Goal: Task Accomplishment & Management: Manage account settings

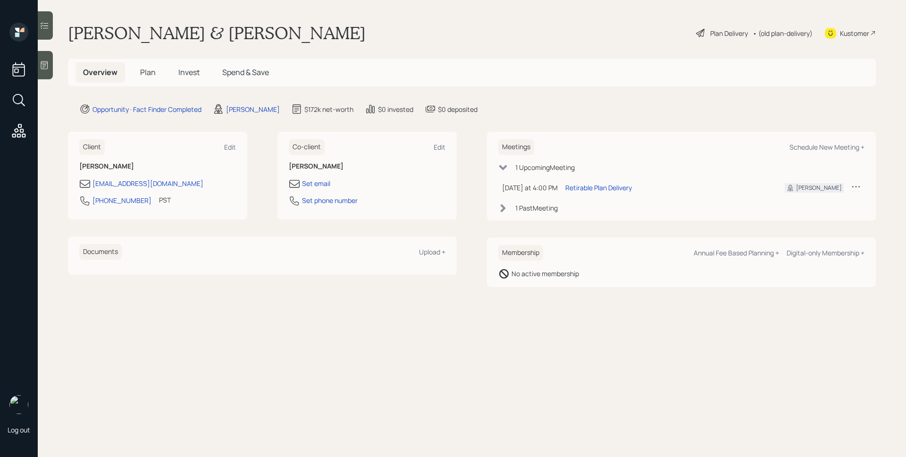
click at [36, 72] on div "Log out" at bounding box center [19, 228] width 38 height 457
click at [43, 68] on icon at bounding box center [44, 64] width 9 height 9
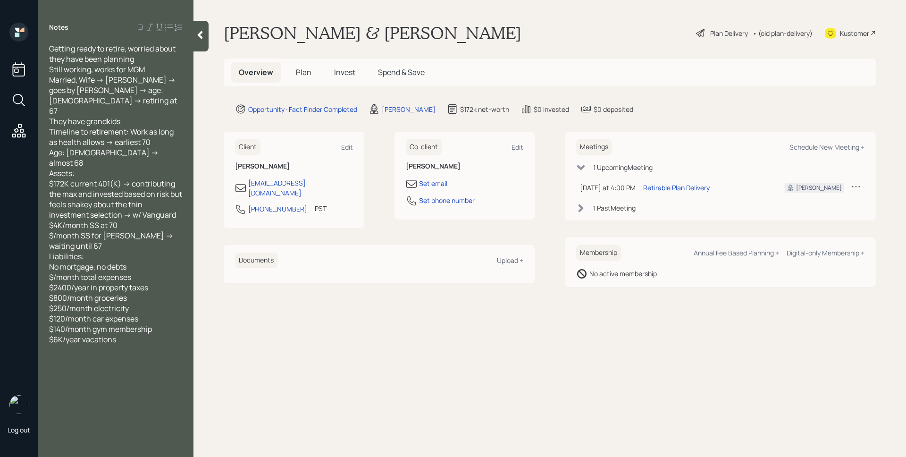
click at [301, 72] on span "Plan" at bounding box center [304, 72] width 16 height 10
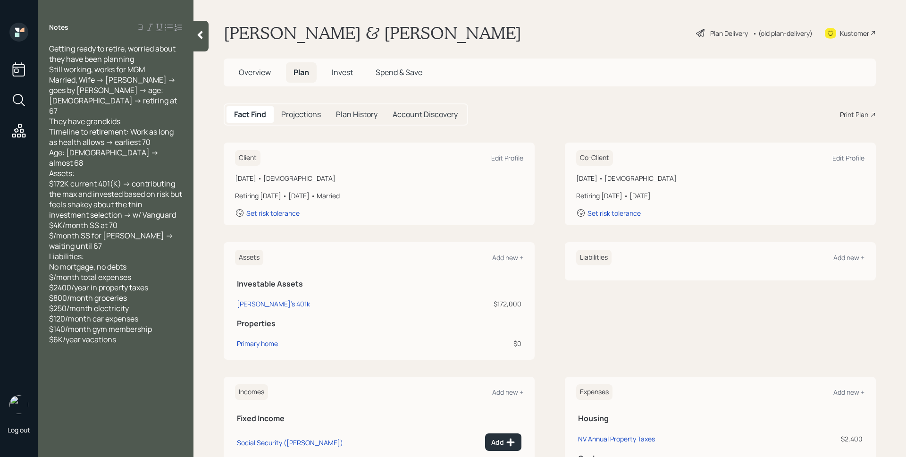
scroll to position [86, 0]
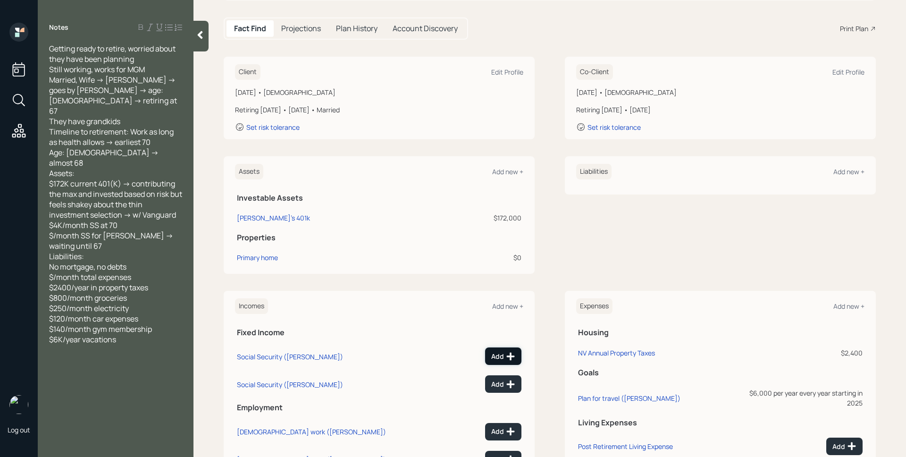
click at [507, 358] on icon at bounding box center [511, 356] width 8 height 8
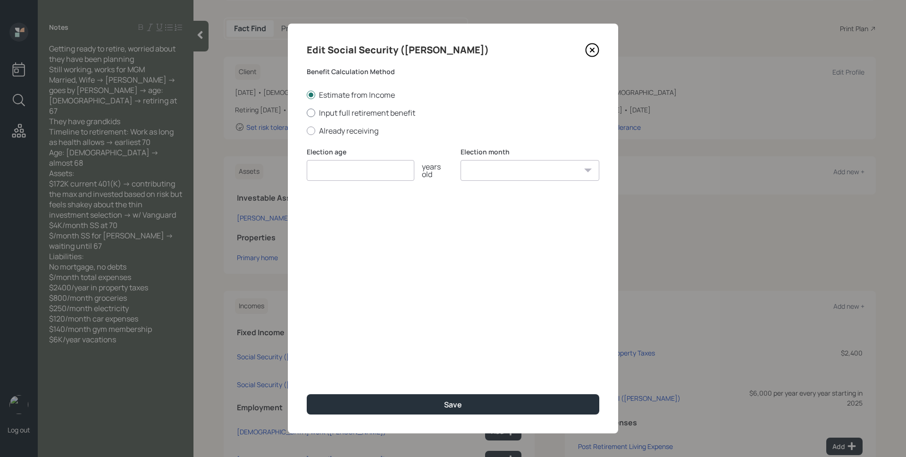
click at [354, 115] on label "Input full retirement benefit" at bounding box center [453, 113] width 293 height 10
click at [307, 113] on input "Input full retirement benefit" at bounding box center [306, 112] width 0 height 0
radio input "true"
click at [348, 167] on input "number" at bounding box center [361, 170] width 108 height 21
type input "70"
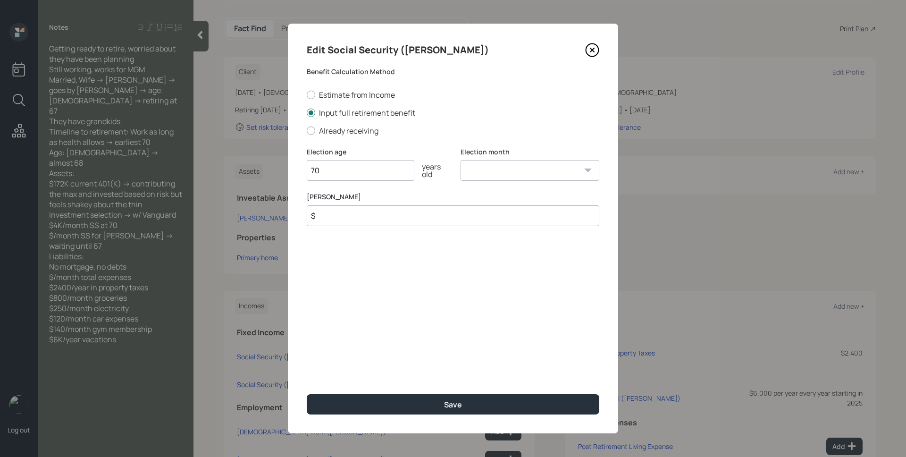
select select "1"
click at [461, 160] on select "January February March April May June July August September October November De…" at bounding box center [530, 170] width 139 height 21
type input "$ 3,226"
click at [307, 394] on button "Save" at bounding box center [453, 404] width 293 height 20
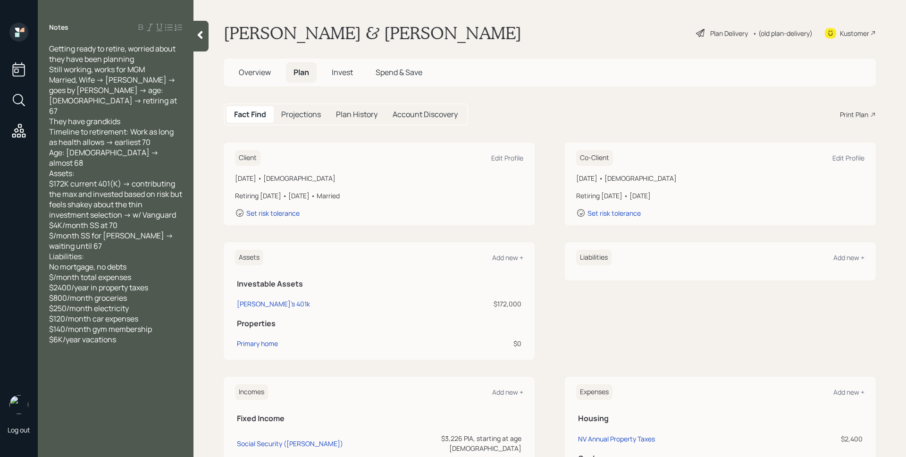
click at [258, 75] on span "Overview" at bounding box center [255, 72] width 32 height 10
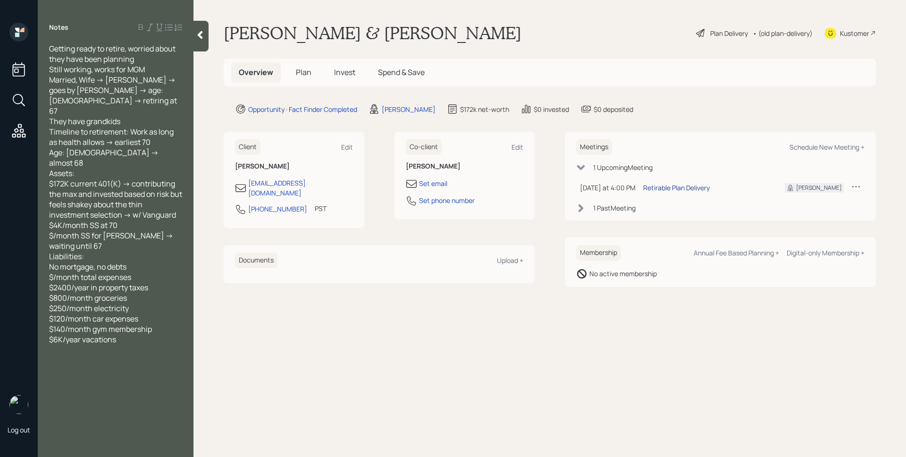
click at [672, 189] on div "Retirable Plan Delivery" at bounding box center [676, 188] width 67 height 10
click at [510, 47] on main "[PERSON_NAME] & [PERSON_NAME] Plan Delivery • (old plan-delivery) Kustomer Over…" at bounding box center [549, 228] width 712 height 457
click at [306, 73] on span "Plan" at bounding box center [304, 72] width 16 height 10
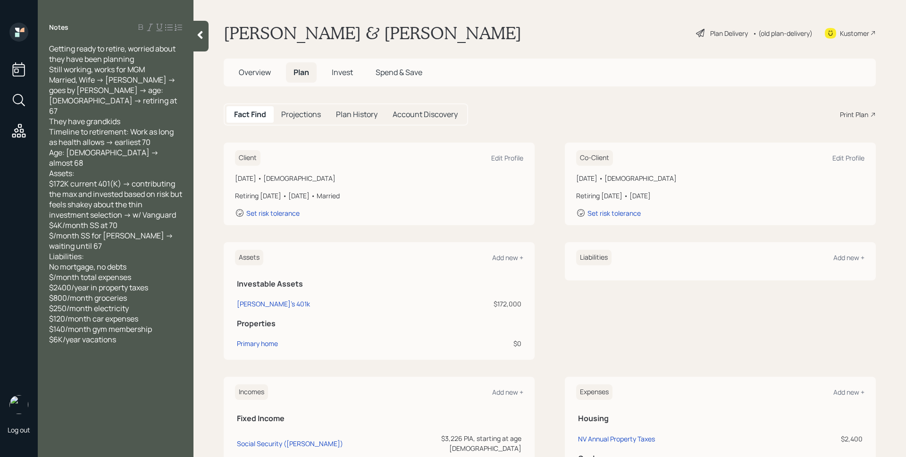
click at [568, 132] on main "[PERSON_NAME] & [PERSON_NAME] Plan Delivery • (old plan-delivery) Kustomer Over…" at bounding box center [549, 228] width 712 height 457
click at [514, 158] on div "Edit Profile" at bounding box center [507, 157] width 32 height 9
select select "9"
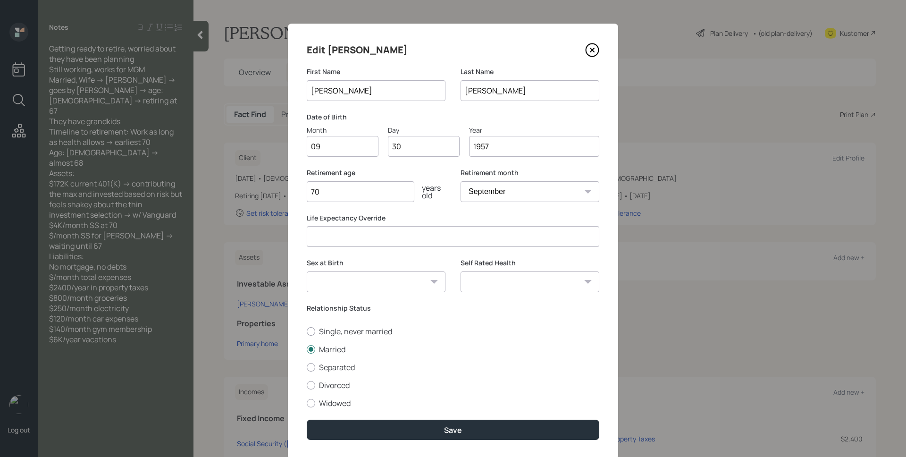
click at [409, 147] on input "30" at bounding box center [424, 146] width 72 height 21
type input "18"
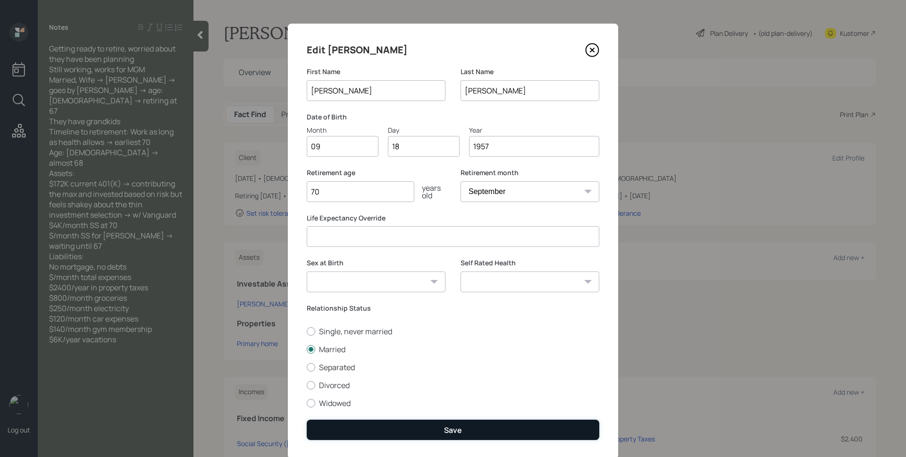
click at [446, 429] on div "Save" at bounding box center [453, 430] width 18 height 10
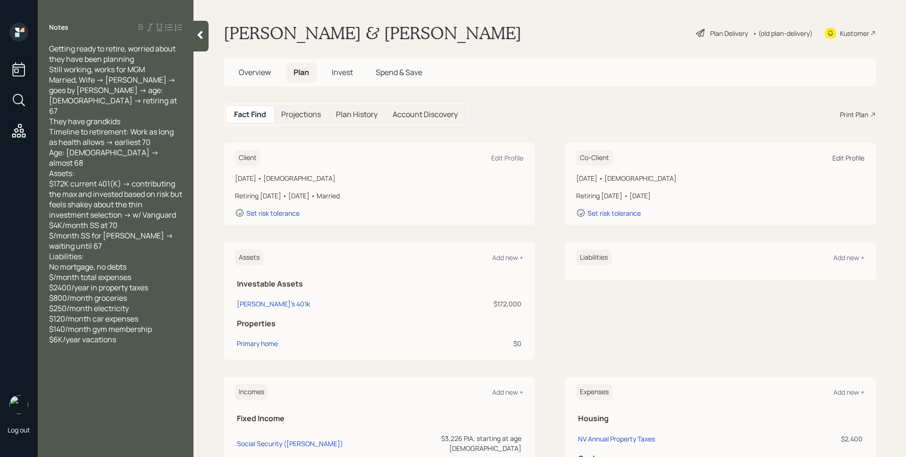
click at [844, 156] on div "Edit Profile" at bounding box center [848, 157] width 32 height 9
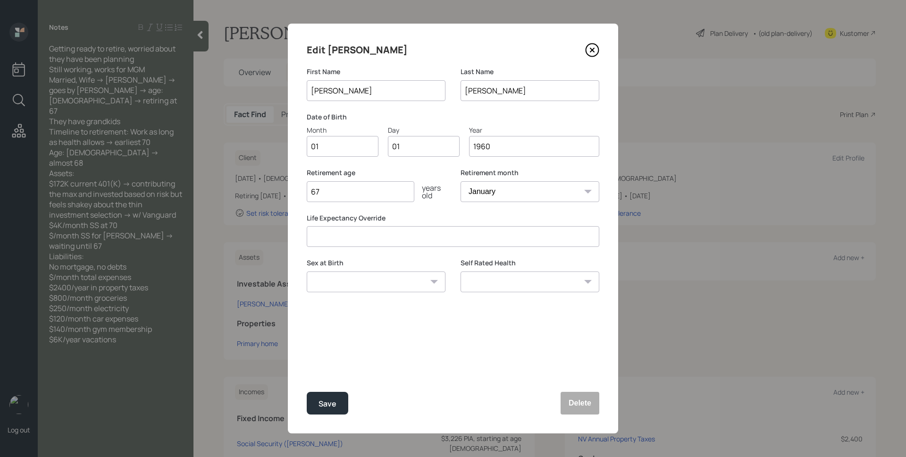
click at [309, 142] on input "01" at bounding box center [343, 146] width 72 height 21
click at [322, 148] on input "01" at bounding box center [343, 146] width 72 height 21
type input "04"
type input "0"
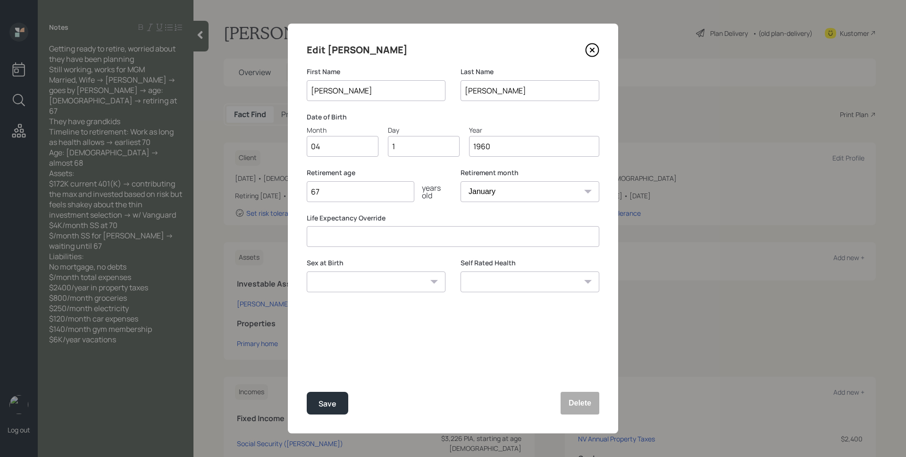
type input "18"
click at [508, 205] on div "Retirement month January February March April May June July August September Oc…" at bounding box center [530, 190] width 139 height 45
click at [512, 196] on select "January February March April May June July August September October November De…" at bounding box center [530, 191] width 139 height 21
select select "4"
click at [461, 181] on select "January February March April May June July August September October November De…" at bounding box center [530, 191] width 139 height 21
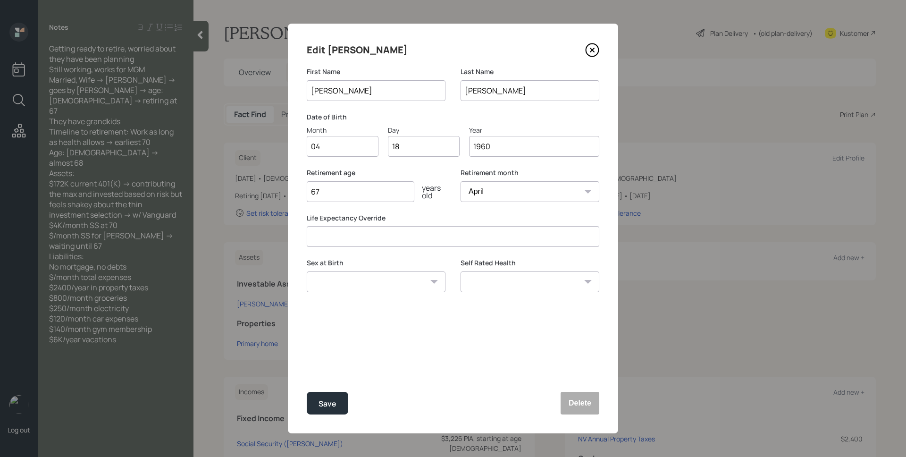
click at [468, 361] on div "Edit [PERSON_NAME] First Name [PERSON_NAME] Name [PERSON_NAME] Date of Birth Mo…" at bounding box center [453, 229] width 330 height 410
click at [337, 401] on button "Save" at bounding box center [328, 403] width 42 height 23
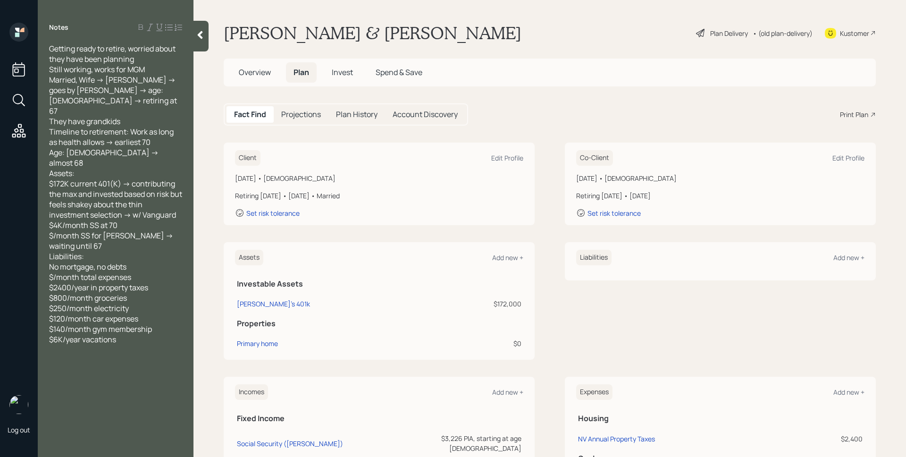
click at [551, 301] on div "Assets Add new + Investable Assets [PERSON_NAME]'s 401k $172,000 Properties Pri…" at bounding box center [550, 300] width 652 height 117
click at [717, 31] on div "Plan Delivery" at bounding box center [729, 33] width 38 height 10
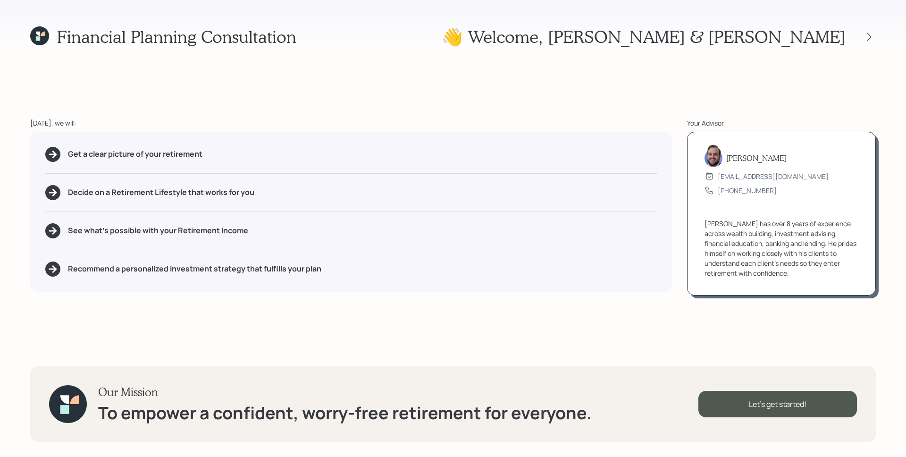
click at [548, 95] on div "Financial Planning Consultation 👋 Welcome , [PERSON_NAME] & [PERSON_NAME] [DATE…" at bounding box center [453, 228] width 906 height 457
drag, startPoint x: 71, startPoint y: 156, endPoint x: 221, endPoint y: 155, distance: 150.0
click at [221, 155] on div "Get a clear picture of your retirement" at bounding box center [350, 154] width 611 height 15
click at [263, 166] on div "Get a clear picture of your retirement Decide on a Retirement Lifestyle that wo…" at bounding box center [351, 212] width 642 height 160
click at [870, 37] on icon at bounding box center [869, 37] width 4 height 8
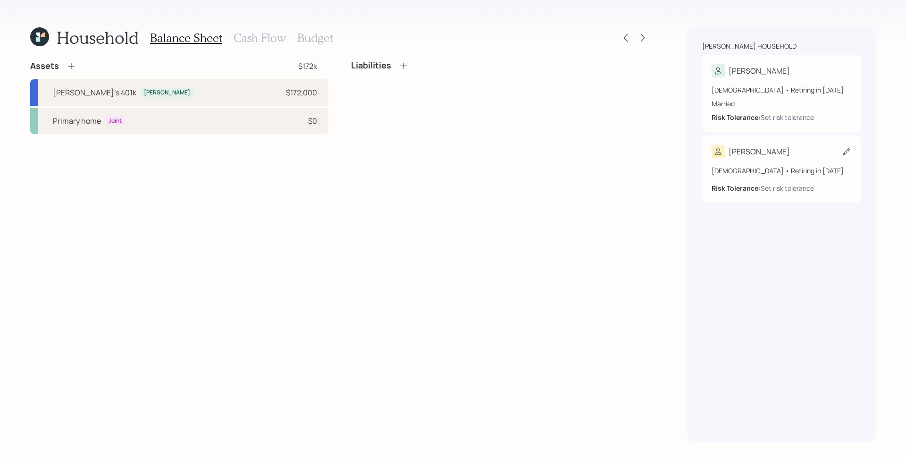
click at [782, 152] on div "[PERSON_NAME]" at bounding box center [782, 151] width 140 height 13
select select "4"
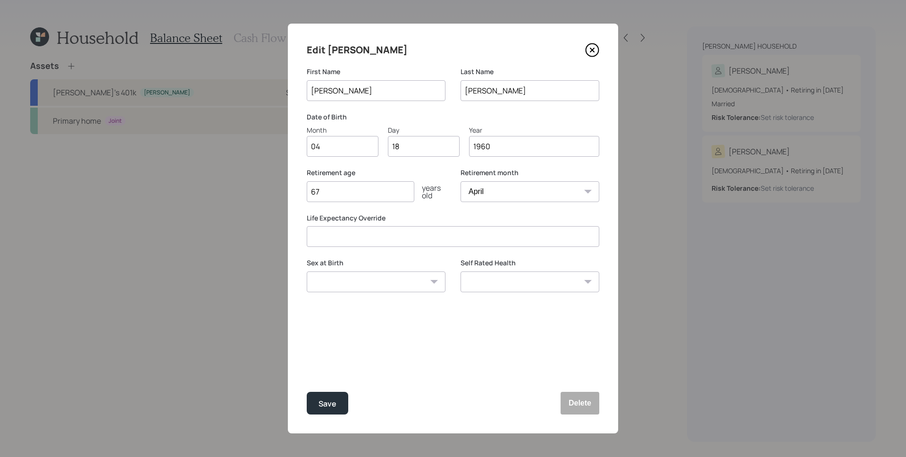
click at [337, 82] on input "[PERSON_NAME]" at bounding box center [376, 90] width 139 height 21
click at [338, 90] on input "[PERSON_NAME]" at bounding box center [376, 90] width 139 height 21
type input "[PERSON_NAME]"
click at [307, 392] on button "Save" at bounding box center [328, 403] width 42 height 23
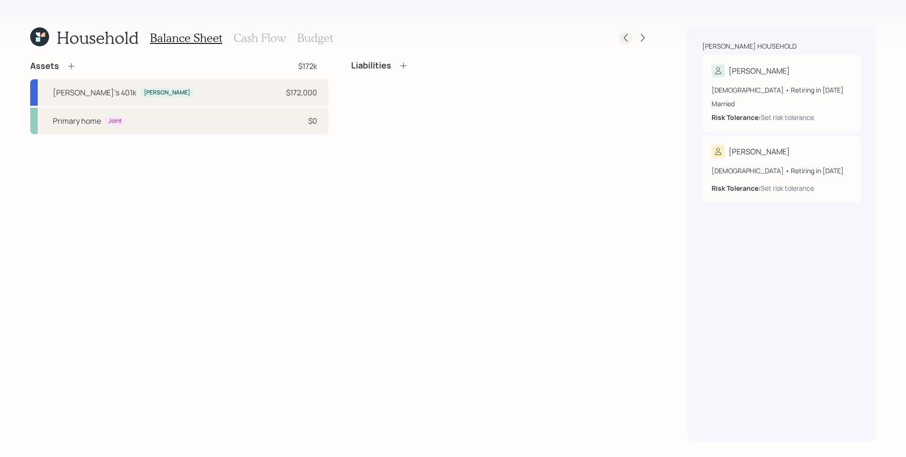
click at [628, 36] on icon at bounding box center [625, 37] width 9 height 9
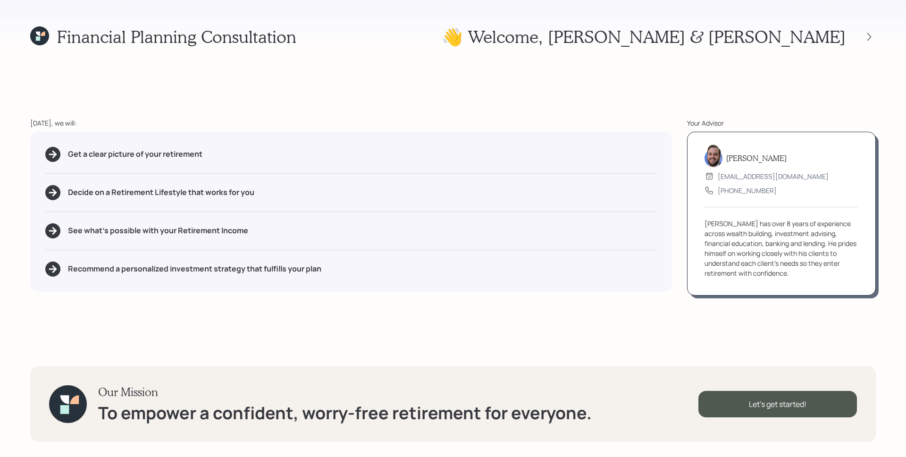
click at [547, 117] on div "Financial Planning Consultation 👋 Welcome , [PERSON_NAME] & [PERSON_NAME] [DATE…" at bounding box center [453, 228] width 906 height 457
click at [773, 339] on div "Financial Planning Consultation 👋 Welcome , [PERSON_NAME] & [PERSON_NAME] [DATE…" at bounding box center [453, 228] width 906 height 457
click at [792, 409] on div "Let's get started!" at bounding box center [777, 404] width 159 height 26
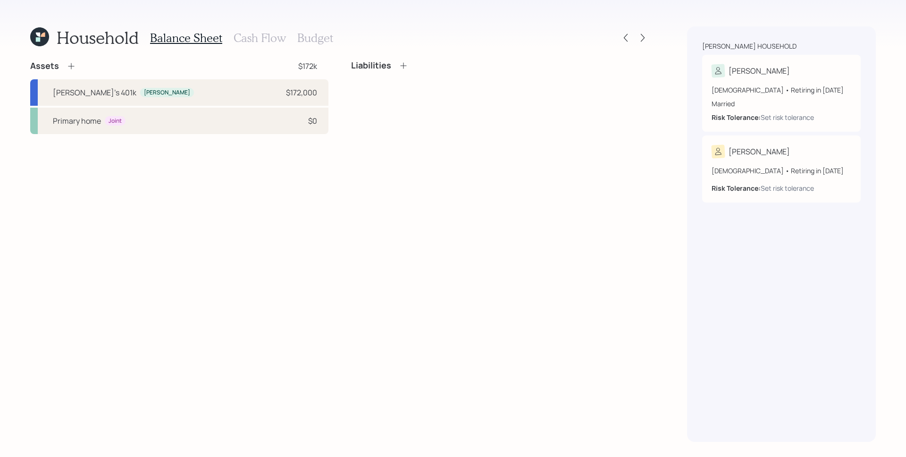
click at [534, 184] on div "Assets $172k [PERSON_NAME]'s 401k [PERSON_NAME] $172,000 Primary home Joint $0 …" at bounding box center [339, 250] width 619 height 381
click at [260, 85] on div "[PERSON_NAME]'s 401k [PERSON_NAME] $172,000" at bounding box center [179, 92] width 298 height 26
select select "company_sponsored"
select select "balanced"
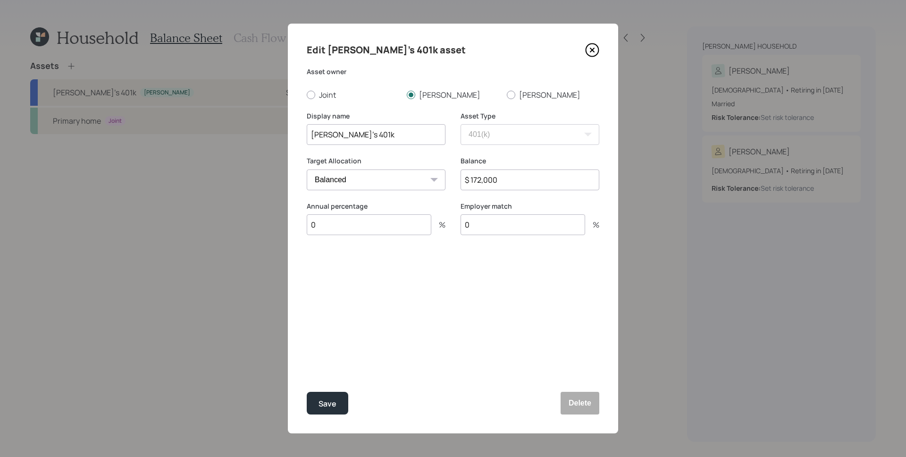
click at [503, 186] on input "$ 172,000" at bounding box center [530, 179] width 139 height 21
type input "$ 173,000"
click at [471, 306] on div "Edit [PERSON_NAME]'s 401k asset Asset owner Joint [PERSON_NAME] [PERSON_NAME] D…" at bounding box center [453, 229] width 330 height 410
click at [399, 228] on input "0" at bounding box center [369, 224] width 125 height 21
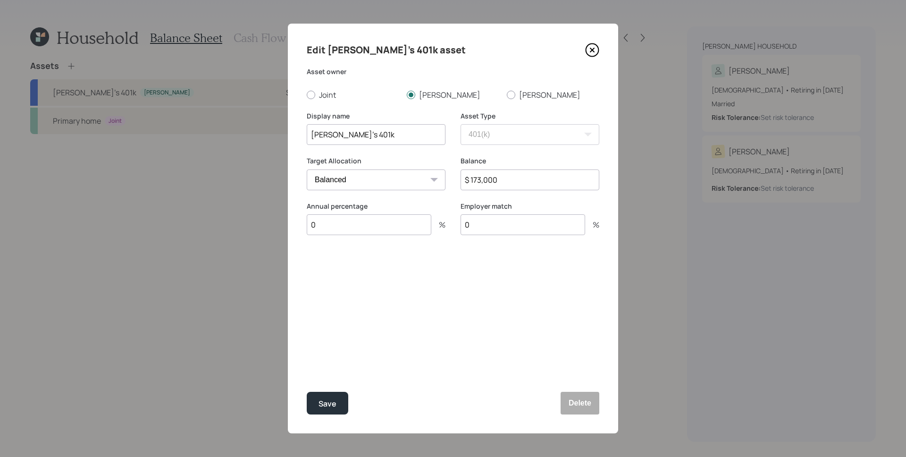
click at [399, 228] on input "0" at bounding box center [369, 224] width 125 height 21
type input "22"
type input "3"
click at [399, 274] on div "Select..." at bounding box center [367, 271] width 120 height 16
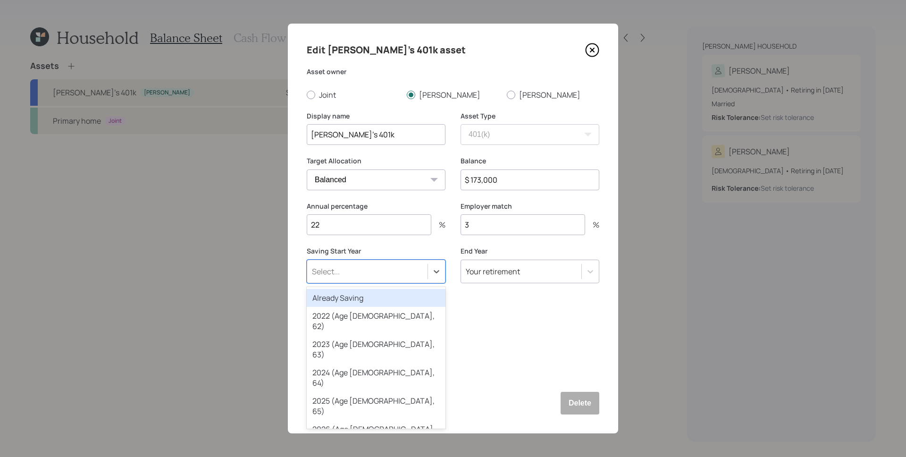
click at [356, 295] on div "Already Saving" at bounding box center [376, 298] width 139 height 18
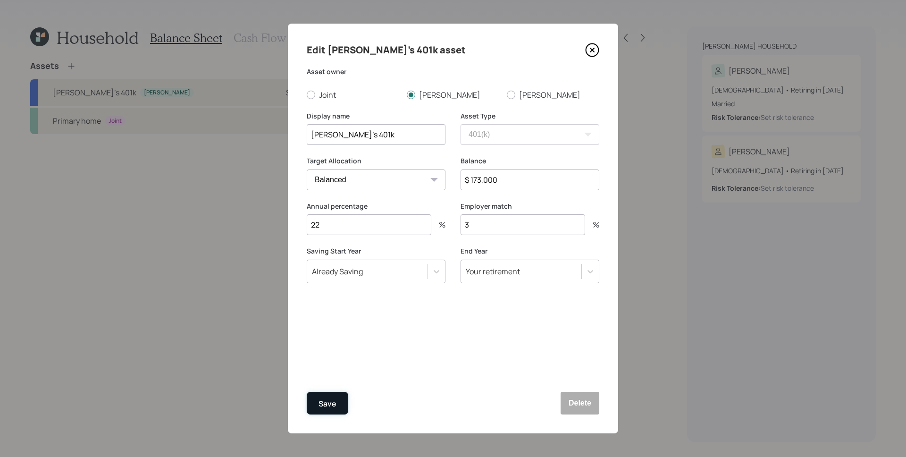
drag, startPoint x: 335, startPoint y: 398, endPoint x: 339, endPoint y: 393, distance: 6.6
click at [335, 398] on div "Save" at bounding box center [327, 403] width 18 height 13
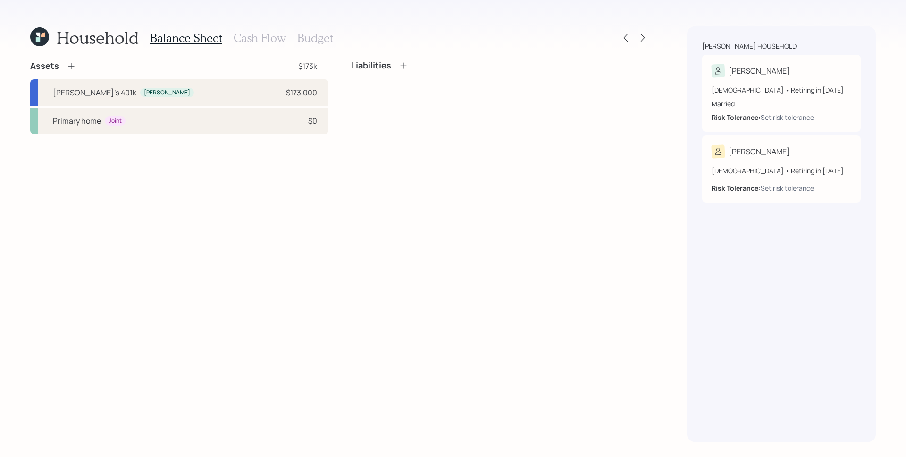
click at [73, 65] on icon at bounding box center [71, 65] width 9 height 9
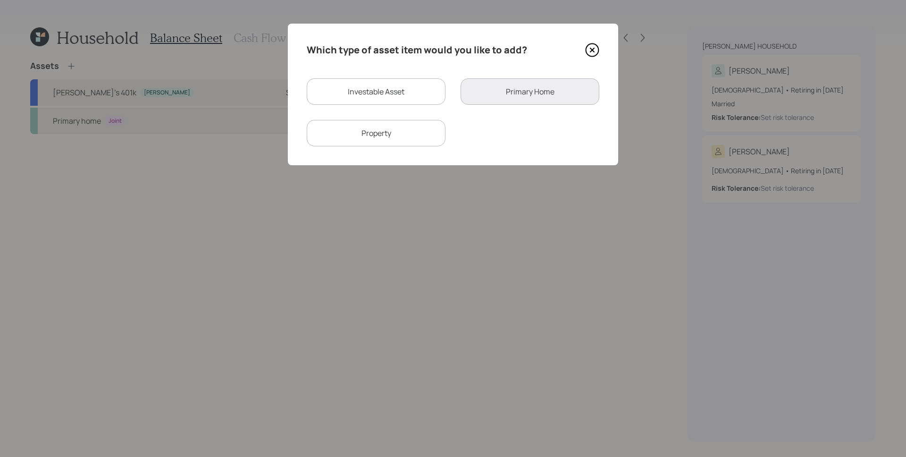
click at [358, 84] on div "Investable Asset" at bounding box center [376, 91] width 139 height 26
select select "taxable"
select select "balanced"
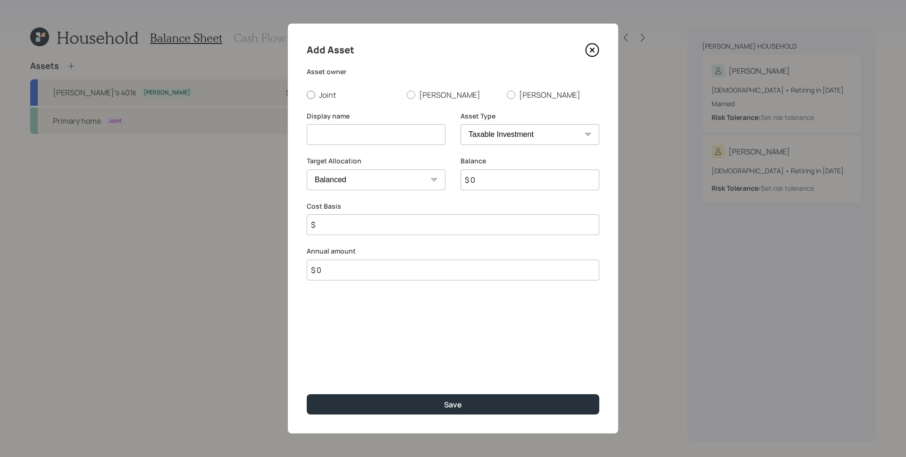
click at [327, 93] on label "Joint" at bounding box center [353, 95] width 92 height 10
click at [307, 94] on input "Joint" at bounding box center [306, 94] width 0 height 0
radio input "true"
click at [338, 138] on input at bounding box center [376, 134] width 139 height 21
type input "Savings"
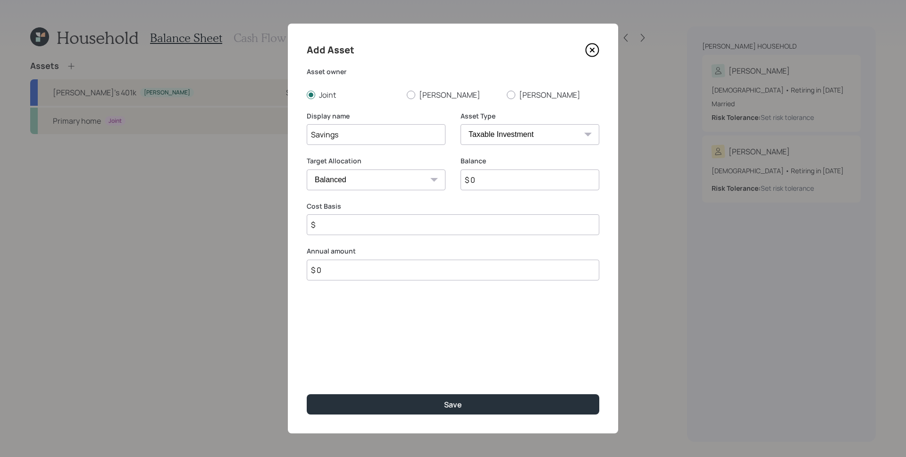
click at [544, 141] on select "SEP [PERSON_NAME] IRA 401(k) [PERSON_NAME] 401(k) 403(b) [PERSON_NAME] 403(b) 4…" at bounding box center [530, 134] width 139 height 21
select select "cash"
click at [461, 124] on select "SEP [PERSON_NAME] IRA 401(k) [PERSON_NAME] 401(k) 403(b) [PERSON_NAME] 403(b) 4…" at bounding box center [530, 134] width 139 height 21
type input "$"
click at [502, 184] on input "$ 0" at bounding box center [453, 179] width 293 height 21
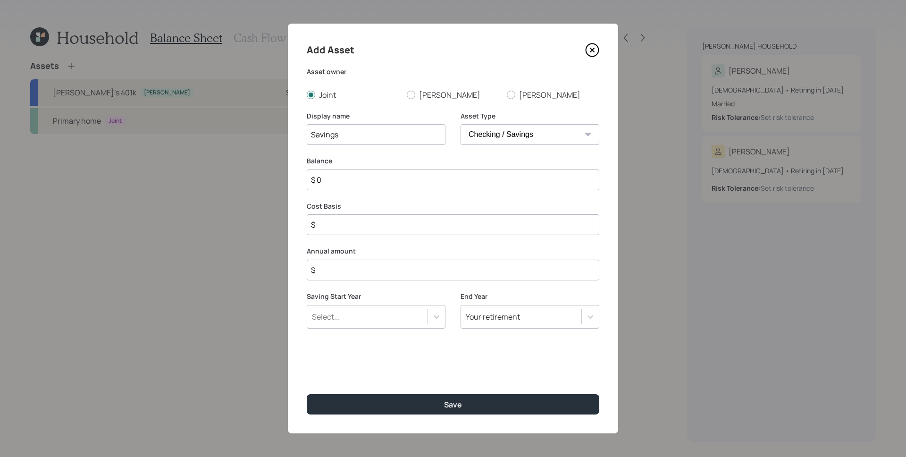
click at [502, 184] on input "$ 0" at bounding box center [453, 179] width 293 height 21
type input "$ 1"
type input "$ 16"
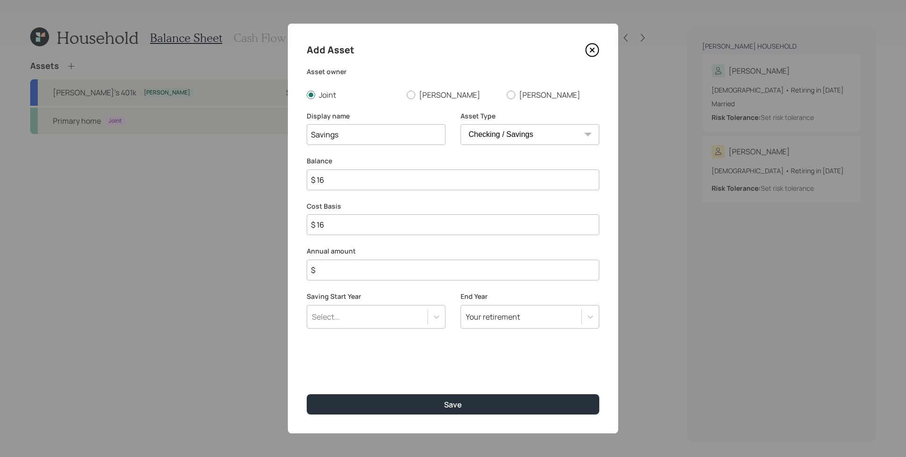
type input "$ 168"
type input "$ 16"
type input "$ 169"
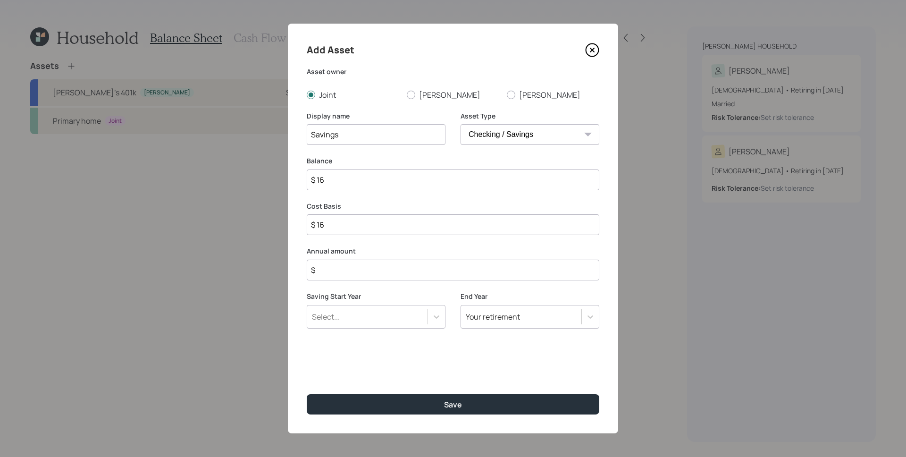
type input "$ 169"
type input "$ 1,698"
type input "$ 24,000"
click at [452, 287] on div "Add Asset Asset owner Joint [PERSON_NAME] [PERSON_NAME] Display name Savings As…" at bounding box center [453, 229] width 330 height 410
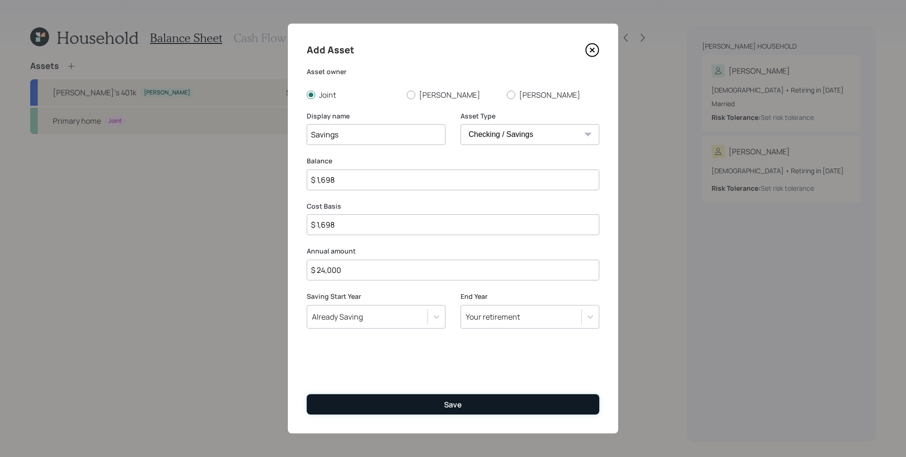
click at [447, 402] on div "Save" at bounding box center [453, 404] width 18 height 10
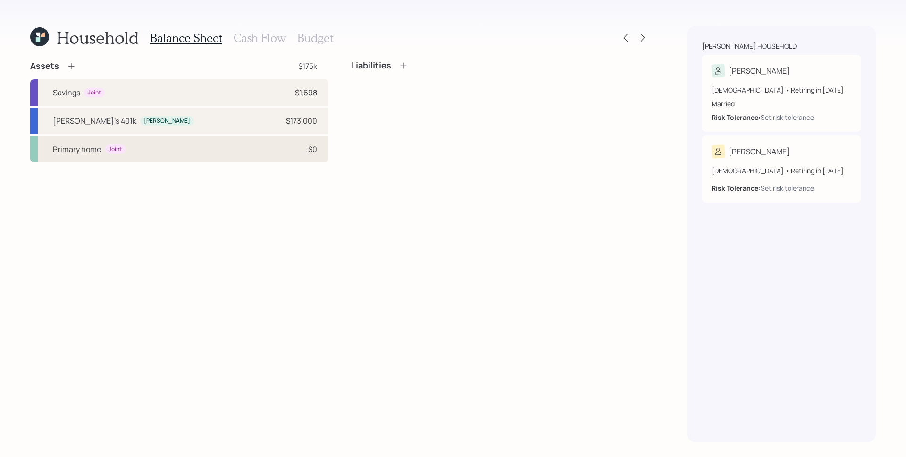
click at [205, 159] on div "Primary home Joint $0" at bounding box center [179, 149] width 298 height 26
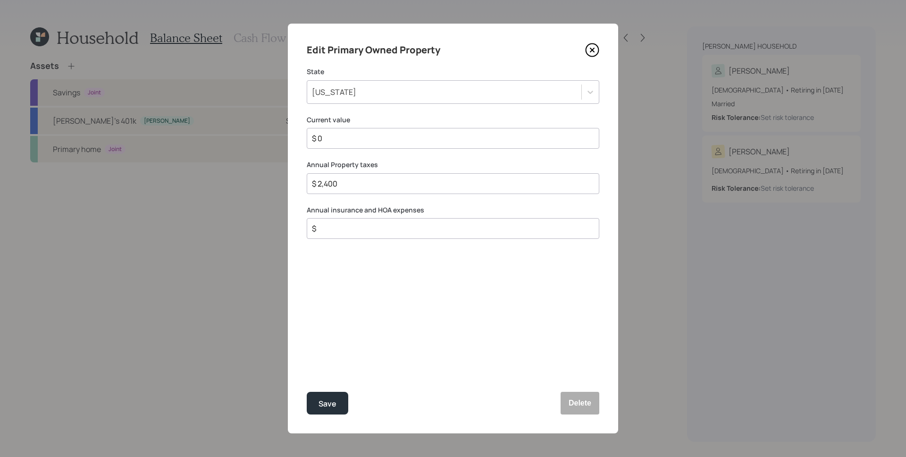
click at [361, 137] on input "$ 0" at bounding box center [449, 138] width 276 height 11
click at [362, 136] on input "$ 0" at bounding box center [449, 138] width 276 height 11
type input "$ 428,600"
drag, startPoint x: 325, startPoint y: 231, endPoint x: 344, endPoint y: 230, distance: 19.4
click at [344, 230] on input "$ 1,000" at bounding box center [449, 228] width 276 height 11
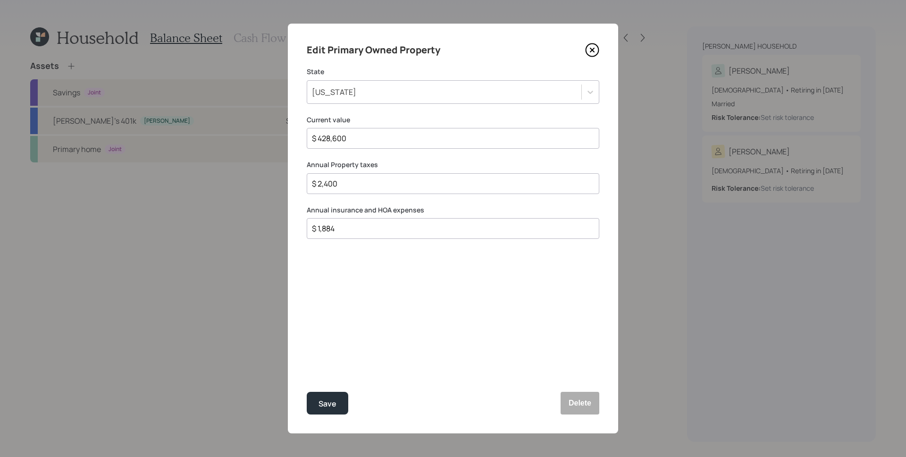
type input "$ 1,884"
drag, startPoint x: 345, startPoint y: 297, endPoint x: 357, endPoint y: 291, distance: 13.1
click at [346, 298] on div "Edit Primary Owned Property State [US_STATE] Current value $ 428,600 Annual Pro…" at bounding box center [453, 229] width 330 height 410
click at [357, 365] on div "Edit Primary Owned Property State [US_STATE] Current value $ 428,600 Annual Pro…" at bounding box center [453, 229] width 330 height 410
click at [319, 407] on div "Save" at bounding box center [327, 403] width 18 height 13
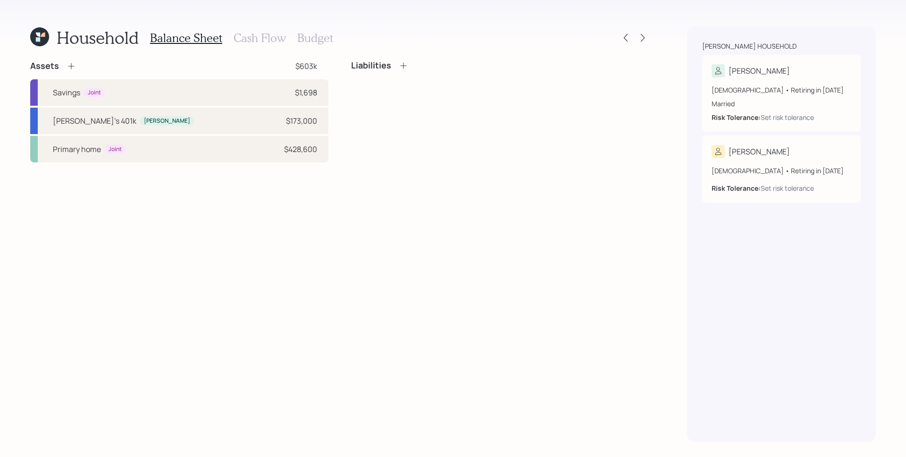
click at [266, 38] on h3 "Cash Flow" at bounding box center [260, 38] width 52 height 14
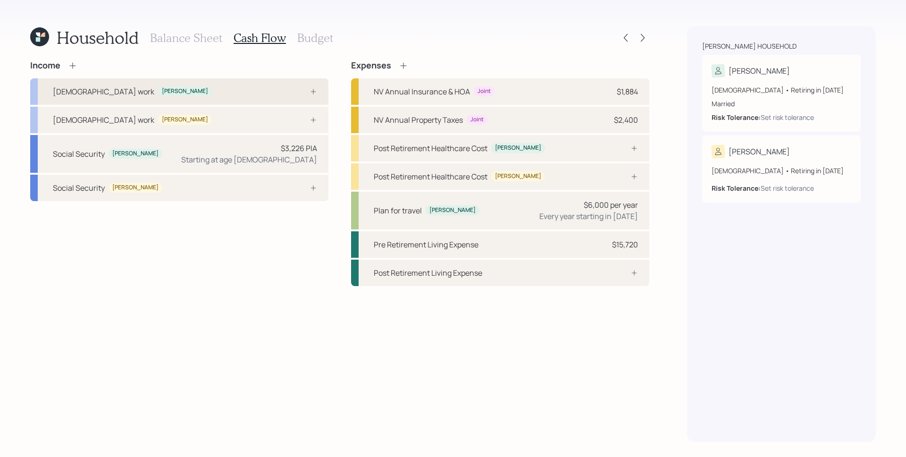
click at [285, 97] on div "[DEMOGRAPHIC_DATA] work [PERSON_NAME]" at bounding box center [179, 91] width 298 height 26
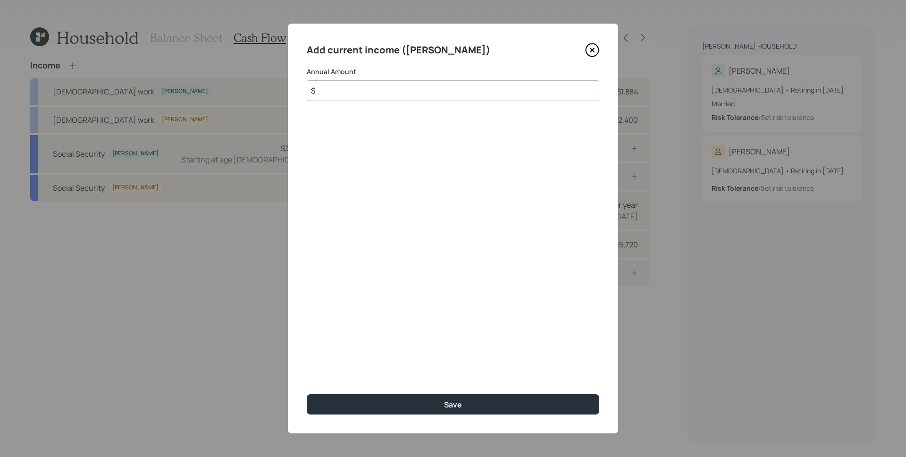
click at [386, 98] on input "$" at bounding box center [453, 90] width 293 height 21
type input "$ 138,000"
click at [307, 394] on button "Save" at bounding box center [453, 404] width 293 height 20
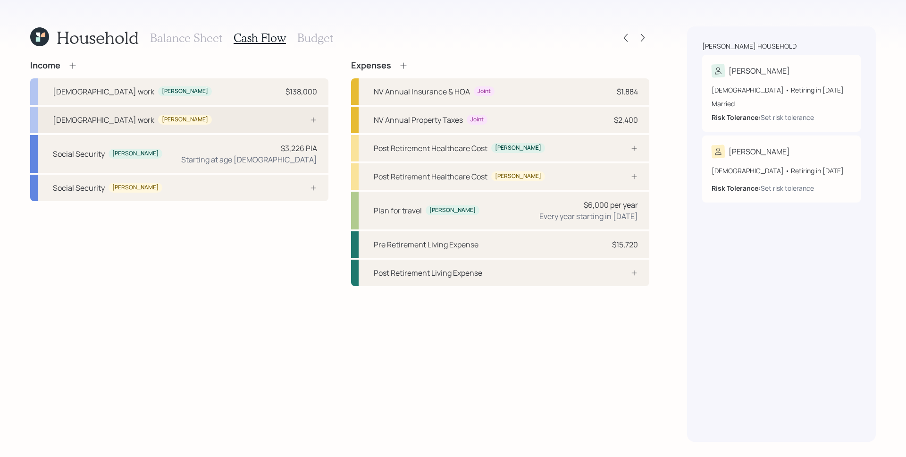
click at [292, 125] on div "[DEMOGRAPHIC_DATA] work [PERSON_NAME]" at bounding box center [179, 120] width 298 height 26
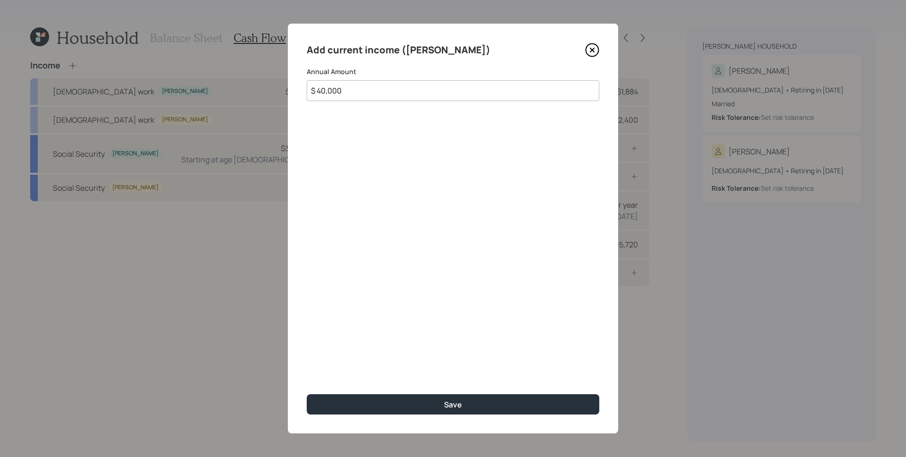
type input "$ 40,000"
click at [307, 394] on button "Save" at bounding box center [453, 404] width 293 height 20
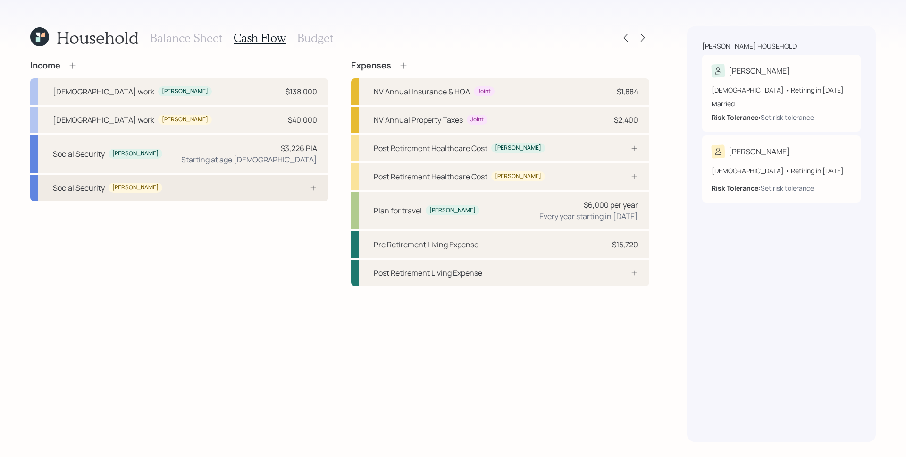
click at [309, 190] on div at bounding box center [303, 188] width 28 height 8
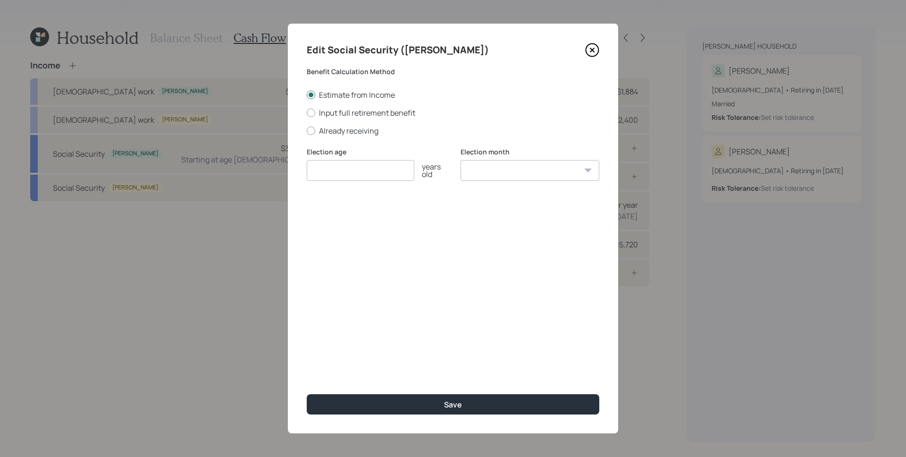
click at [589, 48] on icon at bounding box center [592, 50] width 14 height 14
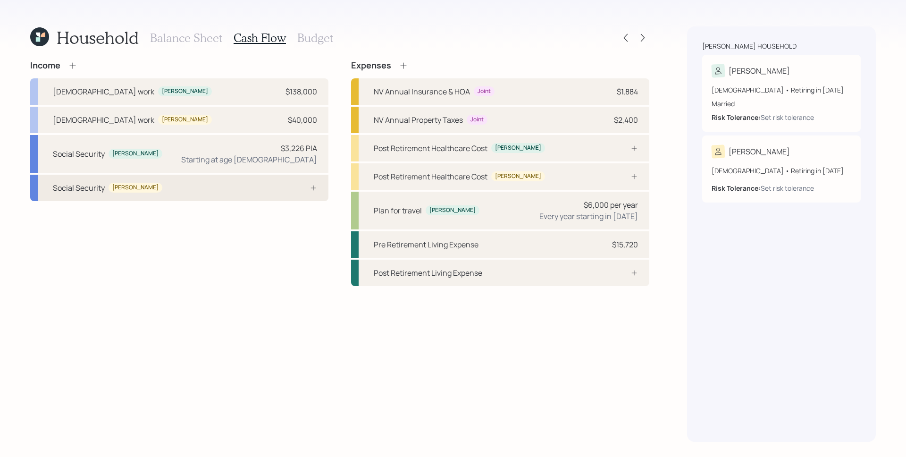
click at [297, 187] on div at bounding box center [303, 188] width 28 height 8
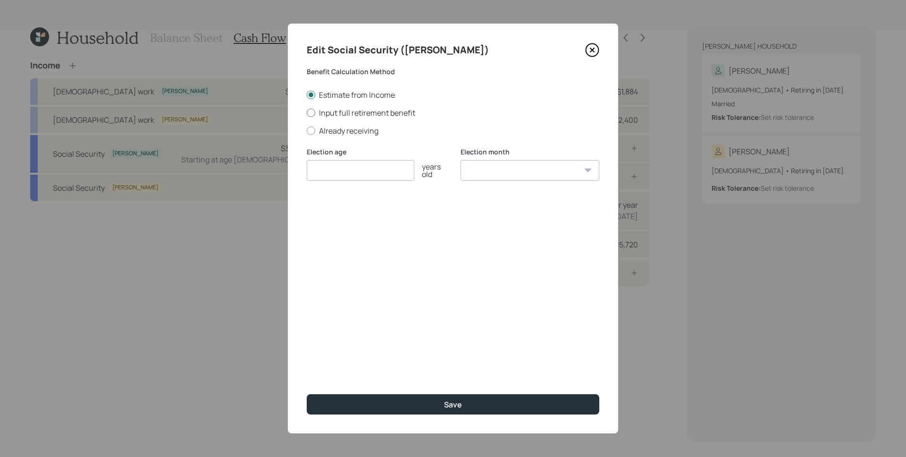
click at [369, 115] on label "Input full retirement benefit" at bounding box center [453, 113] width 293 height 10
click at [307, 113] on input "Input full retirement benefit" at bounding box center [306, 112] width 0 height 0
radio input "true"
click at [341, 170] on input "number" at bounding box center [361, 170] width 108 height 21
type input "67"
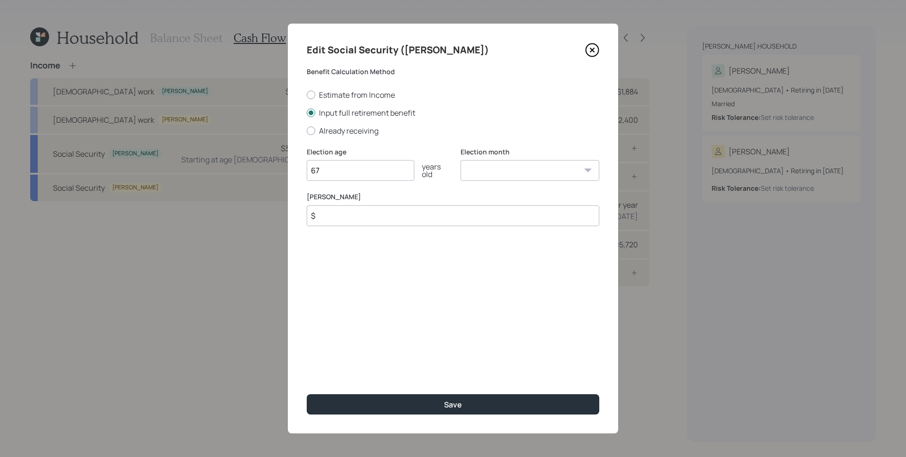
select select "4"
click at [461, 160] on select "January February March April May June July August September October November De…" at bounding box center [530, 170] width 139 height 21
type input "$ 1,600"
click at [307, 394] on button "Save" at bounding box center [453, 404] width 293 height 20
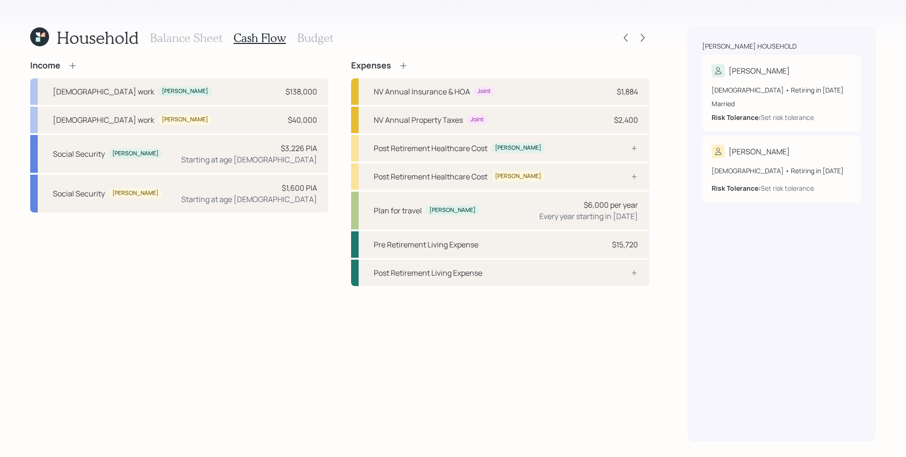
click at [72, 67] on icon at bounding box center [72, 65] width 9 height 9
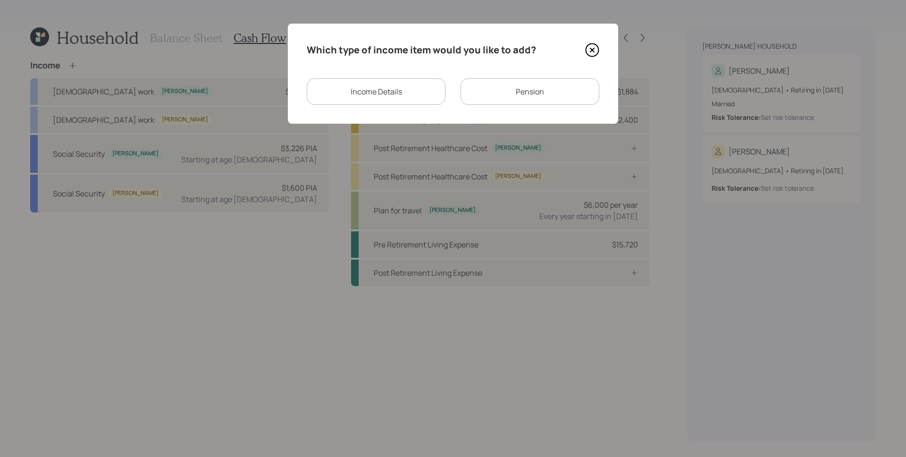
click at [502, 91] on div "Pension" at bounding box center [530, 91] width 139 height 26
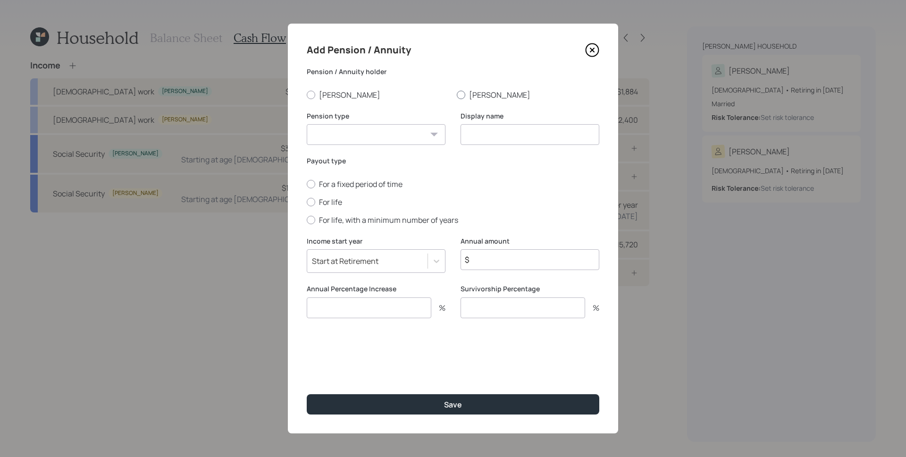
click at [476, 94] on label "[PERSON_NAME]" at bounding box center [528, 95] width 142 height 10
click at [457, 94] on input "[PERSON_NAME]" at bounding box center [456, 94] width 0 height 0
radio input "true"
click at [408, 142] on select "Pension Annuity" at bounding box center [376, 134] width 139 height 21
select select "pension"
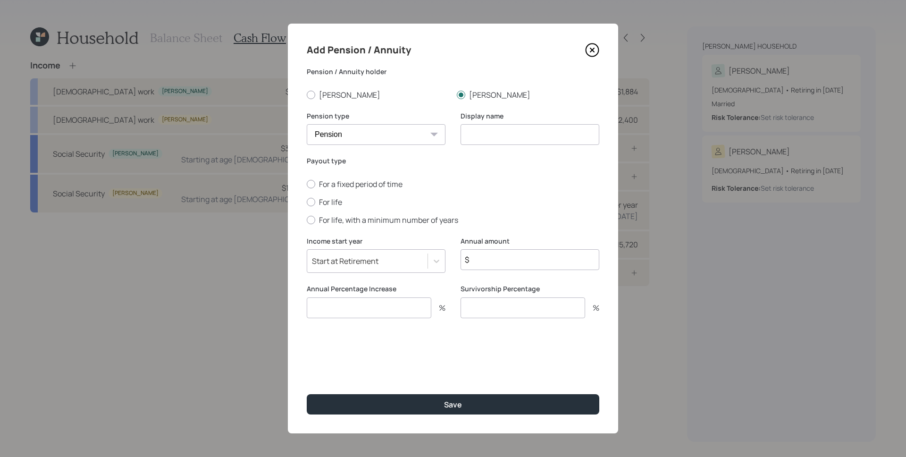
click at [307, 124] on select "Pension Annuity" at bounding box center [376, 134] width 139 height 21
click at [501, 133] on input at bounding box center [530, 134] width 139 height 21
type input "[PERSON_NAME]'s Culinary Pension"
click at [336, 201] on label "For life" at bounding box center [453, 202] width 293 height 10
click at [307, 201] on input "For life" at bounding box center [306, 201] width 0 height 0
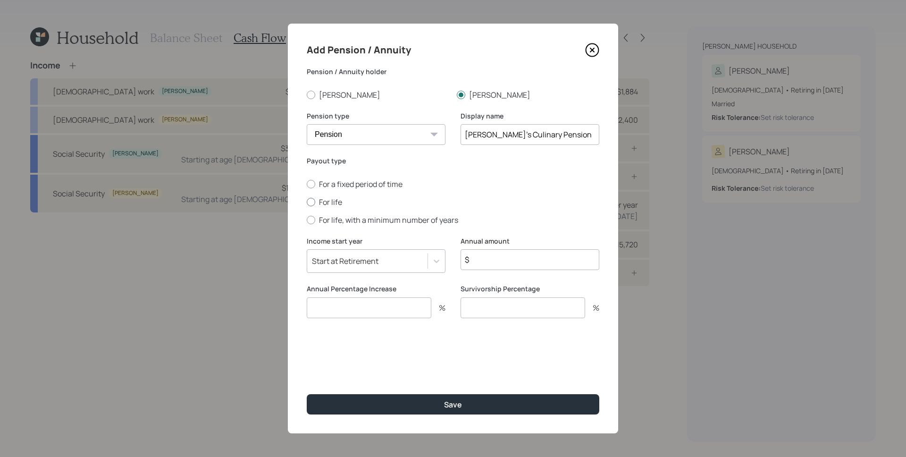
radio input "true"
click at [501, 265] on input "$" at bounding box center [530, 259] width 139 height 21
type input "$ 3,600"
click at [381, 311] on input "number" at bounding box center [369, 307] width 125 height 21
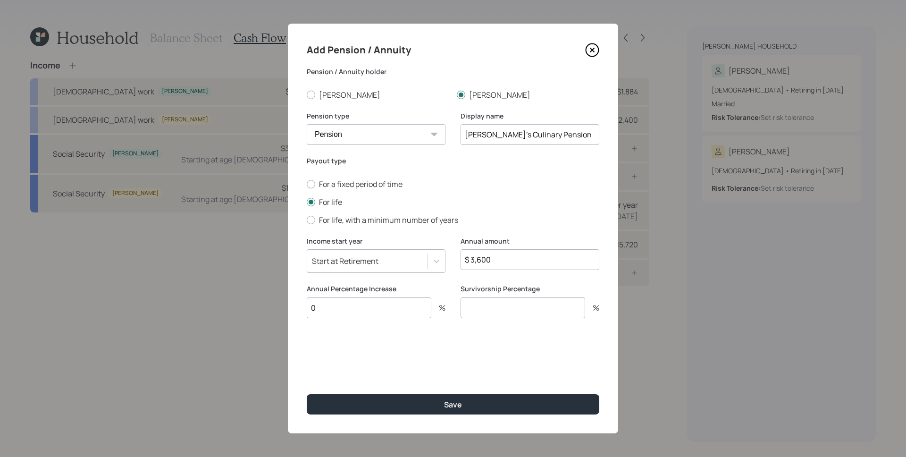
type input "0"
click at [537, 306] on input "number" at bounding box center [523, 307] width 125 height 21
type input "50"
click at [307, 394] on button "Save" at bounding box center [453, 404] width 293 height 20
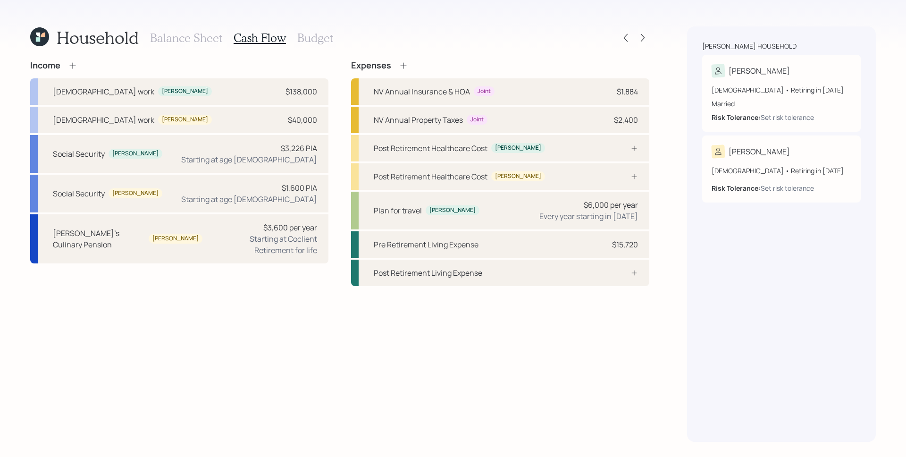
click at [73, 66] on icon at bounding box center [72, 65] width 9 height 9
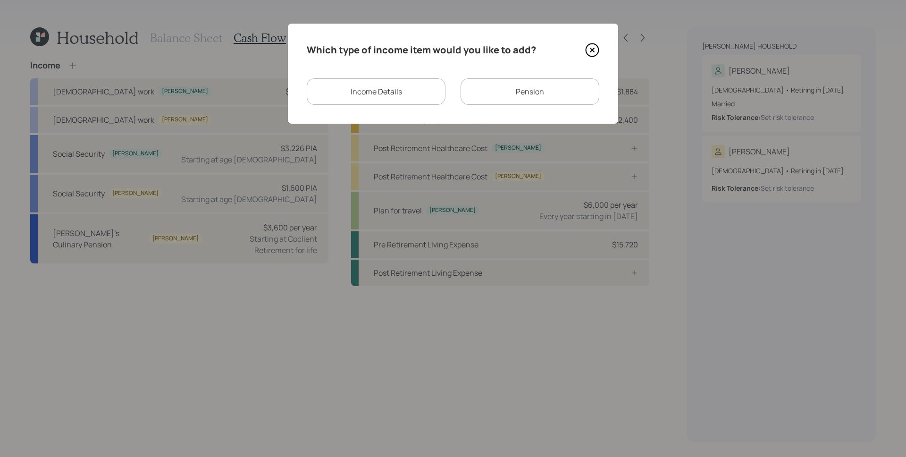
click at [350, 84] on div "Income Details" at bounding box center [376, 91] width 139 height 26
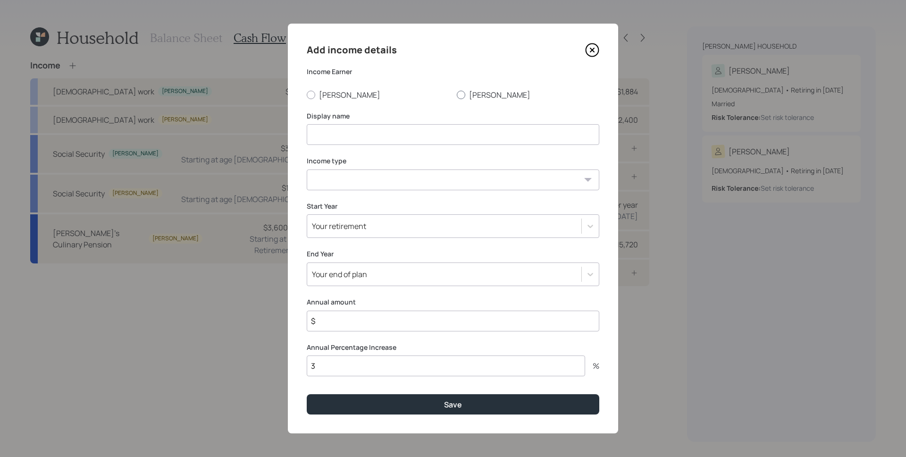
click at [489, 99] on label "[PERSON_NAME]" at bounding box center [528, 95] width 142 height 10
click at [457, 95] on input "[PERSON_NAME]" at bounding box center [456, 94] width 0 height 0
radio input "true"
click at [484, 94] on label "[PERSON_NAME]" at bounding box center [528, 95] width 142 height 10
click at [457, 94] on input "[PERSON_NAME]" at bounding box center [456, 94] width 0 height 0
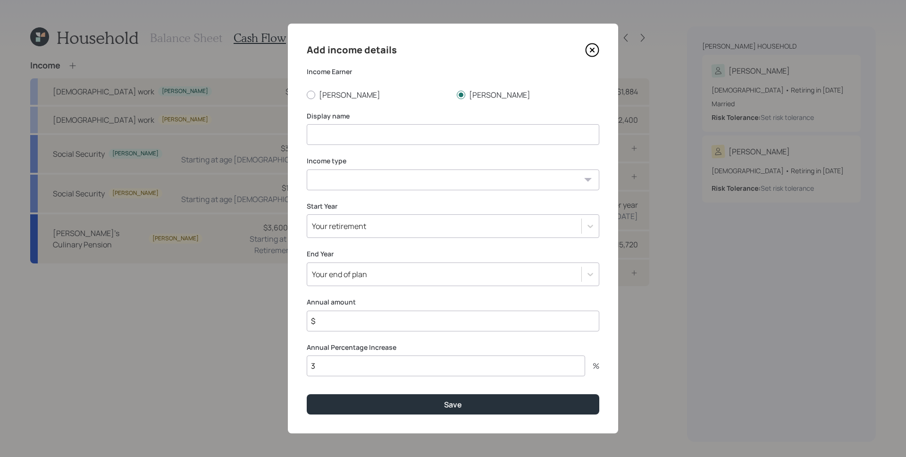
click at [445, 132] on input at bounding box center [453, 134] width 293 height 21
type input "[PERSON_NAME]'s Lump Sum Pension"
click at [388, 178] on select "[DEMOGRAPHIC_DATA] work [DEMOGRAPHIC_DATA] work Self employment Other" at bounding box center [453, 179] width 293 height 21
select select "other"
click at [307, 169] on select "[DEMOGRAPHIC_DATA] work [DEMOGRAPHIC_DATA] work Self employment Other" at bounding box center [453, 179] width 293 height 21
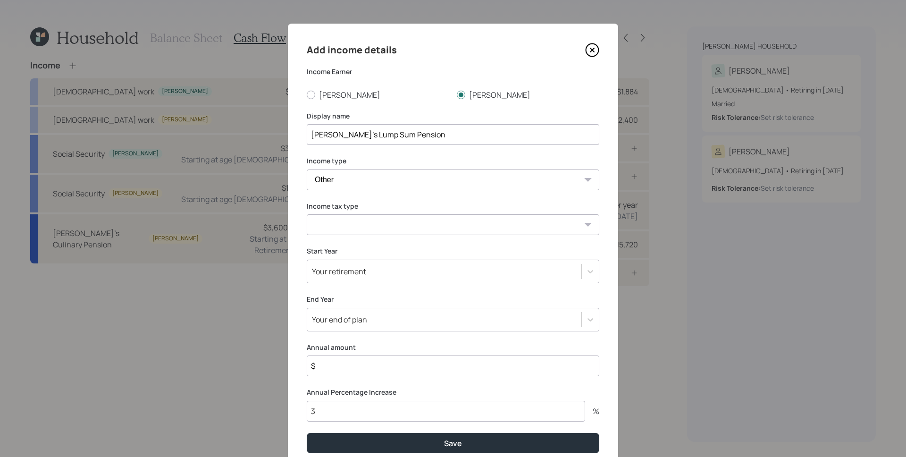
click at [352, 223] on select "Tax-free Earned Self Employment Alimony Royalties Pension / Annuity Interest Di…" at bounding box center [453, 224] width 293 height 21
select select "tax_free"
click at [307, 214] on select "Tax-free Earned Self Employment Alimony Royalties Pension / Annuity Interest Di…" at bounding box center [453, 224] width 293 height 21
click at [350, 271] on div "Your retirement" at bounding box center [339, 271] width 54 height 10
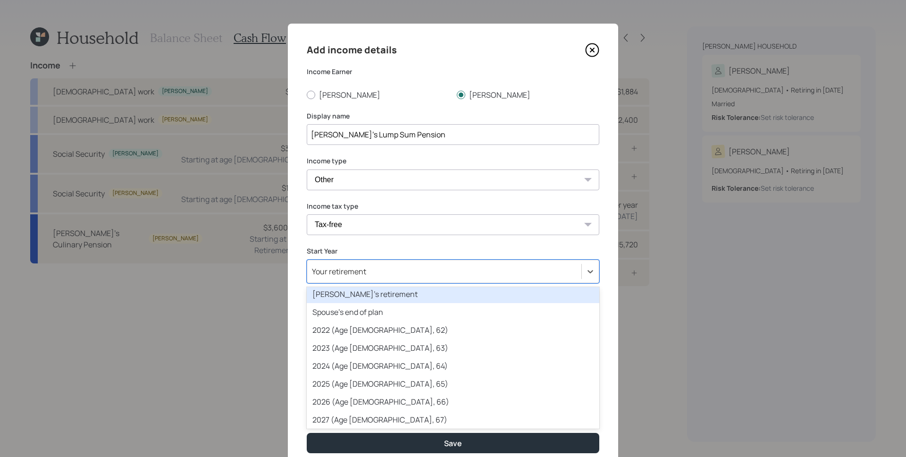
scroll to position [23, 0]
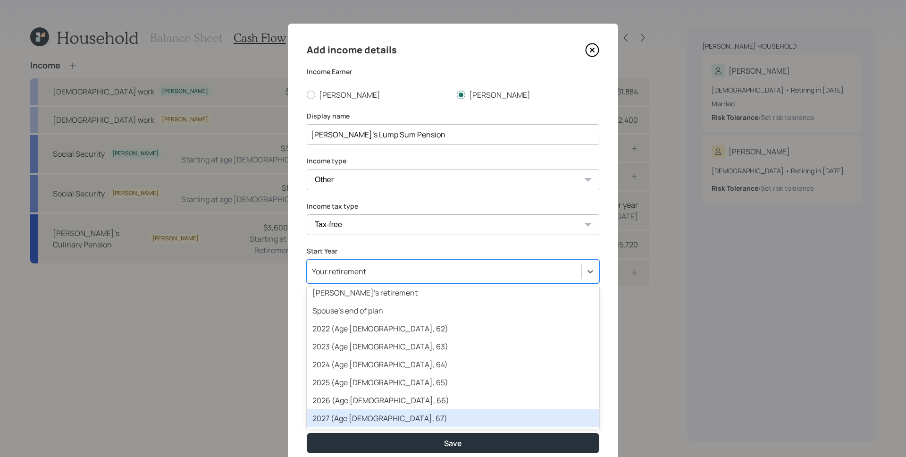
click at [374, 416] on div "2027 (Age [DEMOGRAPHIC_DATA], 67)" at bounding box center [453, 418] width 293 height 18
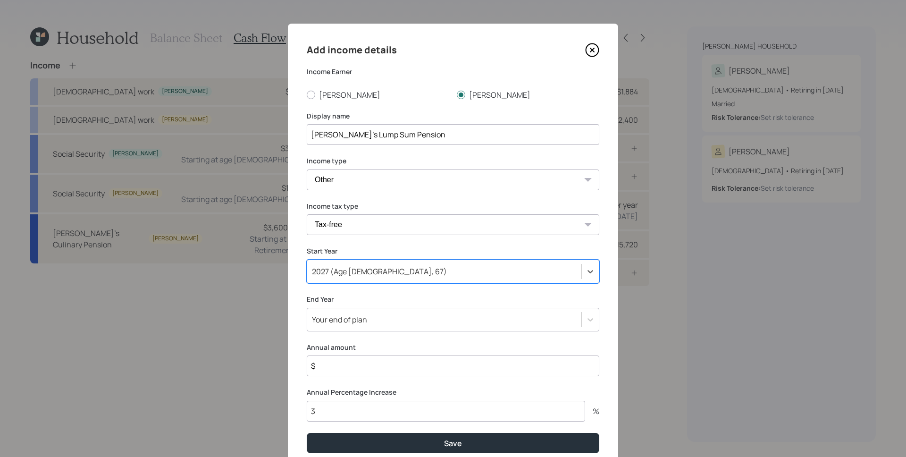
click at [365, 326] on div "Your end of plan" at bounding box center [453, 320] width 293 height 24
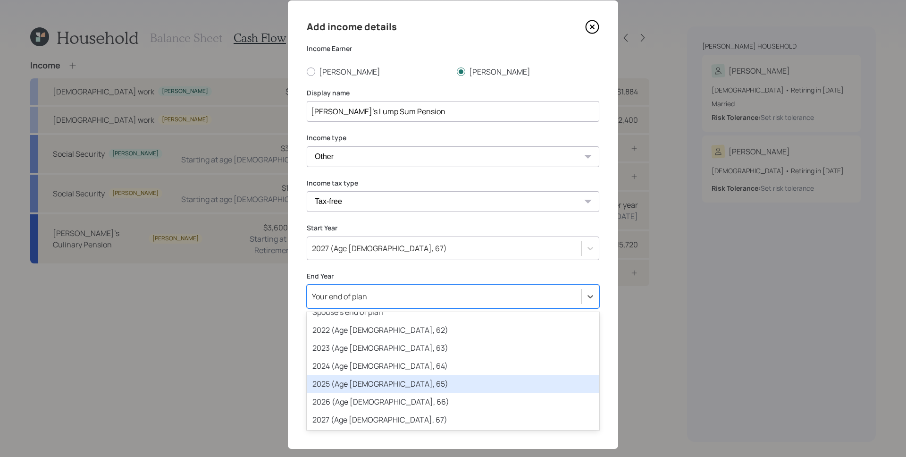
scroll to position [68, 0]
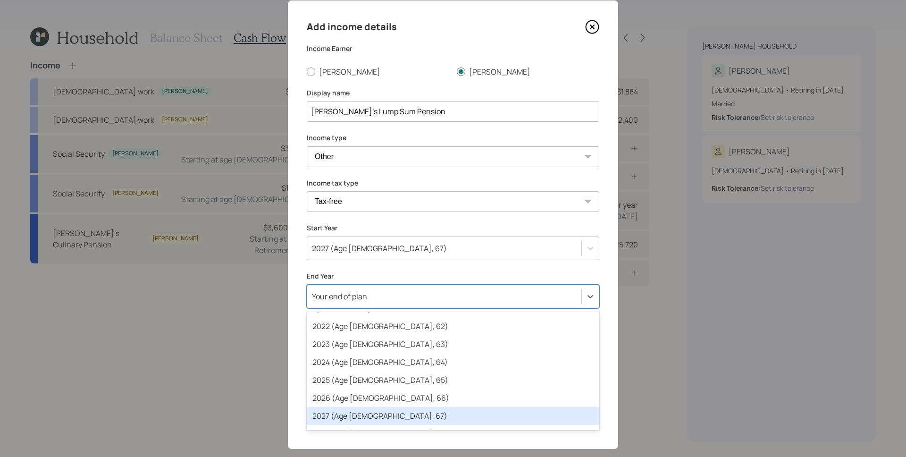
click at [353, 410] on div "2027 (Age [DEMOGRAPHIC_DATA], 67)" at bounding box center [453, 416] width 293 height 18
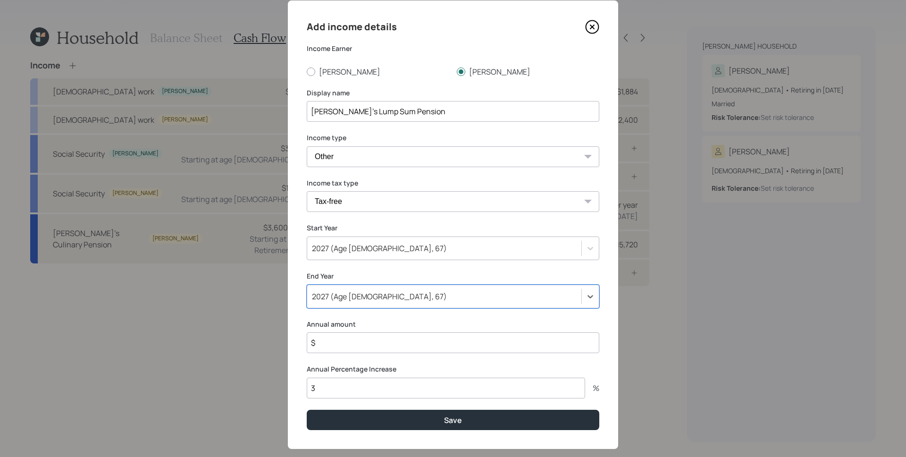
click at [344, 338] on input "$" at bounding box center [453, 342] width 293 height 21
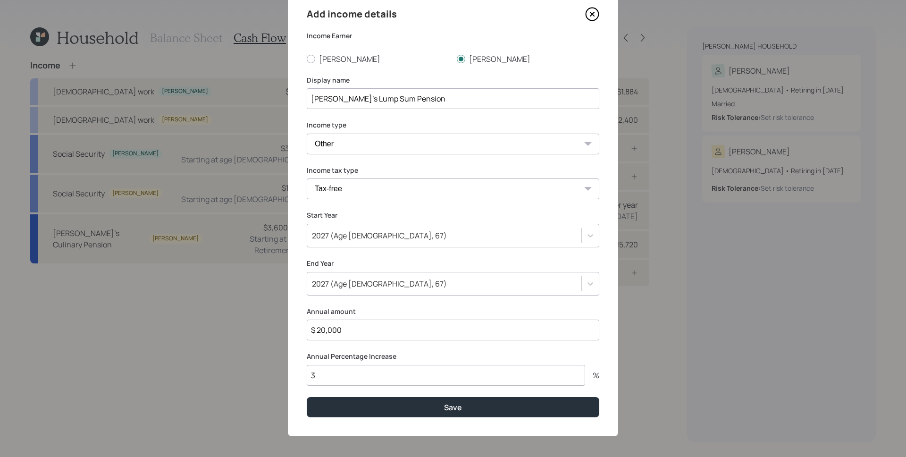
scroll to position [39, 0]
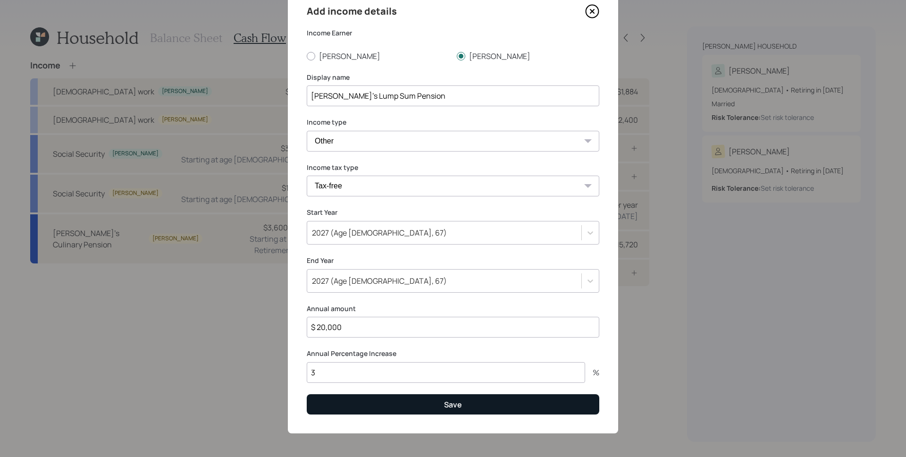
type input "$ 20,000"
click at [401, 408] on button "Save" at bounding box center [453, 404] width 293 height 20
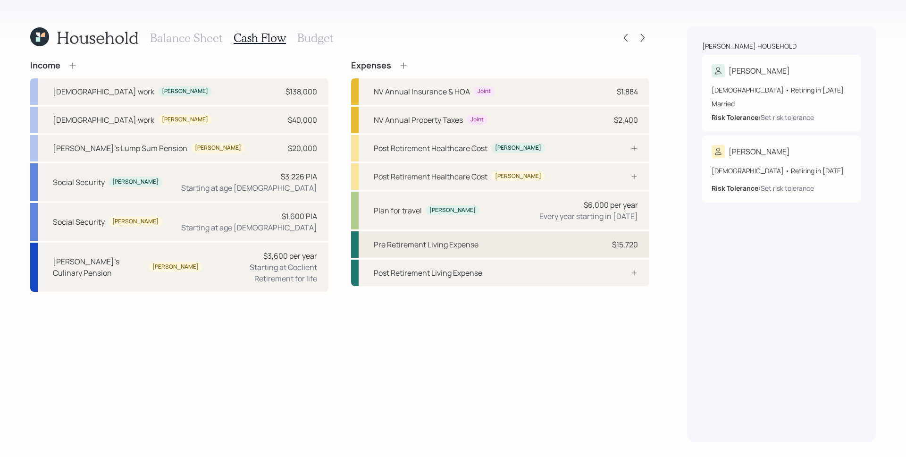
click at [612, 243] on div "$15,720" at bounding box center [625, 244] width 26 height 11
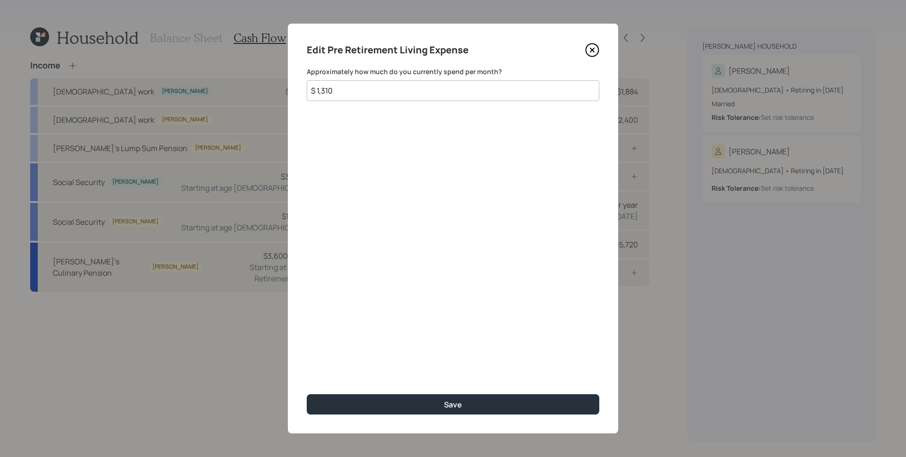
click at [595, 48] on icon at bounding box center [592, 50] width 14 height 14
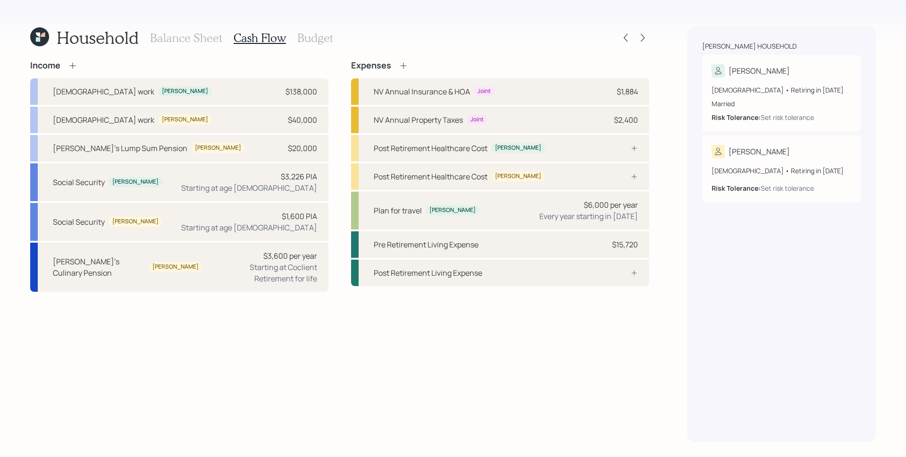
click at [406, 62] on icon at bounding box center [403, 65] width 9 height 9
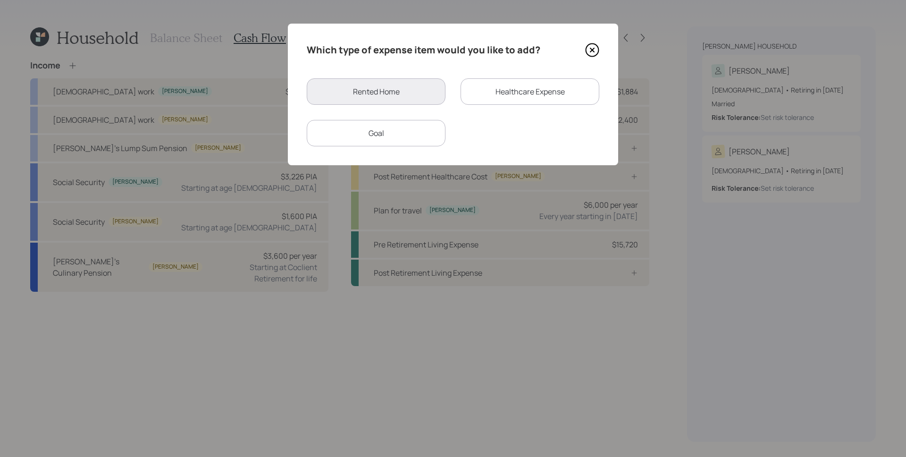
click at [413, 134] on div "Goal" at bounding box center [376, 133] width 139 height 26
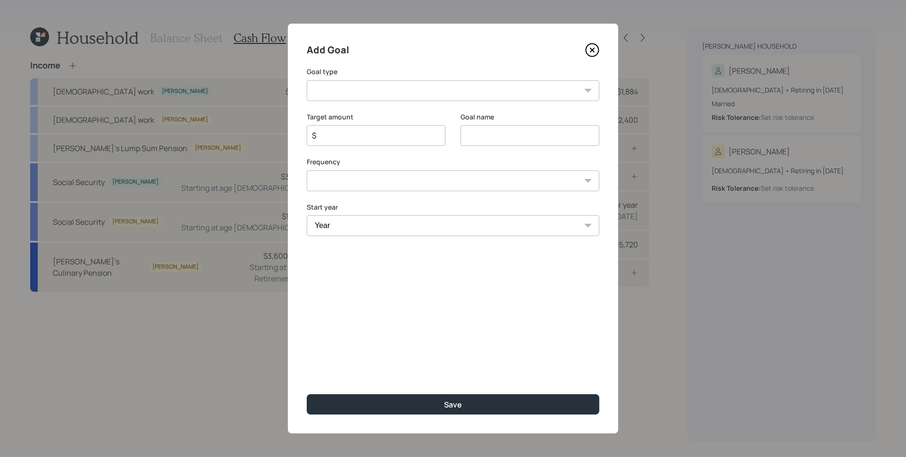
click at [407, 93] on select "Create an emergency fund Donate to charity Purchase a home Make a purchase Supp…" at bounding box center [453, 90] width 293 height 21
select select "charity"
click at [307, 80] on select "Create an emergency fund Donate to charity Purchase a home Make a purchase Supp…" at bounding box center [453, 90] width 293 height 21
click at [490, 138] on input "Donate to charity" at bounding box center [530, 135] width 139 height 21
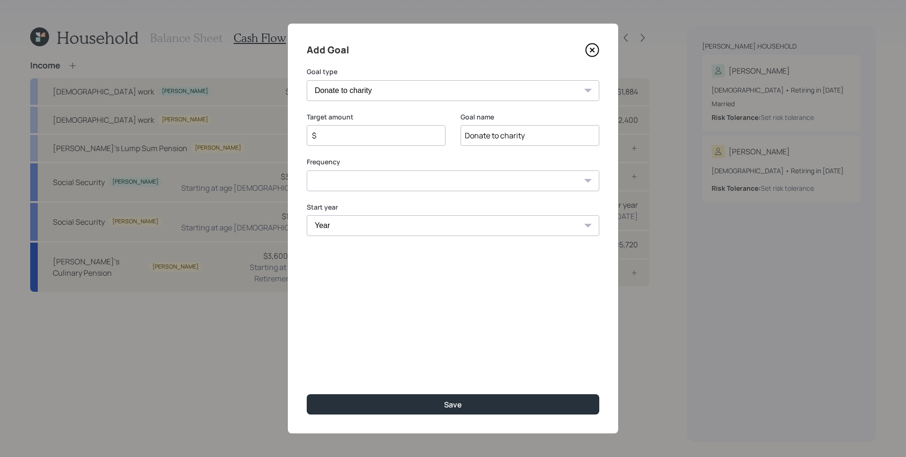
click at [490, 138] on input "Donate to charity" at bounding box center [530, 135] width 139 height 21
type input "Tithe's"
click at [353, 139] on input "$" at bounding box center [372, 135] width 123 height 11
type input "$ 12,000"
click at [364, 179] on select "One time Every 1 year Every 2 years Every 3 years Every 4 years Every 5 years E…" at bounding box center [453, 180] width 293 height 21
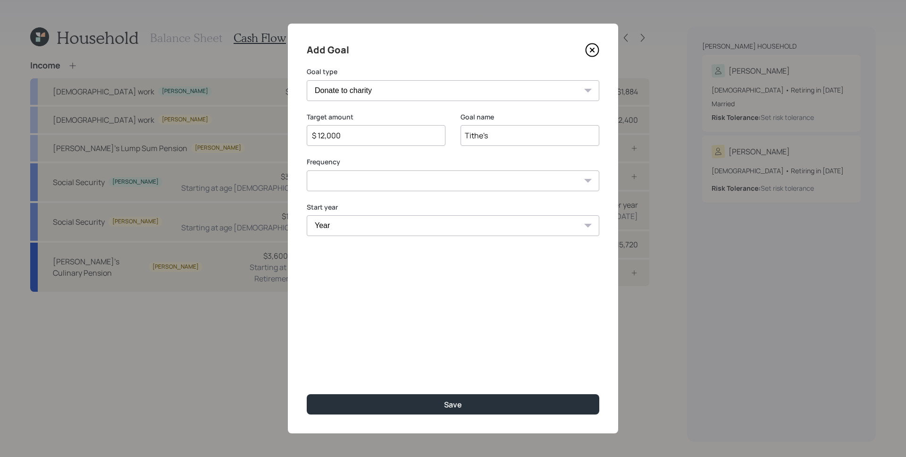
select select "1"
click at [307, 170] on select "One time Every 1 year Every 2 years Every 3 years Every 4 years Every 5 years E…" at bounding box center [453, 180] width 293 height 21
click at [348, 222] on select "Year [DATE] 2026 2027 2028 2029 2030 2031 2032 2033 2034 2035 2036 2037 2038 20…" at bounding box center [376, 225] width 139 height 21
select select "2025"
click at [307, 215] on select "Year [DATE] 2026 2027 2028 2029 2030 2031 2032 2033 2034 2035 2036 2037 2038 20…" at bounding box center [376, 225] width 139 height 21
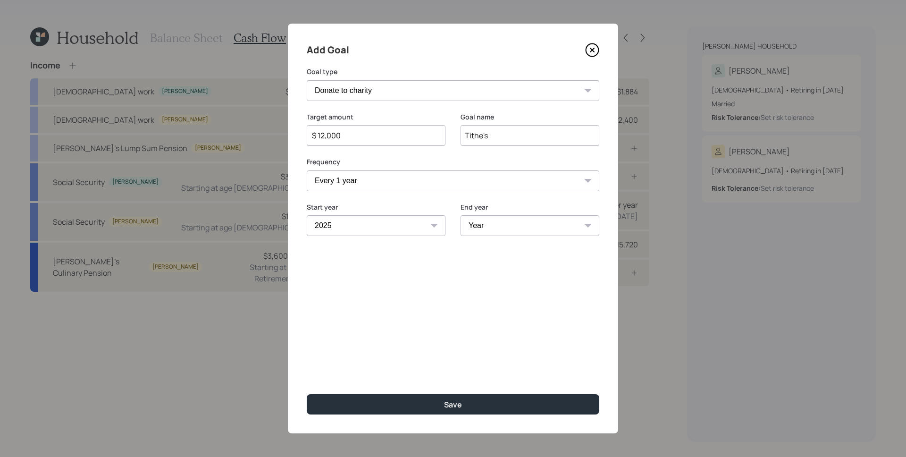
click at [498, 231] on select "Year [DATE] 2026 2027 2028 2029 2030 2031 2032 2033 2034 2035 2036 2037 2038 20…" at bounding box center [530, 225] width 139 height 21
select select "2027"
click at [461, 215] on select "Year [DATE] 2026 2027 2028 2029 2030 2031 2032 2033 2034 2035 2036 2037 2038 20…" at bounding box center [530, 225] width 139 height 21
click at [483, 265] on div "Add Goal Goal type Create an emergency fund Donate to charity Purchase a home M…" at bounding box center [453, 229] width 330 height 410
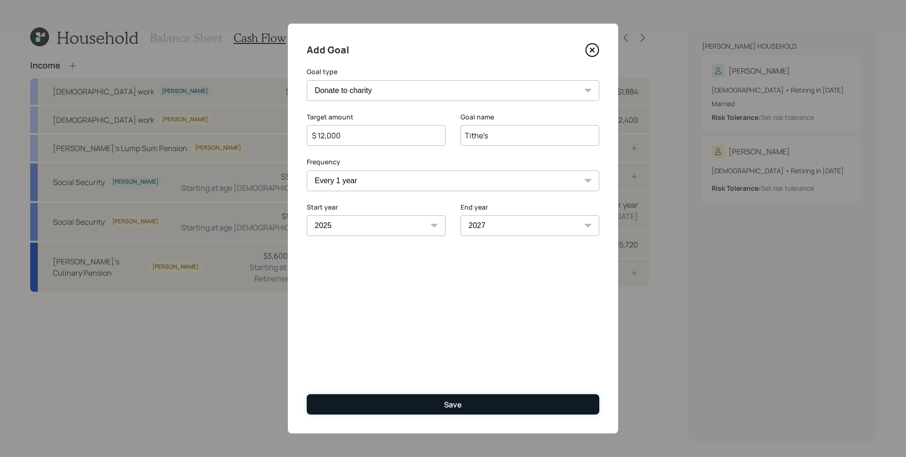
click at [496, 403] on button "Save" at bounding box center [453, 404] width 293 height 20
type input "$"
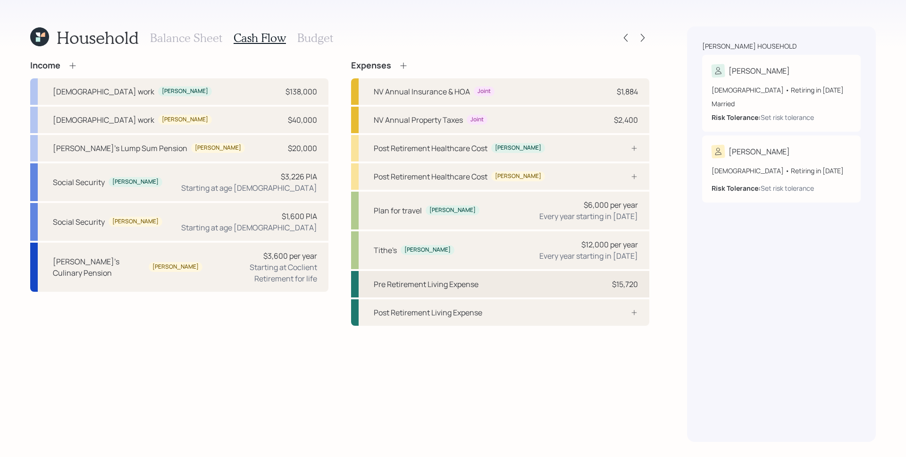
click at [563, 279] on div "Pre Retirement Living Expense $15,720" at bounding box center [500, 284] width 298 height 26
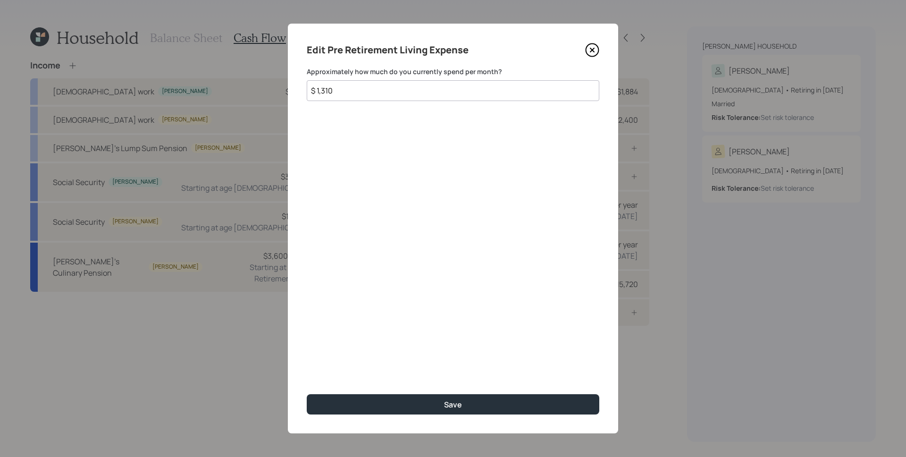
click at [329, 84] on input "$ 1,310" at bounding box center [453, 90] width 293 height 21
click at [332, 87] on input "$ 1,310" at bounding box center [453, 90] width 293 height 21
type input "$ 1,750"
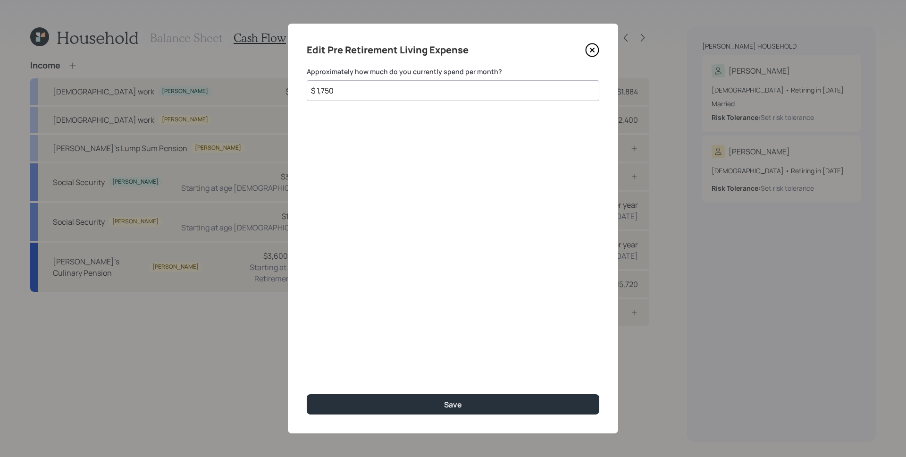
click at [307, 394] on button "Save" at bounding box center [453, 404] width 293 height 20
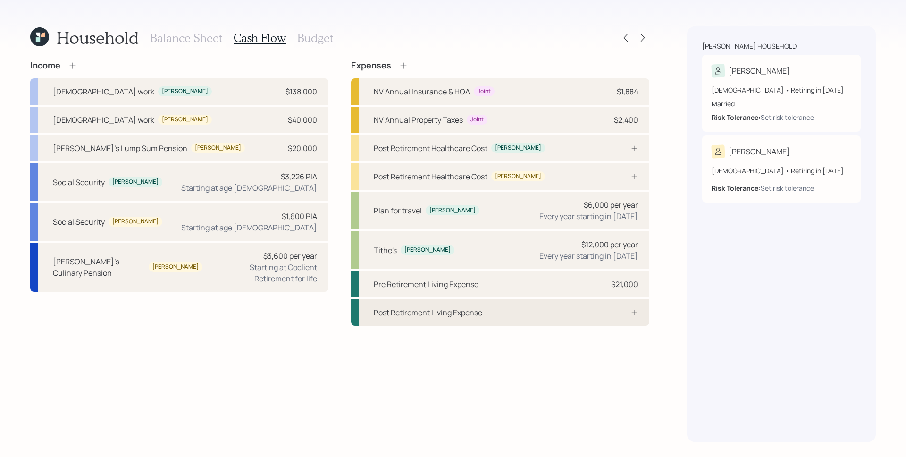
click at [599, 315] on div "Post Retirement Living Expense" at bounding box center [500, 312] width 298 height 26
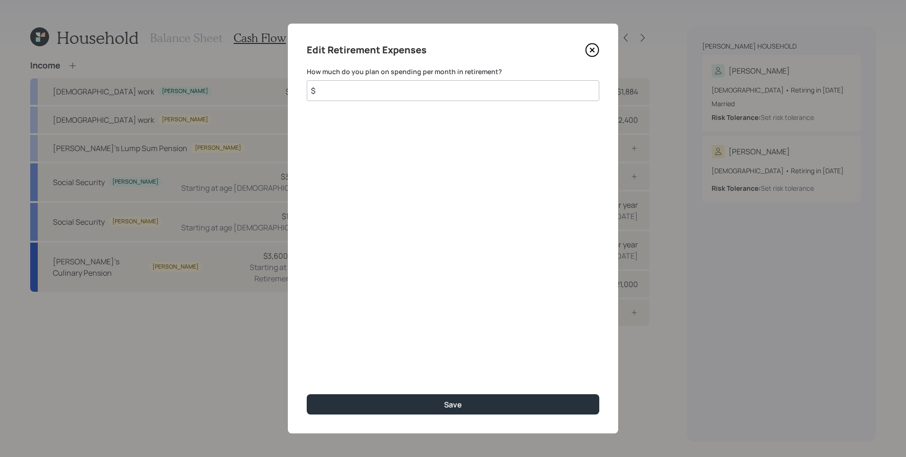
click at [371, 93] on input "$" at bounding box center [453, 90] width 293 height 21
type input "$ 1,750"
click at [307, 394] on button "Save" at bounding box center [453, 404] width 293 height 20
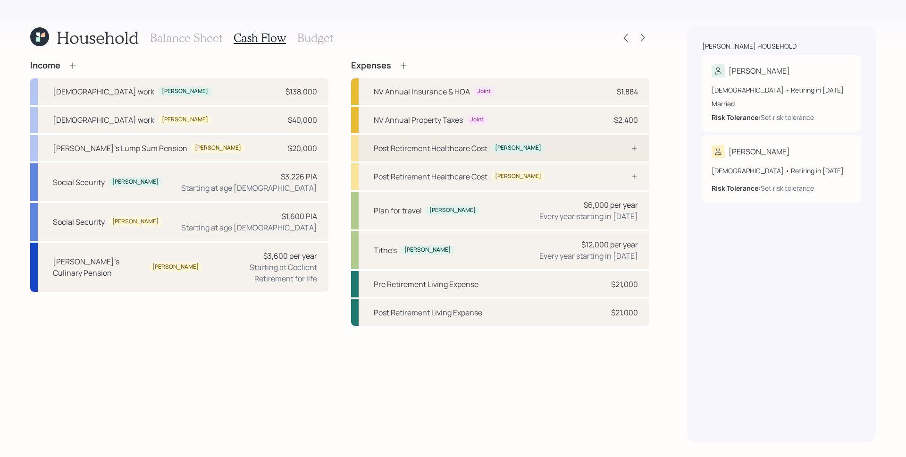
click at [609, 147] on div "Post Retirement Healthcare Cost [PERSON_NAME]" at bounding box center [500, 148] width 298 height 26
click at [609, 147] on div "Income [DEMOGRAPHIC_DATA] work [PERSON_NAME] $138,000 [DEMOGRAPHIC_DATA] work […" at bounding box center [339, 192] width 619 height 265
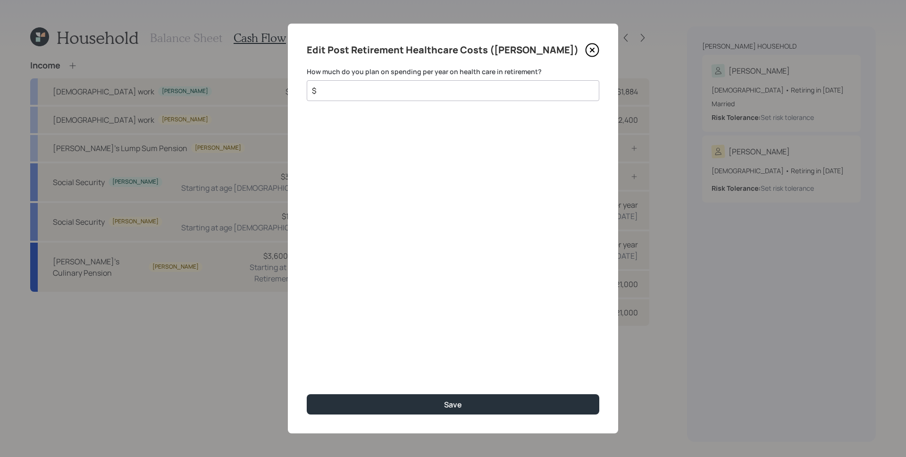
click at [485, 93] on input "$" at bounding box center [449, 90] width 276 height 11
type input "$ 4,000"
click at [307, 394] on button "Save" at bounding box center [453, 404] width 293 height 20
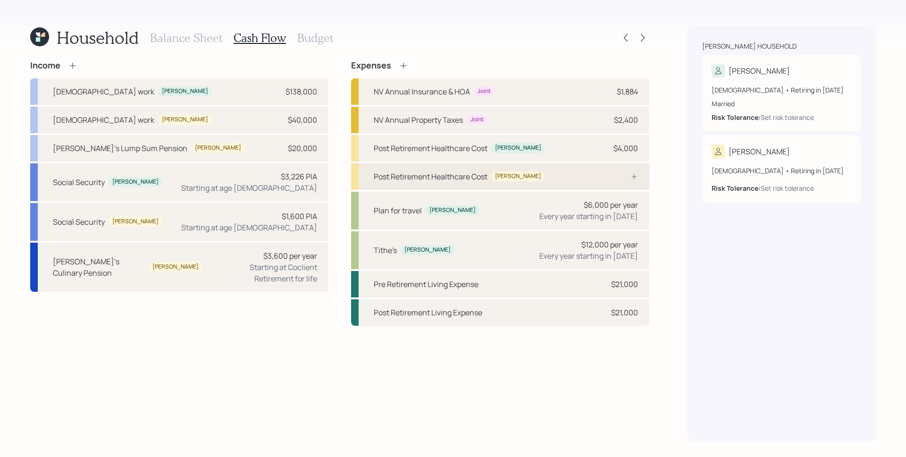
click at [569, 170] on div "Post Retirement Healthcare Cost [PERSON_NAME]" at bounding box center [500, 176] width 298 height 26
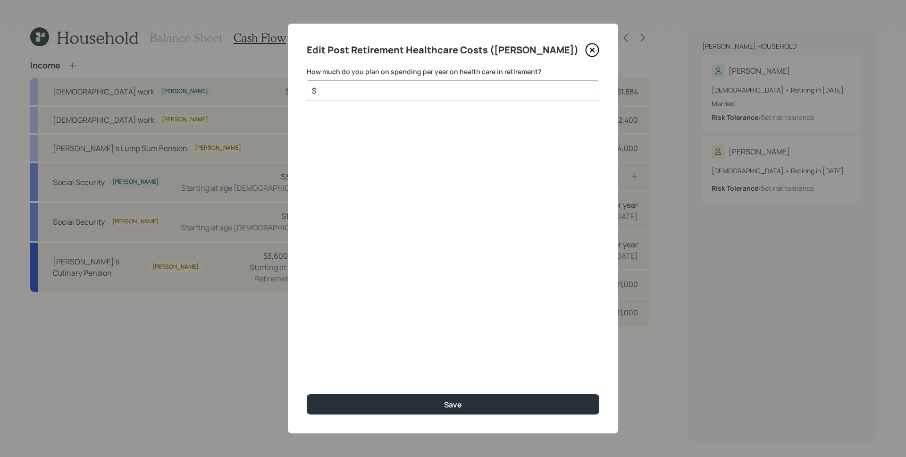
click at [450, 91] on input "$" at bounding box center [449, 90] width 276 height 11
type input "$ 4,000"
click at [307, 394] on button "Save" at bounding box center [453, 404] width 293 height 20
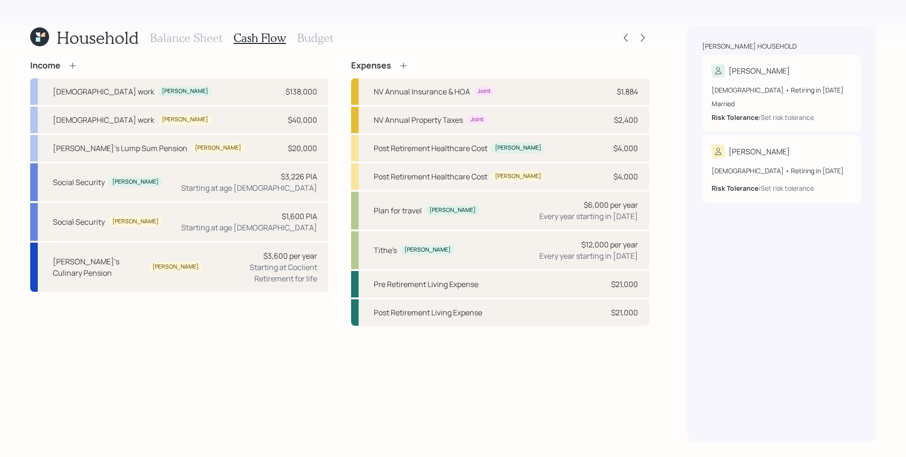
click at [191, 32] on h3 "Balance Sheet" at bounding box center [186, 38] width 72 height 14
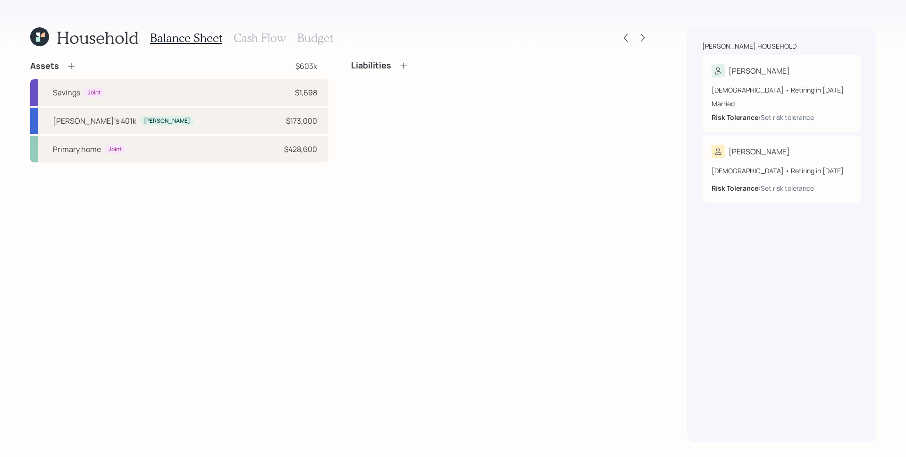
click at [242, 35] on h3 "Cash Flow" at bounding box center [260, 38] width 52 height 14
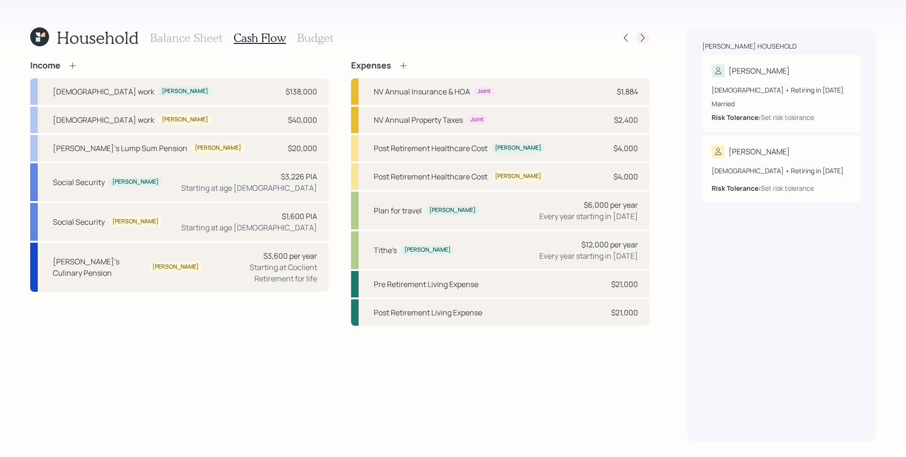
click at [644, 35] on icon at bounding box center [642, 37] width 9 height 9
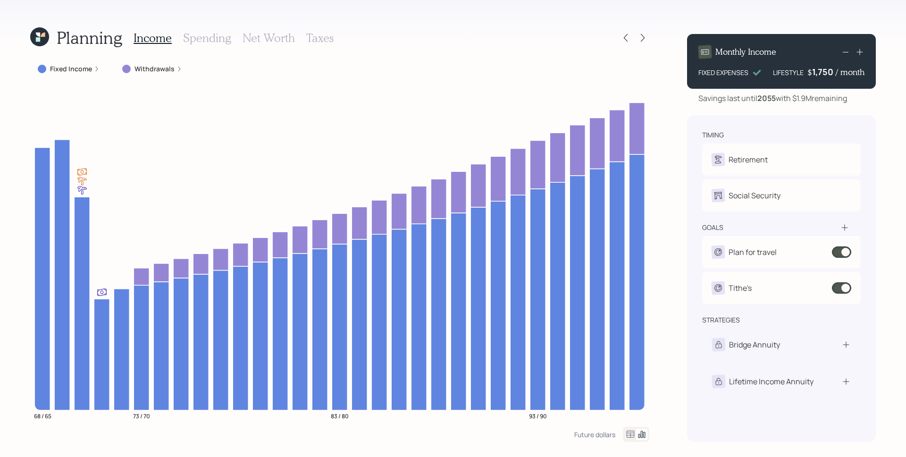
click at [94, 68] on icon at bounding box center [97, 69] width 6 height 6
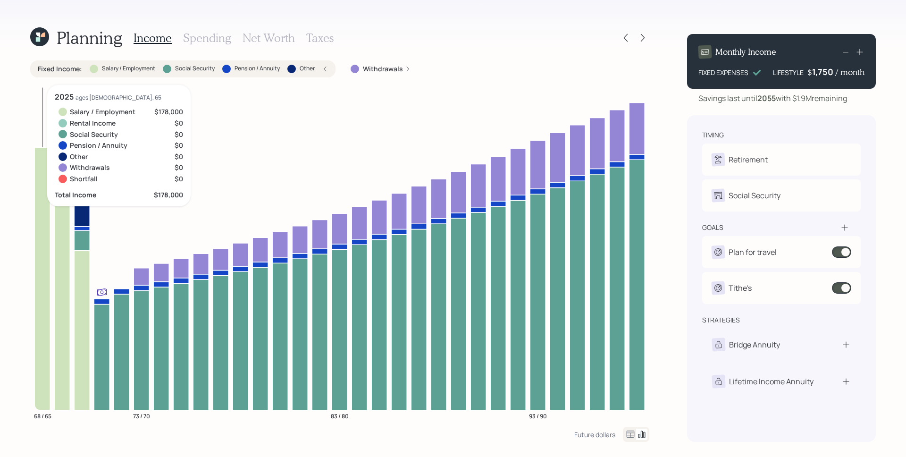
click at [39, 194] on icon at bounding box center [42, 278] width 16 height 262
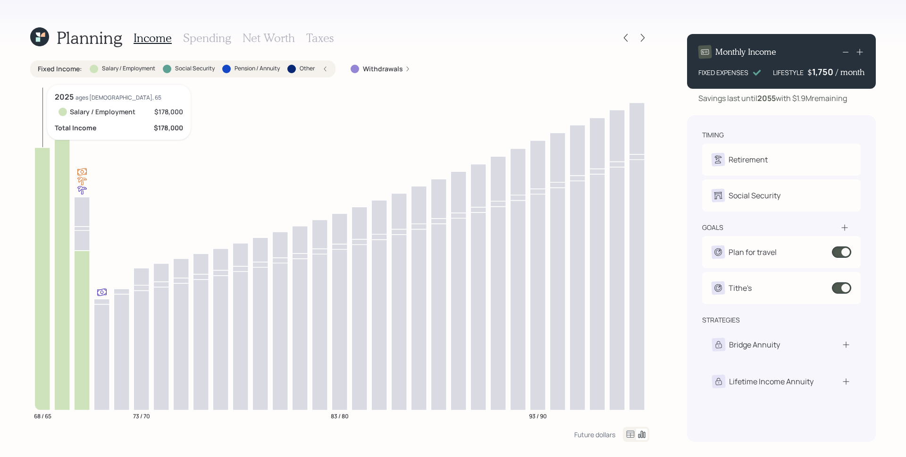
click at [43, 196] on icon at bounding box center [42, 278] width 16 height 262
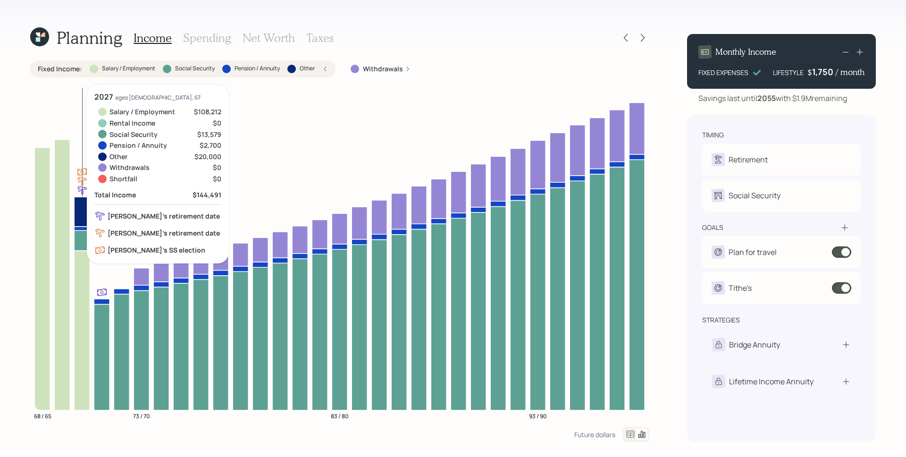
click at [82, 243] on icon at bounding box center [82, 240] width 16 height 20
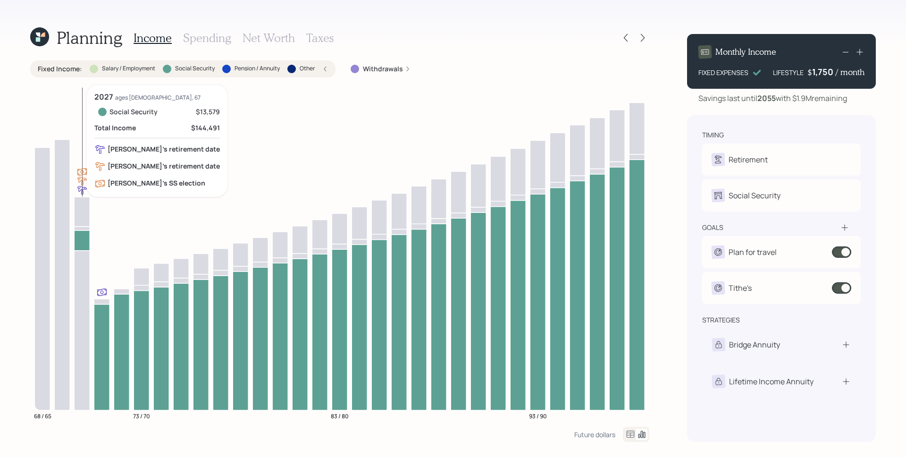
click at [82, 243] on icon at bounding box center [82, 240] width 16 height 20
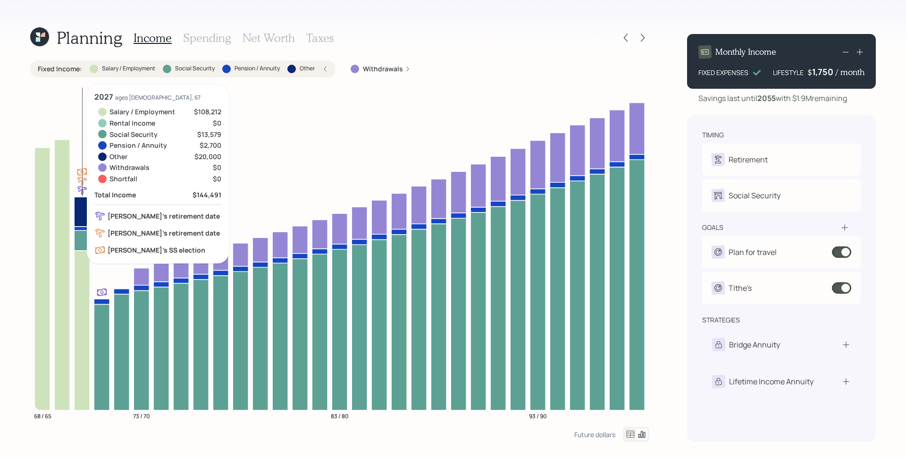
click at [84, 229] on icon at bounding box center [82, 228] width 16 height 4
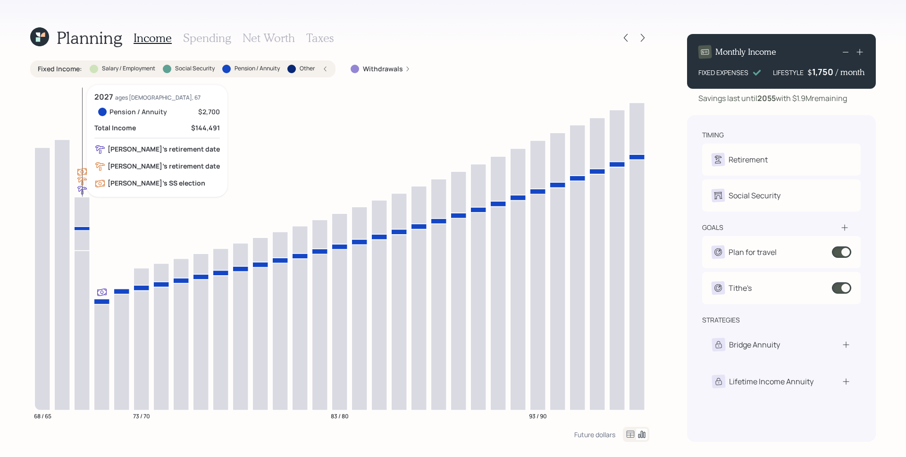
click at [84, 228] on icon at bounding box center [82, 228] width 16 height 4
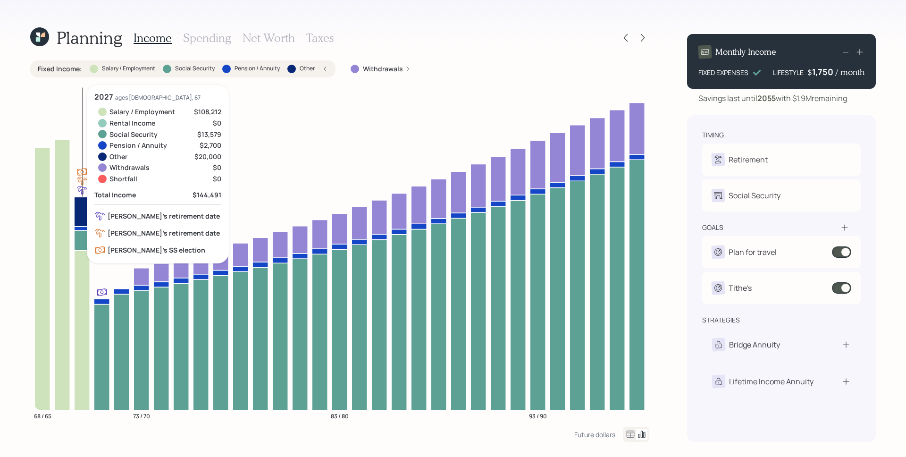
click at [80, 210] on icon at bounding box center [82, 212] width 16 height 30
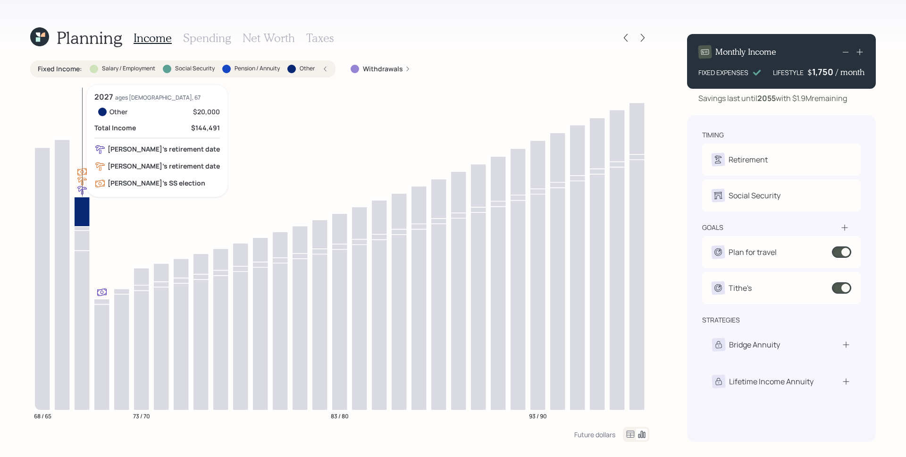
click at [80, 210] on icon at bounding box center [82, 212] width 16 height 30
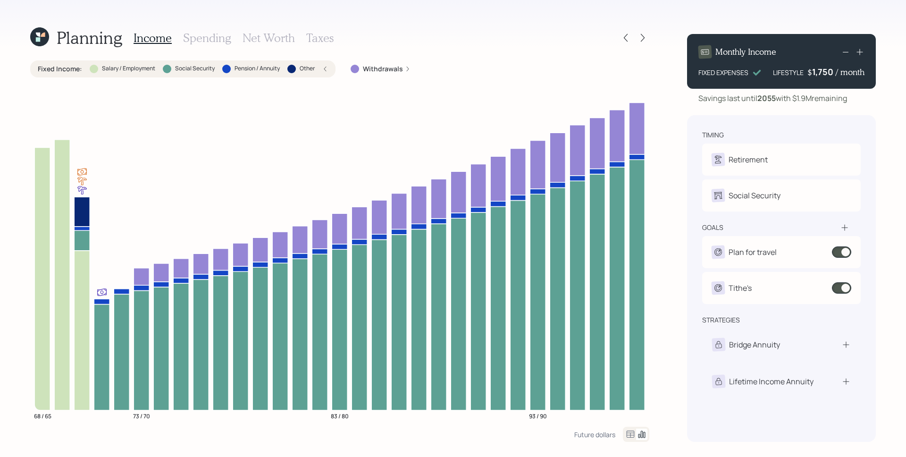
click at [844, 226] on icon at bounding box center [844, 227] width 9 height 9
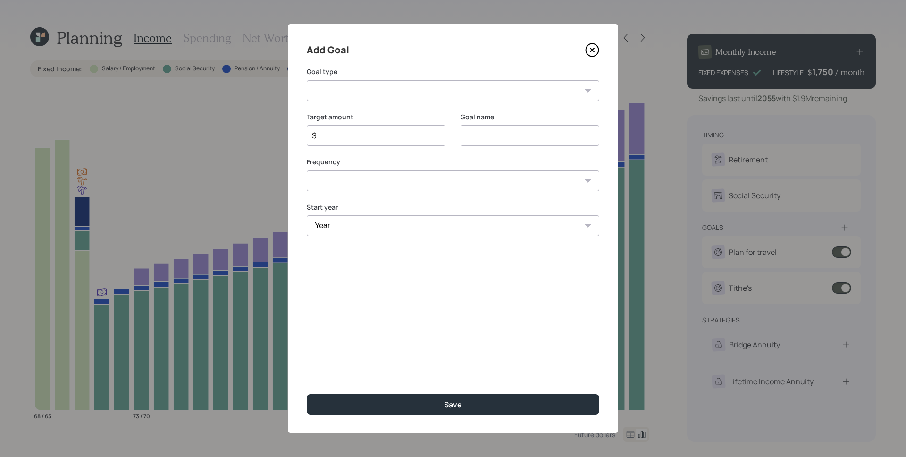
click at [428, 96] on select "Create an emergency fund Donate to charity Purchase a home Make a purchase Supp…" at bounding box center [453, 90] width 293 height 21
select select "charity"
click at [307, 80] on select "Create an emergency fund Donate to charity Purchase a home Make a purchase Supp…" at bounding box center [453, 90] width 293 height 21
click at [517, 140] on input "Donate to charity" at bounding box center [530, 135] width 139 height 21
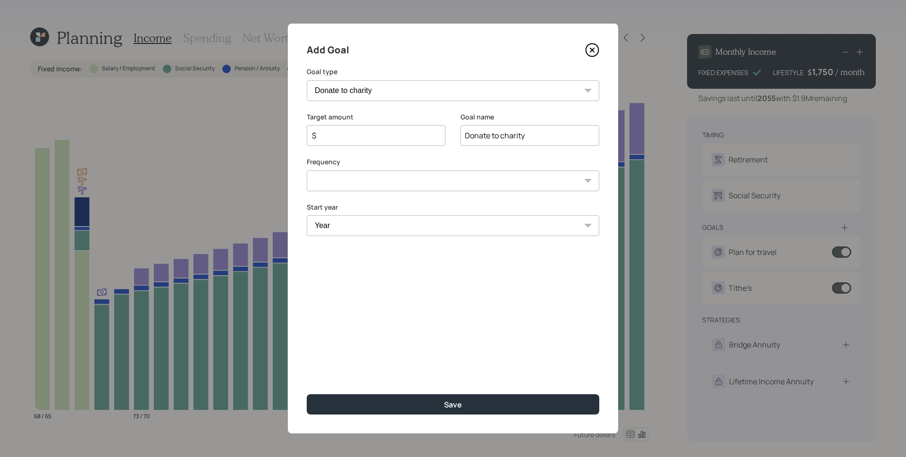
click at [517, 139] on input "Donate to charity" at bounding box center [530, 135] width 139 height 21
type input "Tithe"
click at [366, 142] on div "$" at bounding box center [376, 135] width 139 height 21
click at [366, 140] on input "$" at bounding box center [372, 135] width 123 height 11
type input "$ 7,500"
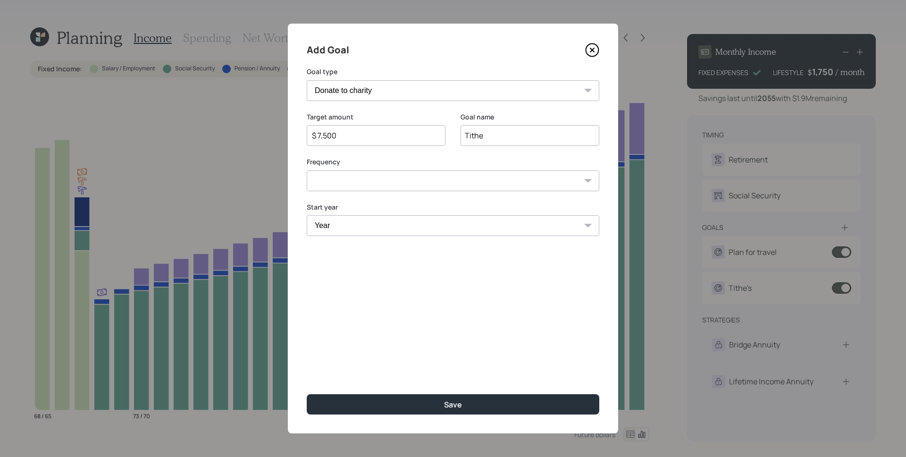
click at [356, 185] on select "One time Every 1 year Every 2 years Every 3 years Every 4 years Every 5 years E…" at bounding box center [453, 180] width 293 height 21
select select "1"
click at [307, 170] on select "One time Every 1 year Every 2 years Every 3 years Every 4 years Every 5 years E…" at bounding box center [453, 180] width 293 height 21
click at [352, 229] on select "Year [DATE] 2026 2027 2028 2029 2030 2031 2032 2033 2034 2035 2036 2037 2038 20…" at bounding box center [453, 225] width 293 height 21
select select "2028"
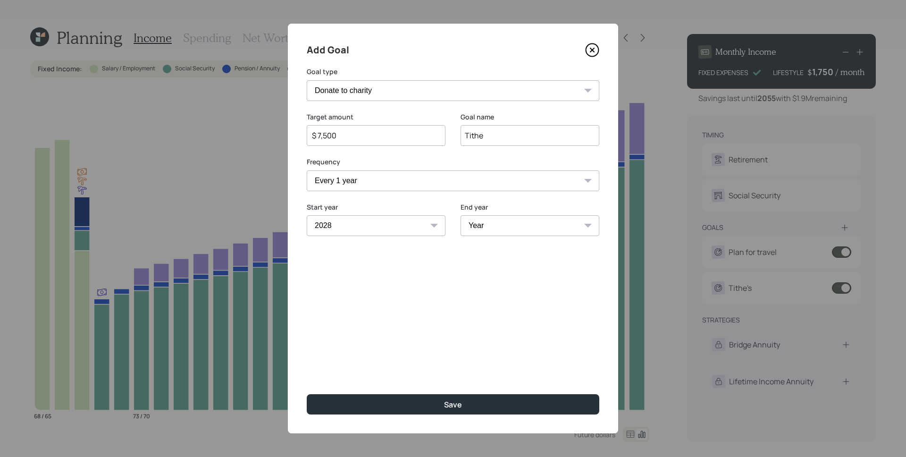
click at [307, 215] on select "Year [DATE] 2026 2027 2028 2029 2030 2031 2032 2033 2034 2035 2036 2037 2038 20…" at bounding box center [376, 225] width 139 height 21
click at [498, 229] on select "Year [DATE] 2029 2030 2031 2032 2033 2034 2035 2036 2037 2038 2039 2040 2041 20…" at bounding box center [530, 225] width 139 height 21
select select "2051"
click at [461, 215] on select "Year [DATE] 2029 2030 2031 2032 2033 2034 2035 2036 2037 2038 2039 2040 2041 20…" at bounding box center [530, 225] width 139 height 21
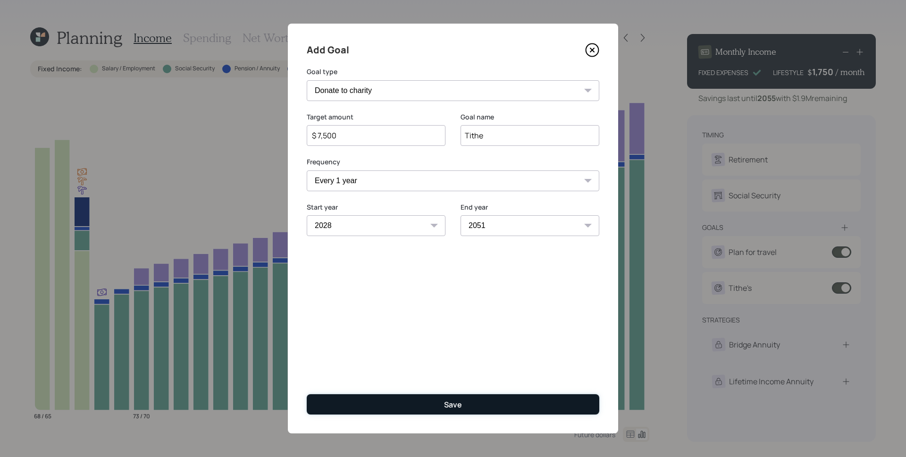
click at [424, 405] on button "Save" at bounding box center [453, 404] width 293 height 20
type input "$"
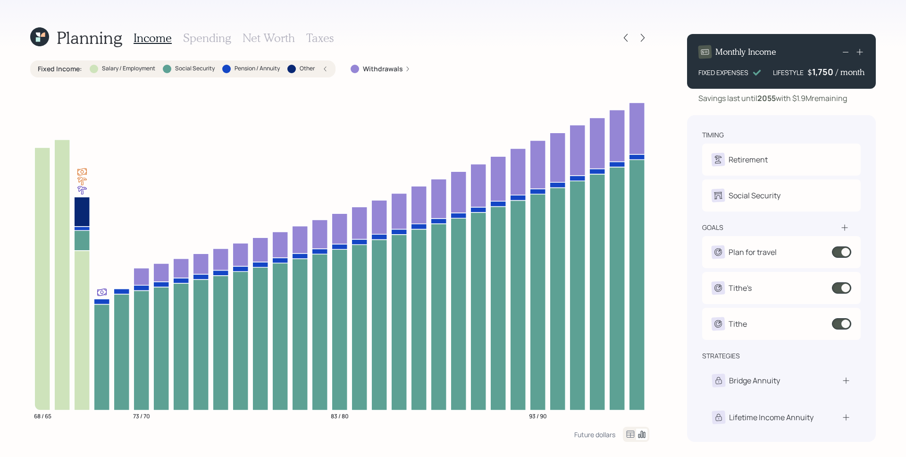
click at [388, 69] on label "Withdrawals" at bounding box center [383, 68] width 40 height 9
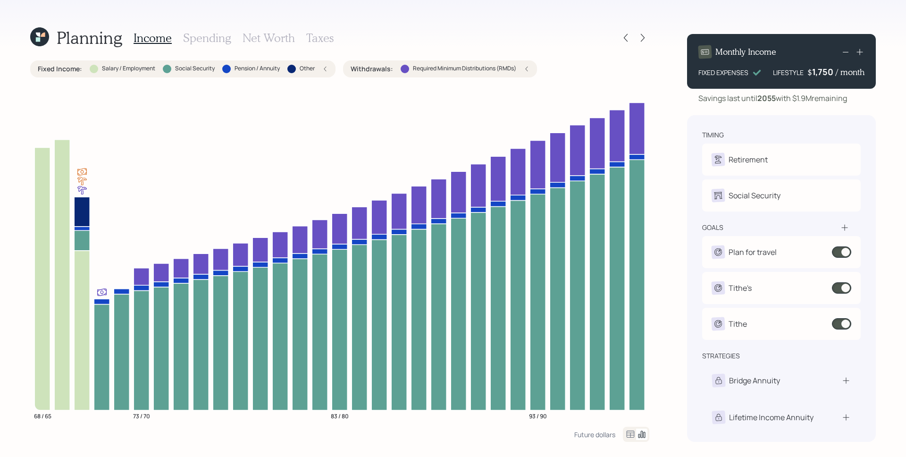
click at [227, 39] on h3 "Spending" at bounding box center [207, 38] width 48 height 14
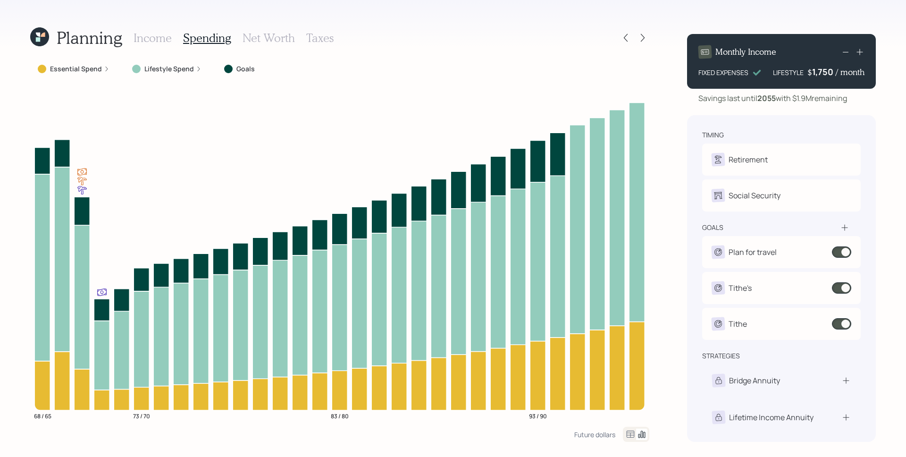
click at [105, 67] on icon at bounding box center [107, 69] width 6 height 6
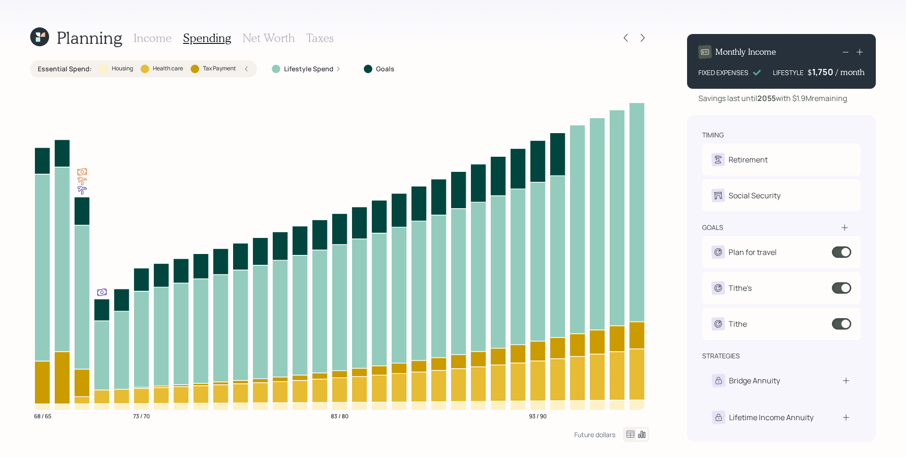
click at [339, 68] on icon at bounding box center [338, 69] width 6 height 6
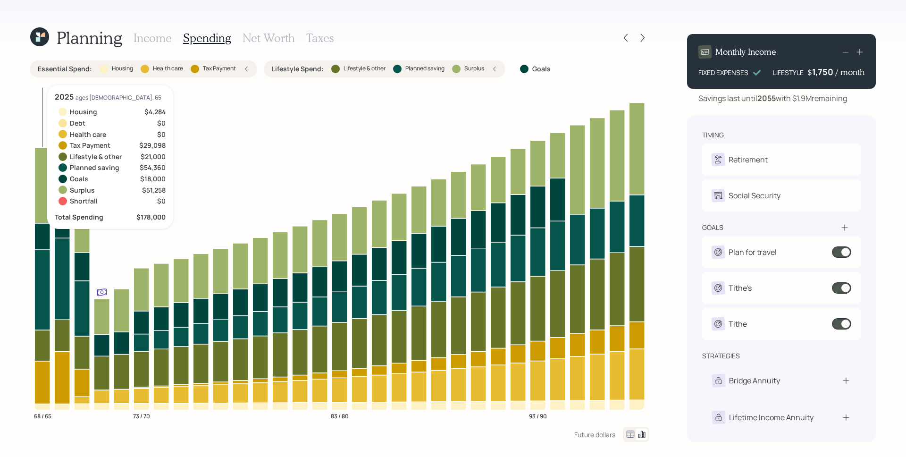
click at [42, 345] on icon at bounding box center [42, 345] width 16 height 31
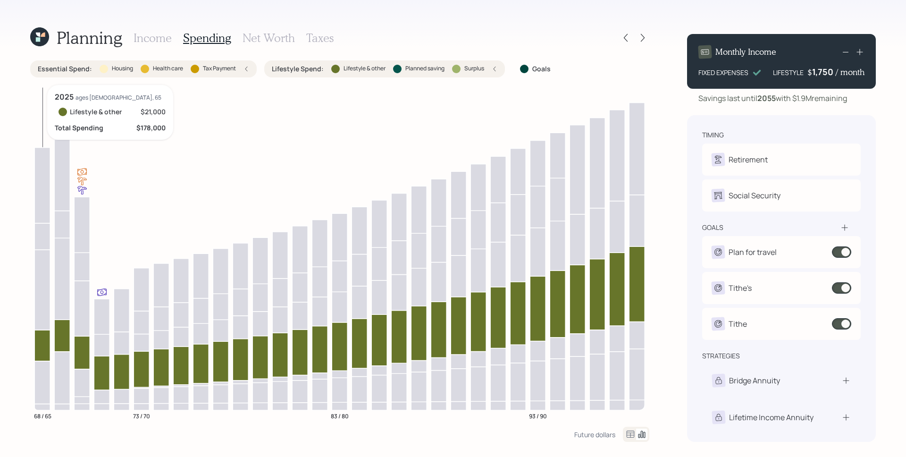
click at [45, 343] on icon at bounding box center [42, 345] width 16 height 31
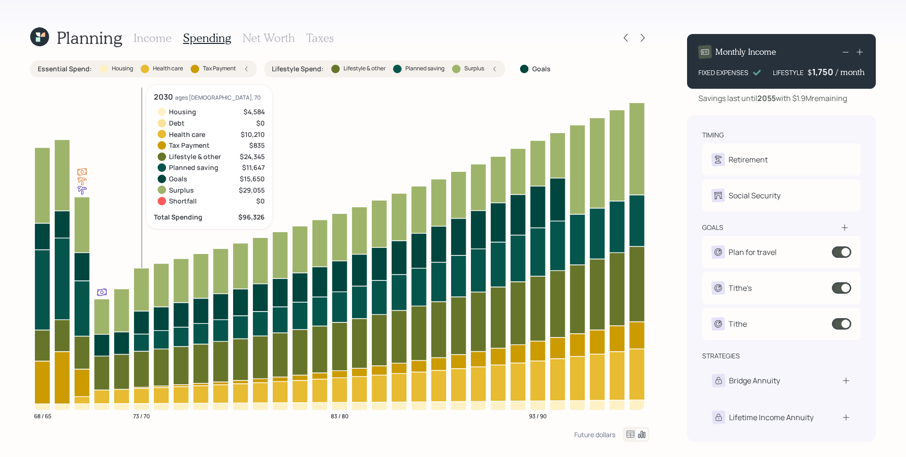
click at [141, 343] on icon at bounding box center [142, 342] width 16 height 17
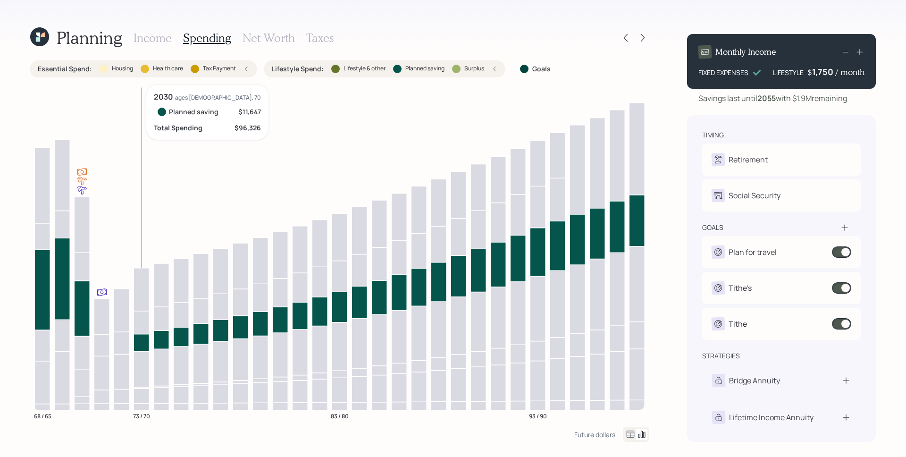
click at [141, 342] on icon at bounding box center [142, 342] width 16 height 17
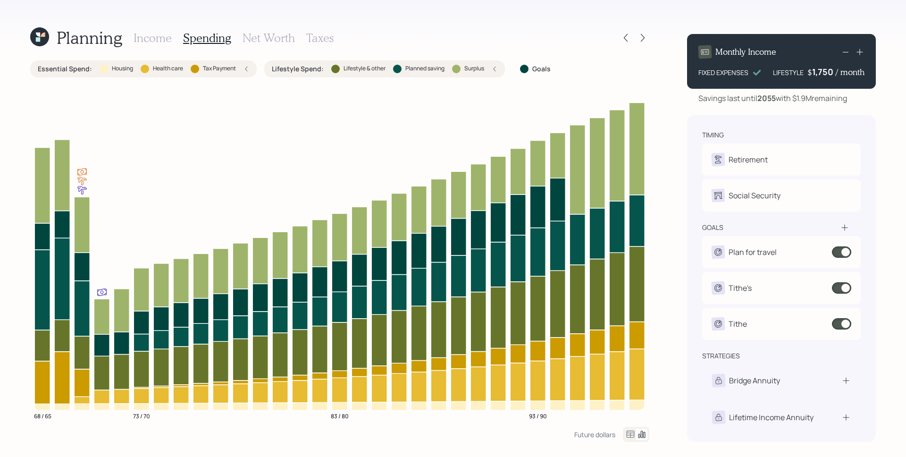
click at [630, 432] on icon at bounding box center [630, 433] width 11 height 11
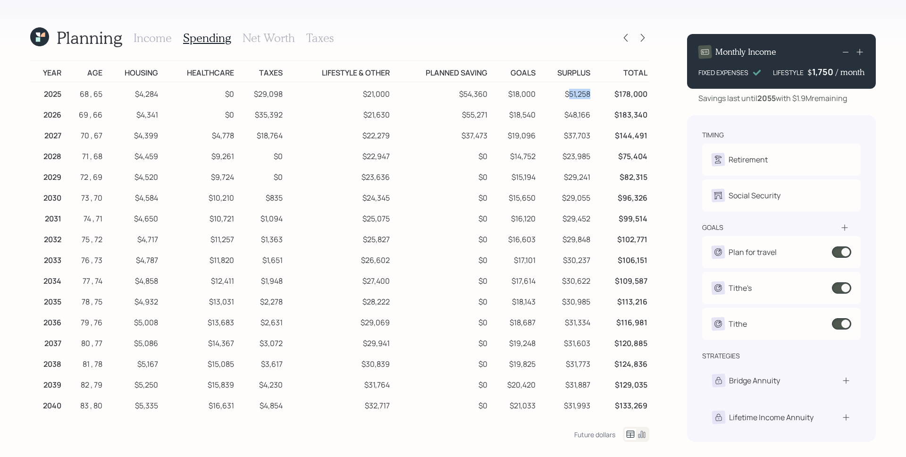
drag, startPoint x: 584, startPoint y: 93, endPoint x: 563, endPoint y: 90, distance: 21.4
click at [563, 90] on td "$51,258" at bounding box center [564, 92] width 55 height 21
drag, startPoint x: 458, startPoint y: 93, endPoint x: 483, endPoint y: 94, distance: 25.0
click at [483, 94] on td "$54,360" at bounding box center [441, 92] width 98 height 21
drag, startPoint x: 37, startPoint y: 94, endPoint x: 456, endPoint y: 96, distance: 419.5
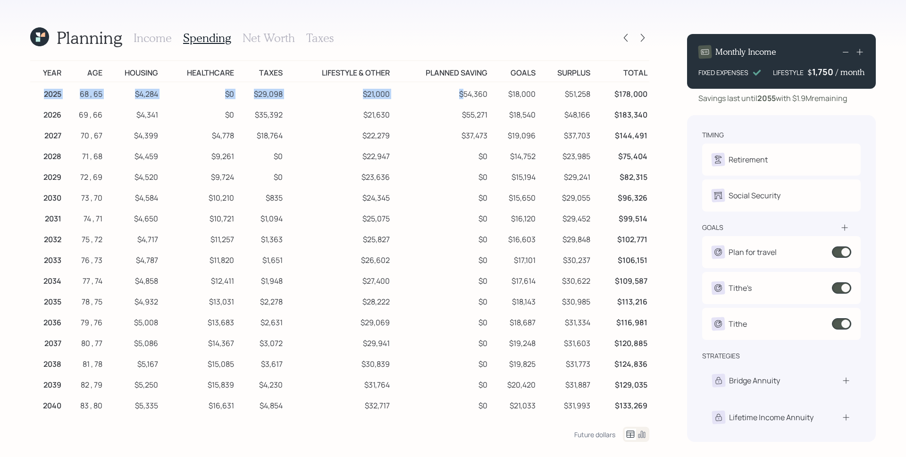
click at [456, 96] on tr "2025 68 , 65 $4,284 $0 $29,098 $21,000 $54,360 $18,000 $51,258 $178,000" at bounding box center [339, 92] width 619 height 21
click at [459, 97] on td "$54,360" at bounding box center [441, 92] width 98 height 21
drag, startPoint x: 452, startPoint y: 122, endPoint x: 502, endPoint y: 118, distance: 49.2
click at [502, 118] on tr "2026 69 , 66 $4,341 $0 $35,392 $21,630 $55,271 $18,540 $48,166 $183,340" at bounding box center [339, 113] width 619 height 21
click at [474, 117] on td "$55,271" at bounding box center [441, 113] width 98 height 21
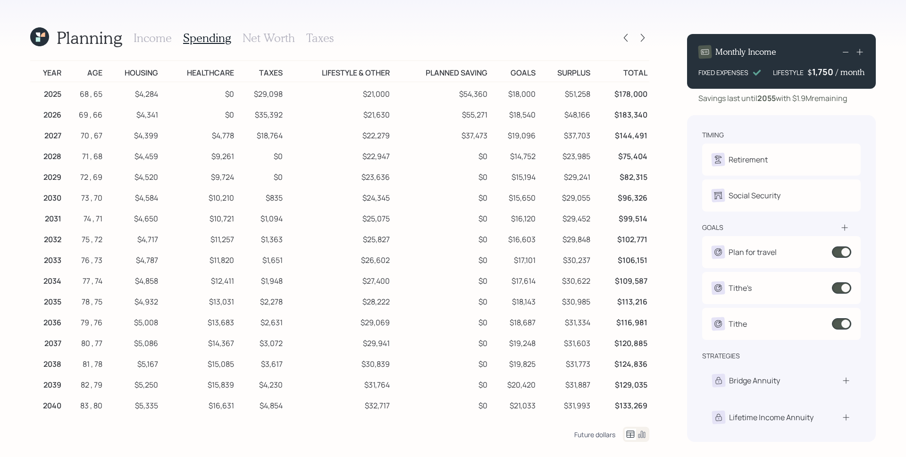
click at [603, 431] on div "Future dollars" at bounding box center [594, 434] width 41 height 9
click at [603, 437] on div "[DATE] dollars" at bounding box center [594, 434] width 42 height 9
drag, startPoint x: 583, startPoint y: 116, endPoint x: 559, endPoint y: 119, distance: 24.3
click at [559, 119] on td "$48,166" at bounding box center [564, 113] width 55 height 21
click at [609, 437] on div "Future dollars" at bounding box center [594, 434] width 41 height 9
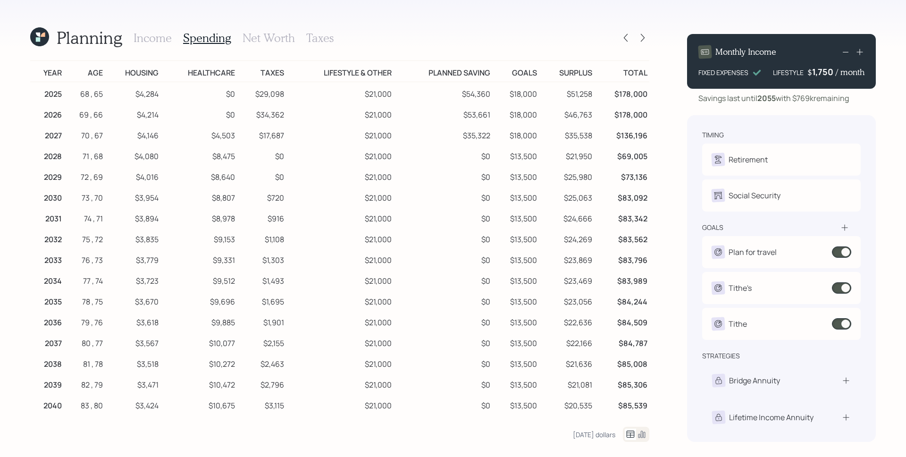
click at [632, 435] on icon at bounding box center [630, 433] width 11 height 11
click at [641, 435] on icon at bounding box center [641, 434] width 7 height 7
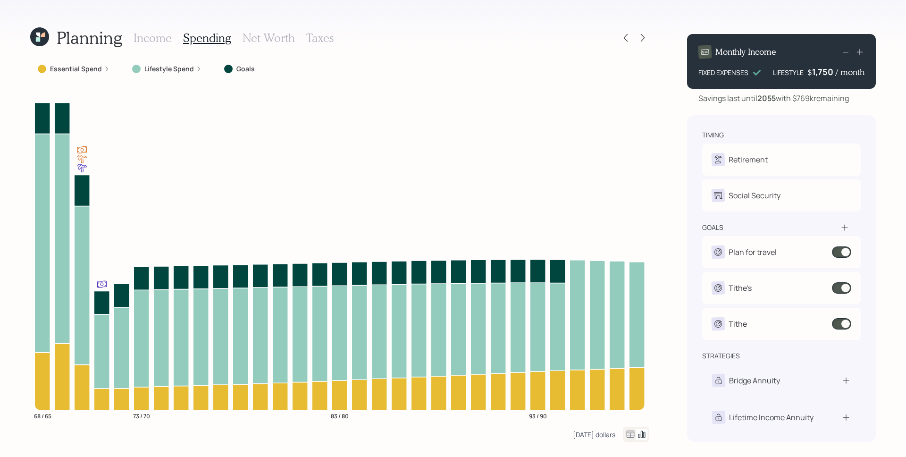
click at [602, 434] on div "[DATE] dollars" at bounding box center [594, 434] width 42 height 9
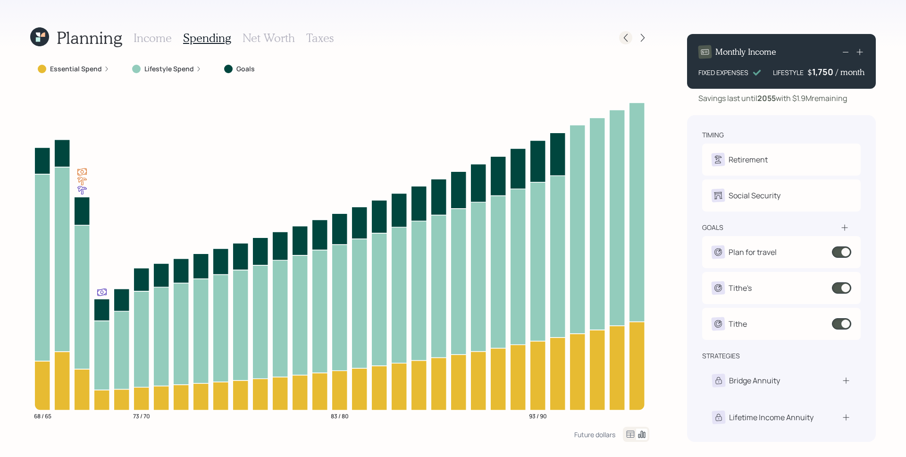
click at [626, 43] on div at bounding box center [625, 37] width 13 height 13
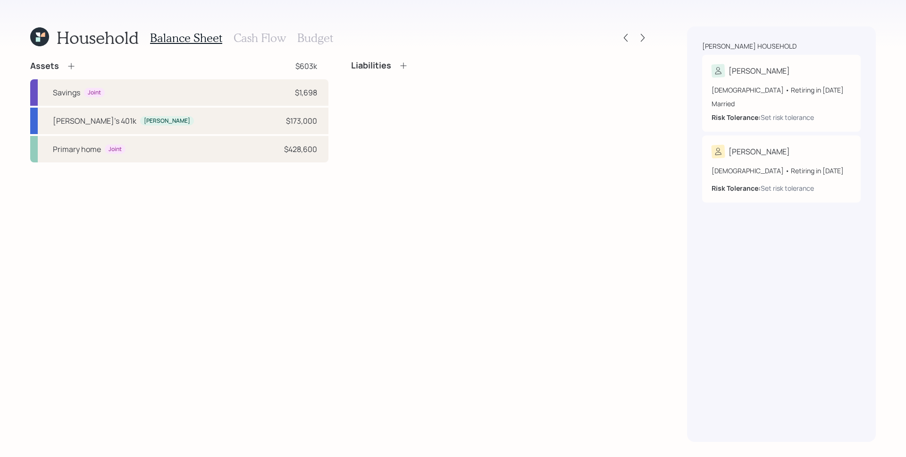
click at [262, 38] on h3 "Cash Flow" at bounding box center [260, 38] width 52 height 14
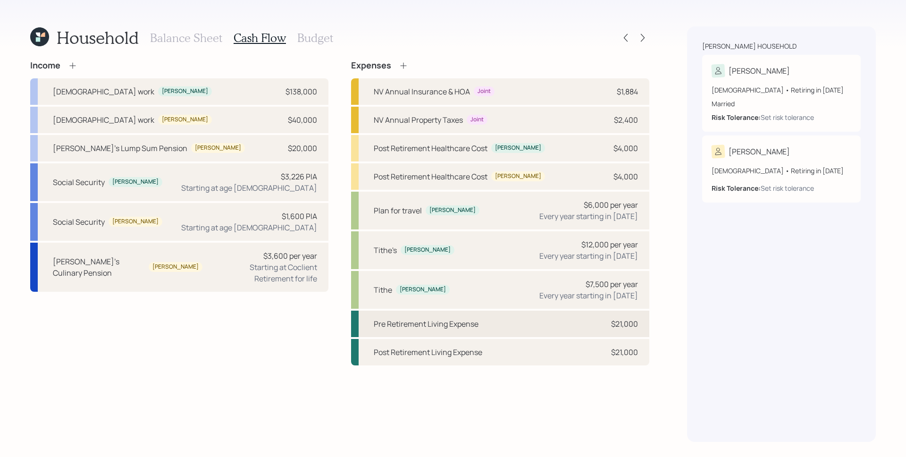
click at [590, 327] on div "Pre Retirement Living Expense $21,000" at bounding box center [500, 323] width 298 height 26
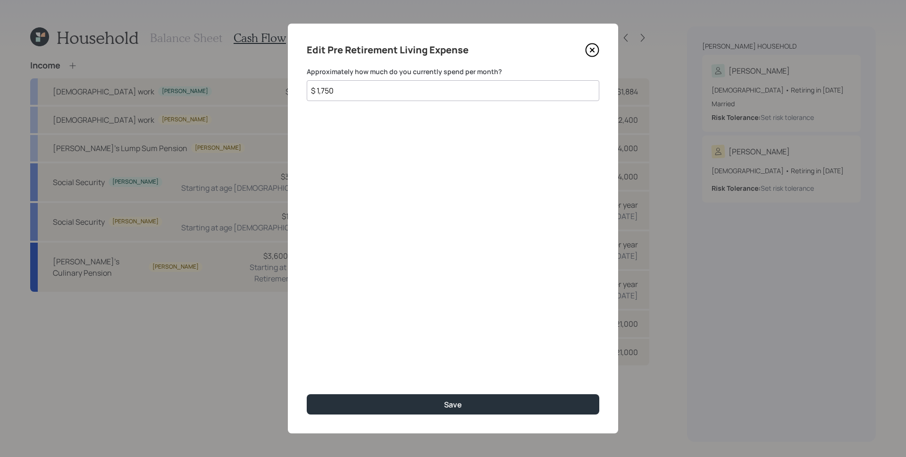
click at [401, 96] on input "$ 1,750" at bounding box center [453, 90] width 293 height 21
type input "$ 3,220"
click at [307, 394] on button "Save" at bounding box center [453, 404] width 293 height 20
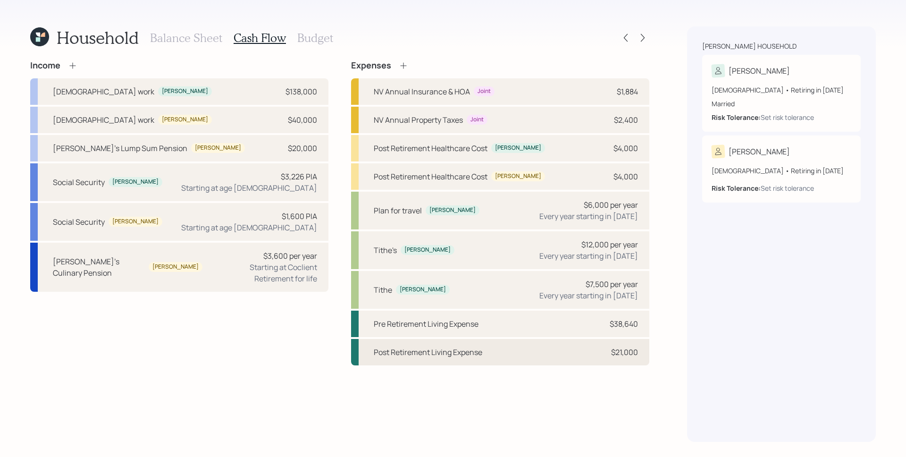
click at [596, 347] on div "Post Retirement Living Expense $21,000" at bounding box center [500, 352] width 298 height 26
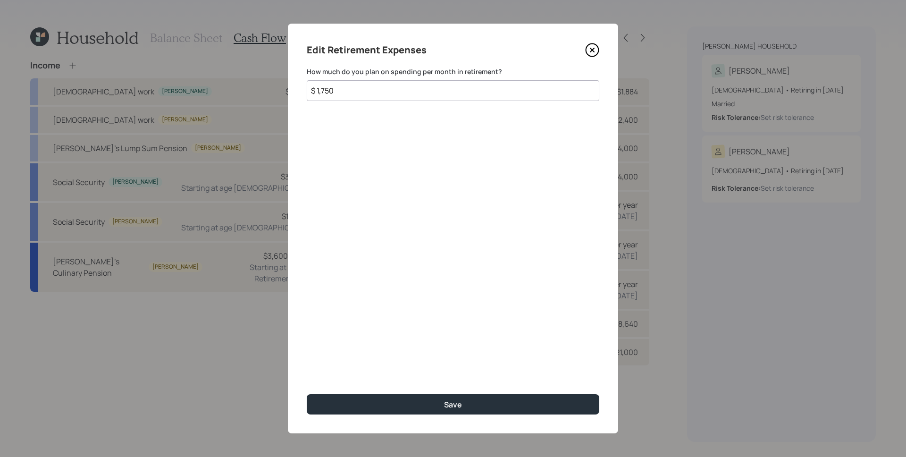
click at [424, 92] on input "$ 1,750" at bounding box center [453, 90] width 293 height 21
type input "$ 3,220"
click at [307, 394] on button "Save" at bounding box center [453, 404] width 293 height 20
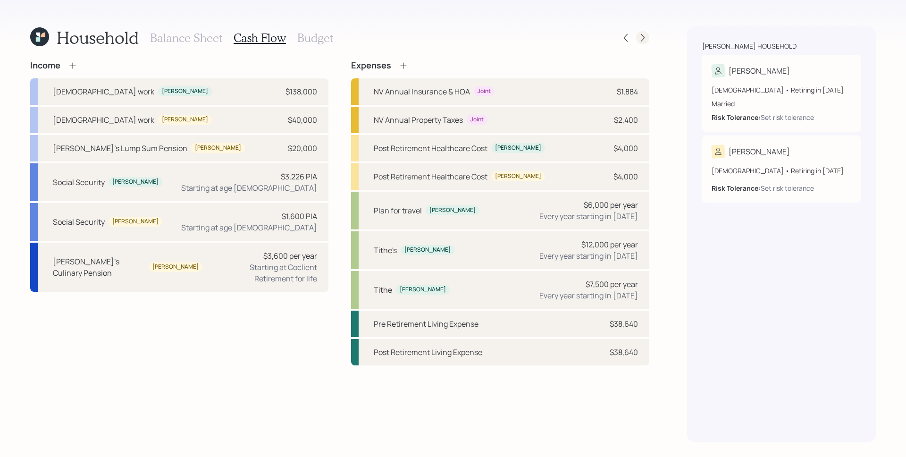
click at [643, 38] on icon at bounding box center [642, 37] width 9 height 9
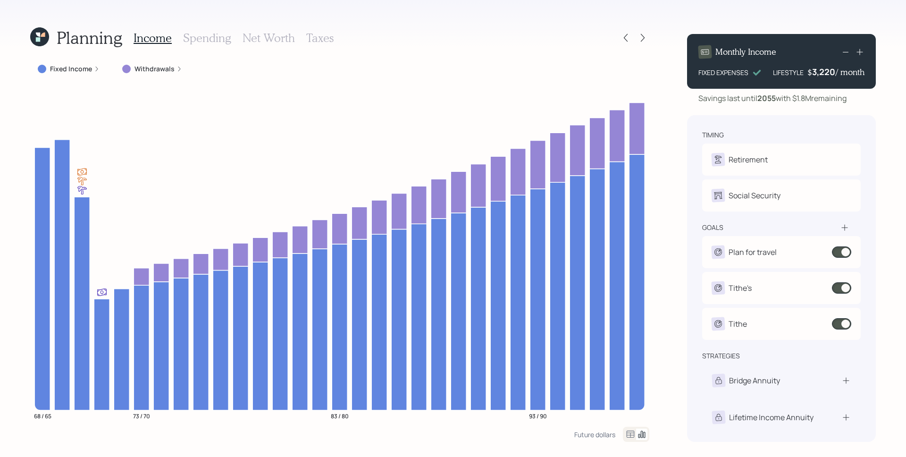
click at [201, 40] on h3 "Spending" at bounding box center [207, 38] width 48 height 14
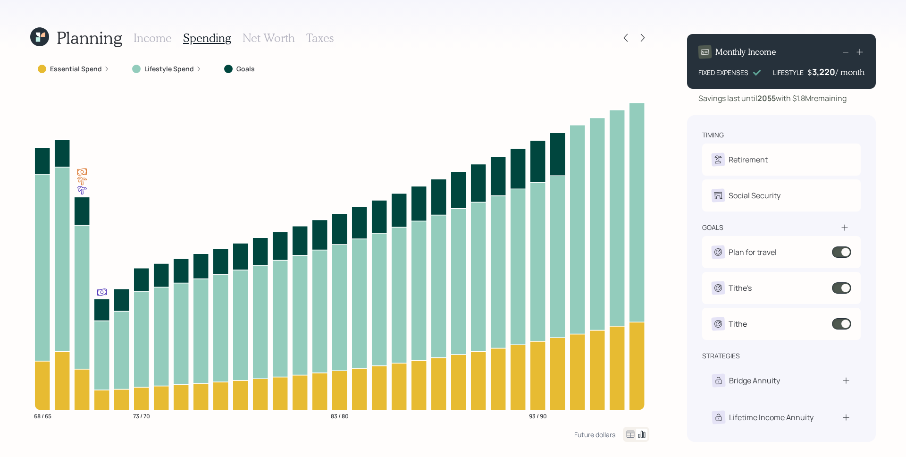
click at [628, 433] on icon at bounding box center [631, 433] width 8 height 7
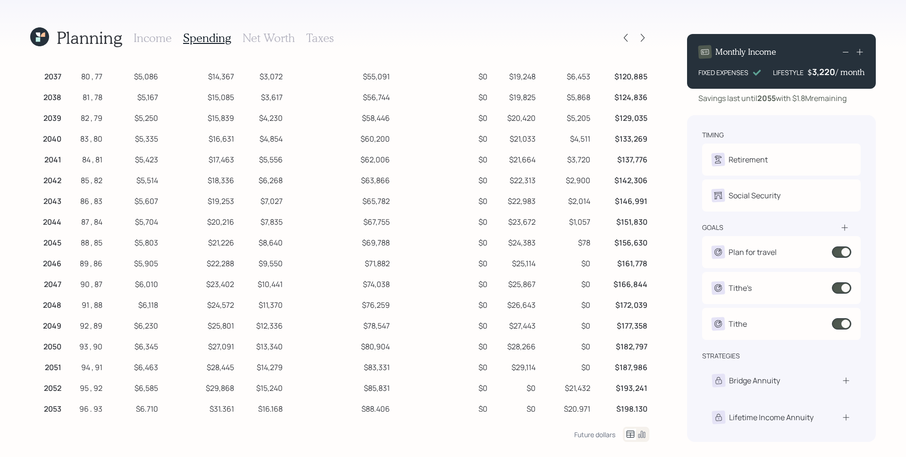
scroll to position [314, 0]
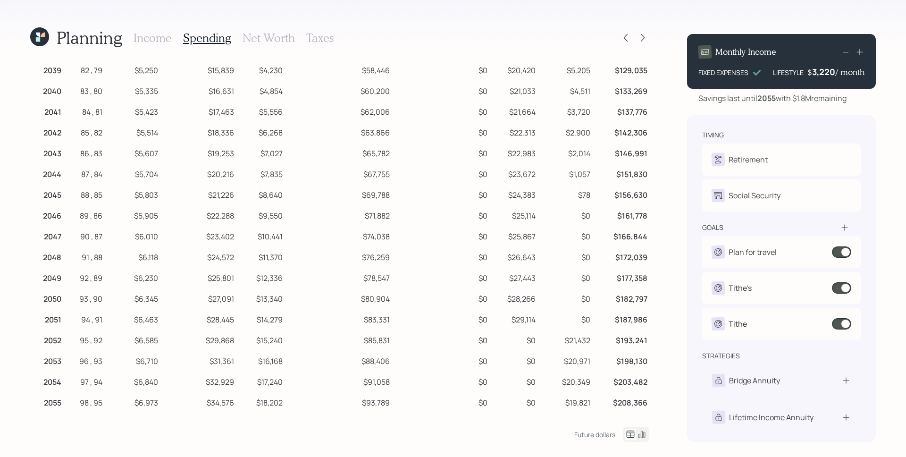
click at [141, 39] on h3 "Income" at bounding box center [153, 38] width 38 height 14
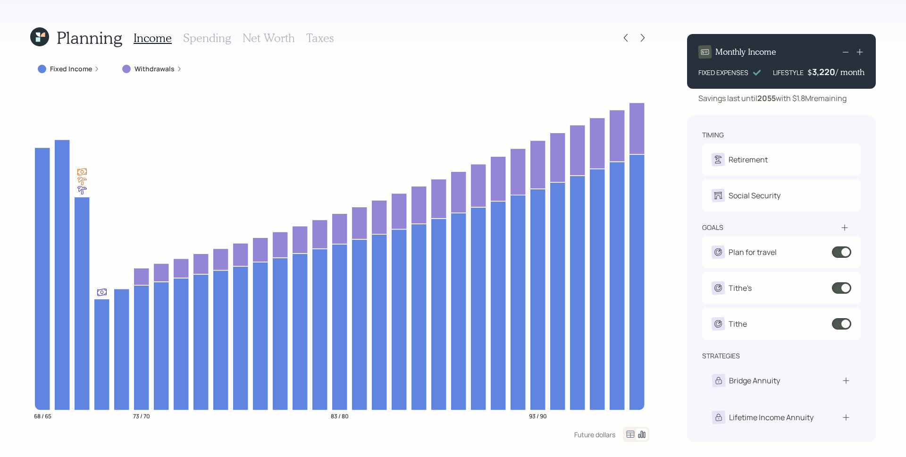
click at [211, 42] on h3 "Spending" at bounding box center [207, 38] width 48 height 14
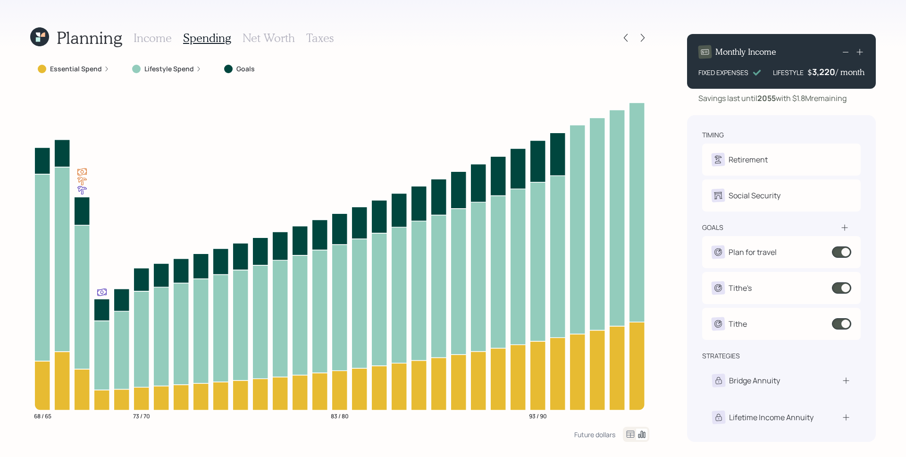
click at [164, 68] on label "Lifestyle Spend" at bounding box center [169, 68] width 50 height 9
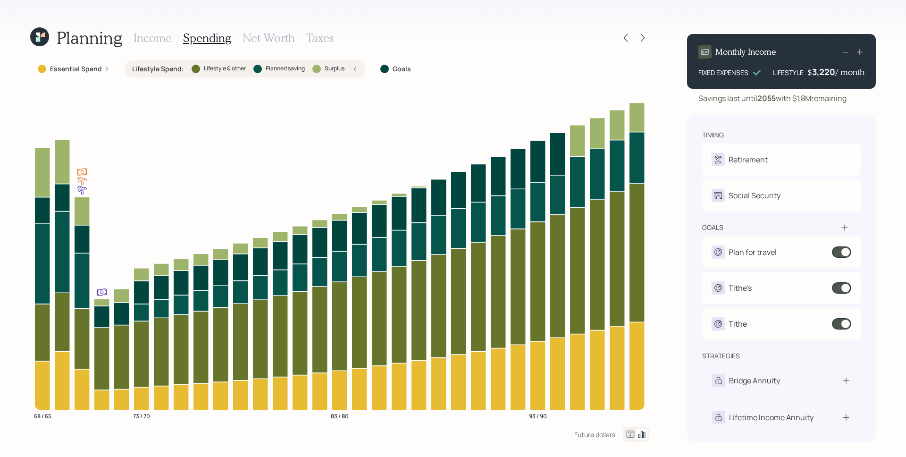
click at [364, 72] on div "Lifestyle Spend : Lifestyle & other Planned saving Surplus" at bounding box center [245, 68] width 241 height 17
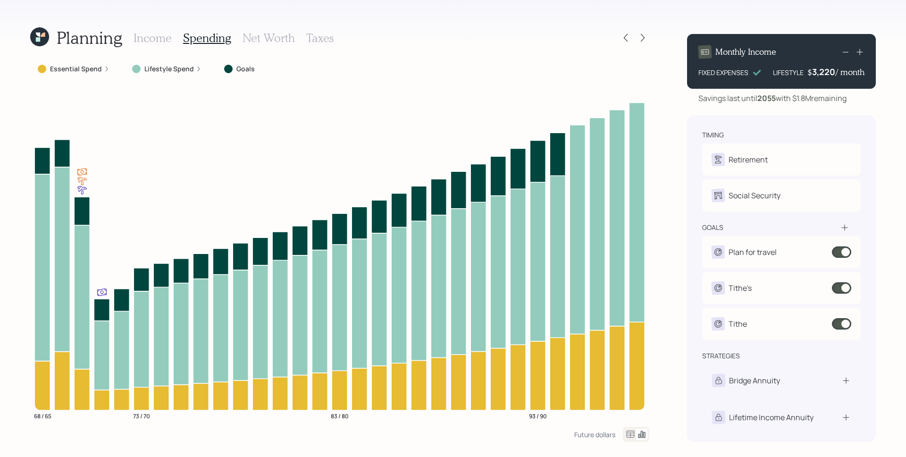
click at [161, 39] on h3 "Income" at bounding box center [153, 38] width 38 height 14
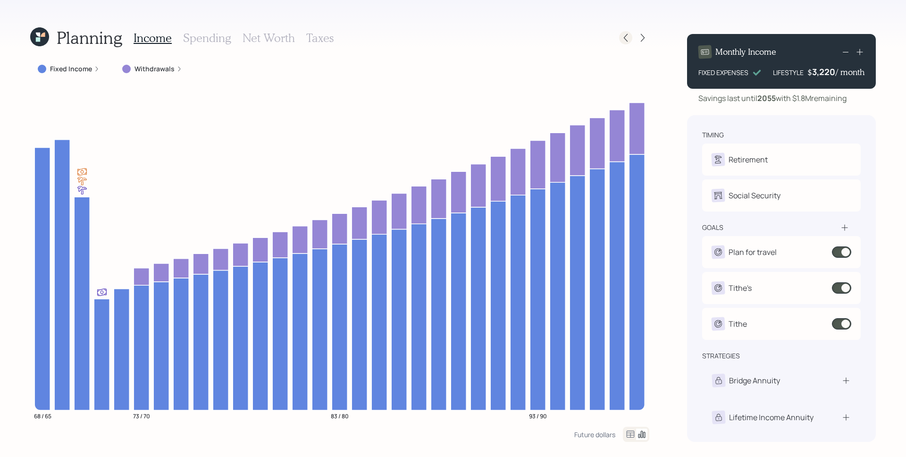
click at [622, 36] on icon at bounding box center [625, 37] width 9 height 9
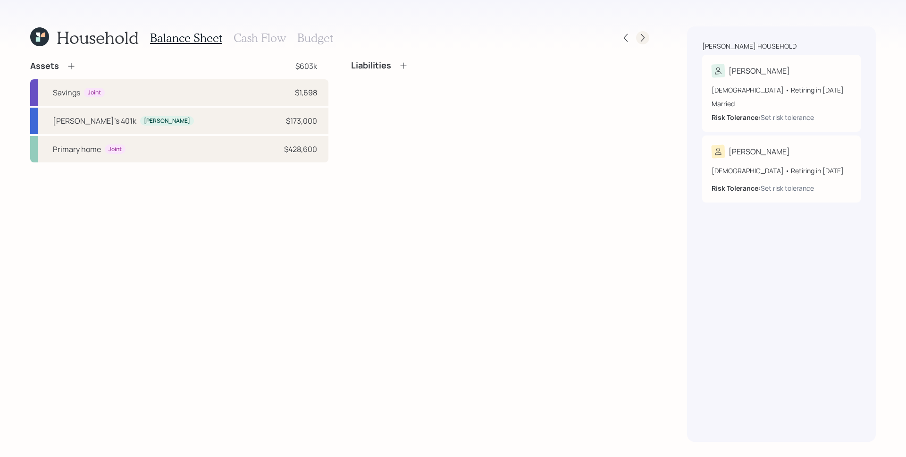
click at [646, 35] on icon at bounding box center [642, 37] width 9 height 9
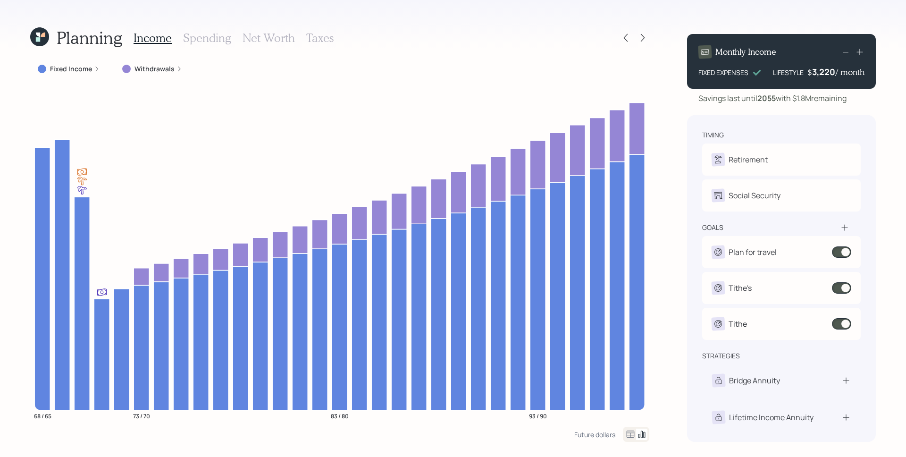
click at [281, 34] on h3 "Net Worth" at bounding box center [269, 38] width 52 height 14
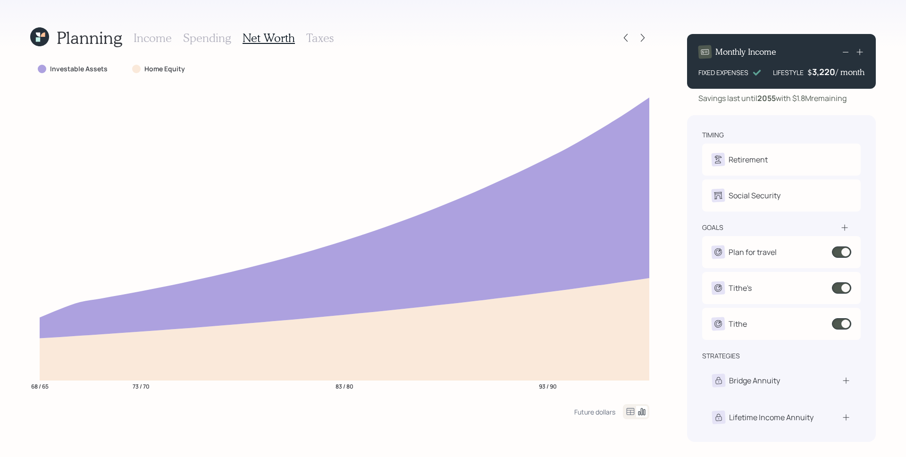
click at [634, 411] on icon at bounding box center [630, 411] width 11 height 11
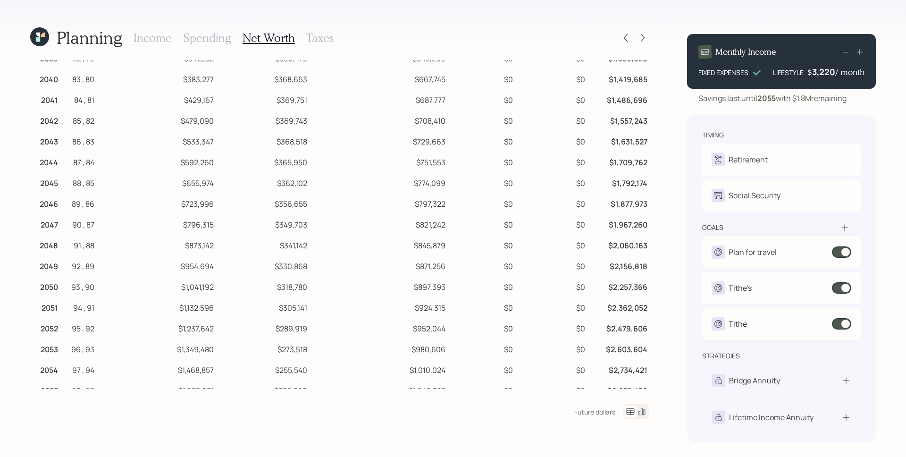
scroll to position [337, 0]
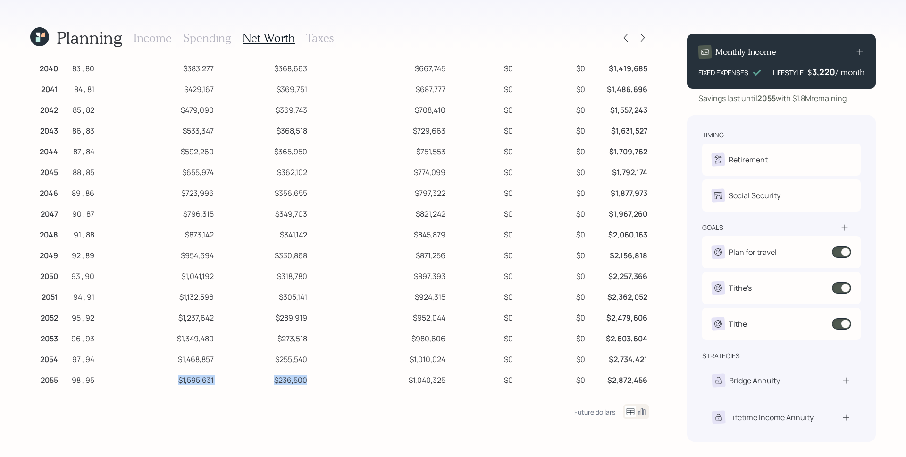
drag, startPoint x: 178, startPoint y: 382, endPoint x: 304, endPoint y: 381, distance: 126.5
click at [304, 381] on tr "2055 98 , 95 $1,595,631 $236,500 $1,040,325 $0 $0 $2,872,456" at bounding box center [339, 378] width 619 height 21
click at [158, 40] on h3 "Income" at bounding box center [153, 38] width 38 height 14
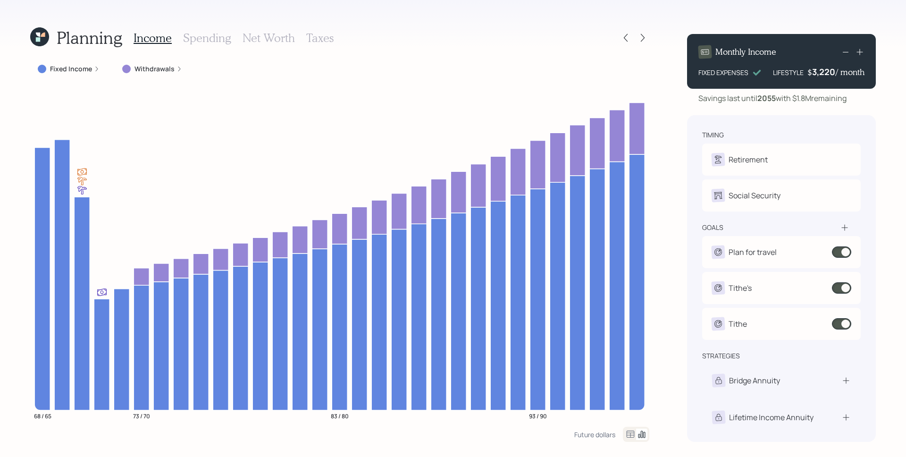
click at [653, 196] on div "Planning Income Spending Net Worth Taxes Fixed Income Withdrawals 68 / 65 73 / …" at bounding box center [453, 228] width 906 height 457
click at [628, 36] on icon at bounding box center [625, 37] width 9 height 9
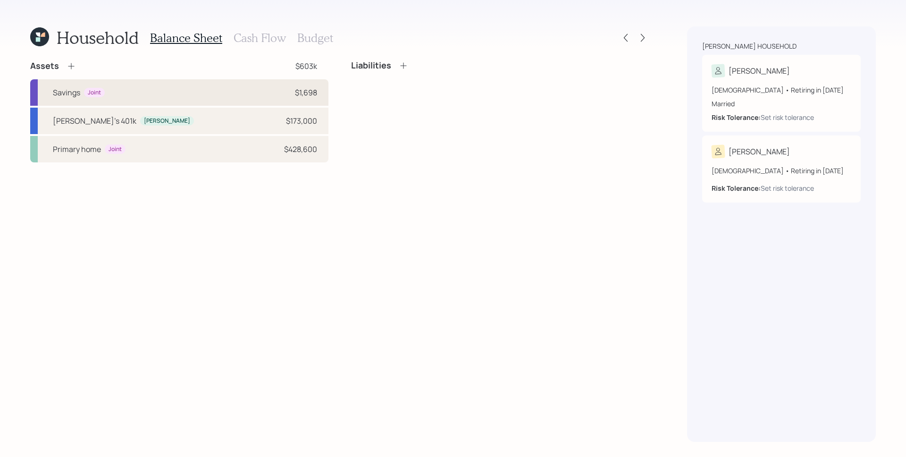
click at [255, 100] on div "Savings Joint $1,698" at bounding box center [179, 92] width 298 height 26
select select "cash"
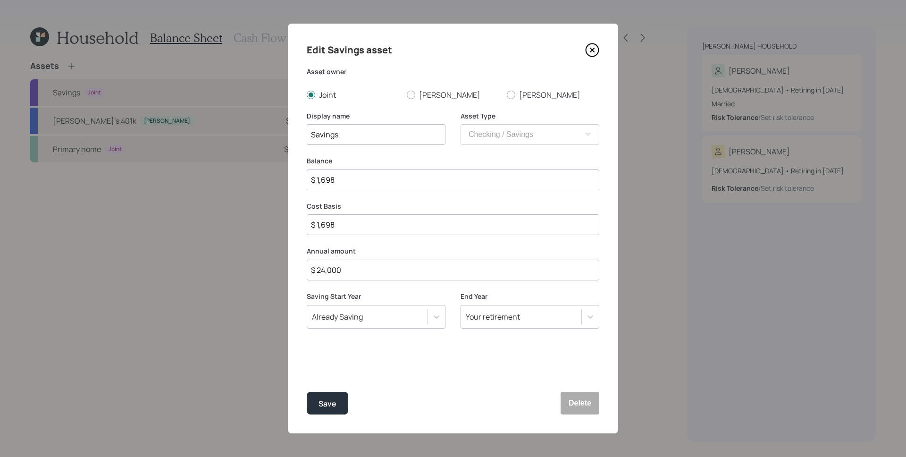
click at [590, 50] on icon at bounding box center [592, 50] width 14 height 14
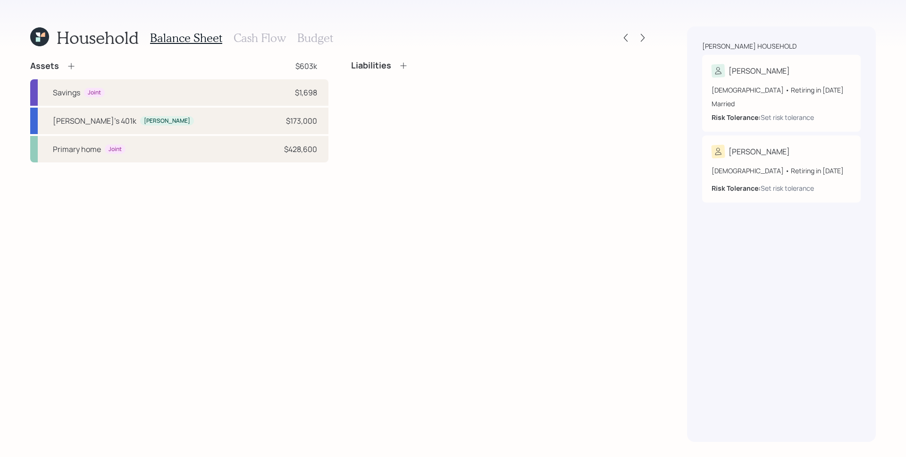
click at [326, 40] on h3 "Budget" at bounding box center [315, 38] width 36 height 14
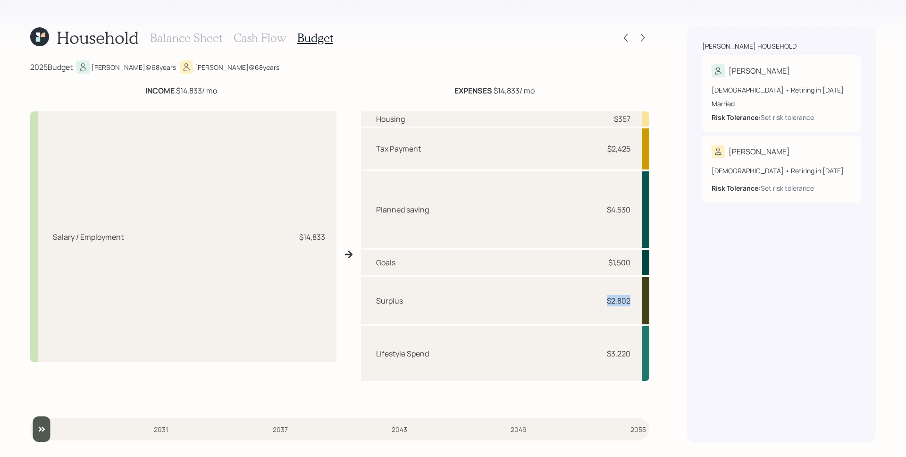
drag, startPoint x: 608, startPoint y: 302, endPoint x: 631, endPoint y: 302, distance: 22.6
click at [631, 302] on div "Surplus $2,802" at bounding box center [505, 300] width 288 height 47
click at [638, 40] on icon at bounding box center [642, 37] width 9 height 9
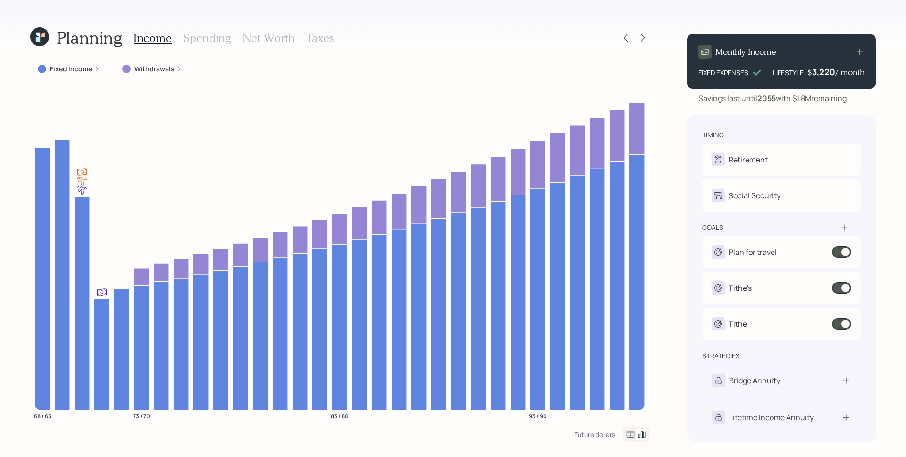
click at [313, 42] on h3 "Taxes" at bounding box center [319, 38] width 27 height 14
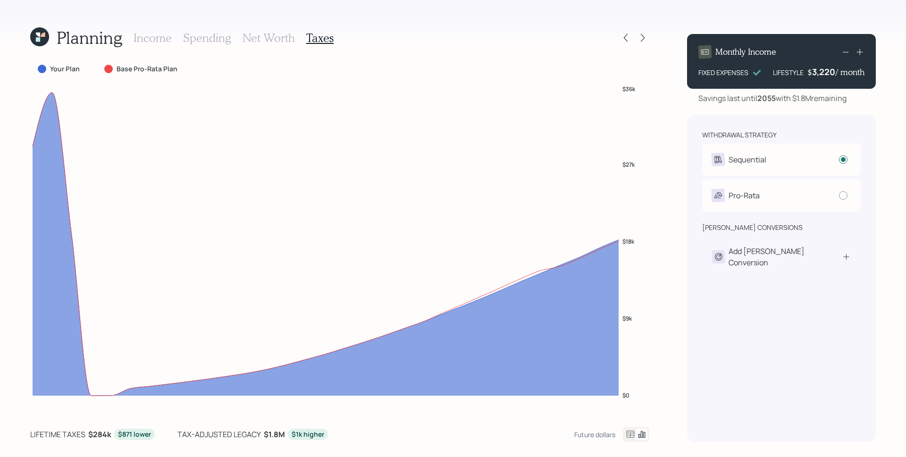
click at [34, 41] on icon at bounding box center [39, 36] width 19 height 19
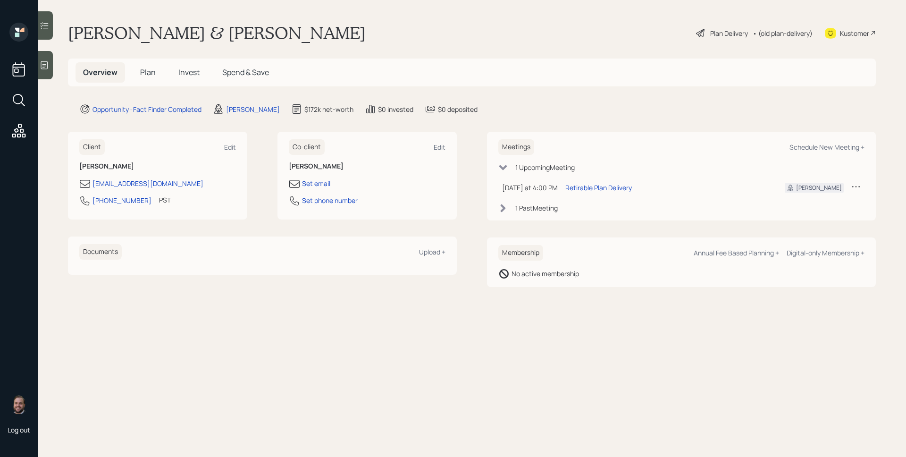
click at [50, 64] on div at bounding box center [45, 65] width 15 height 28
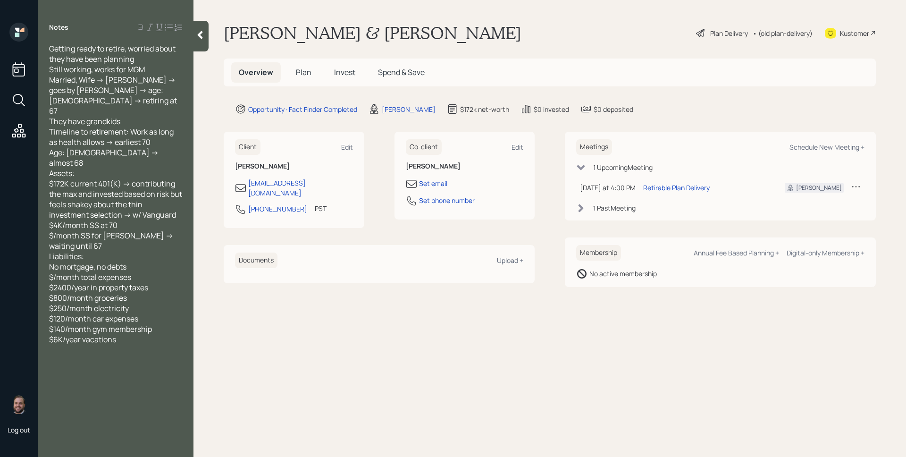
click at [309, 76] on span "Plan" at bounding box center [304, 72] width 16 height 10
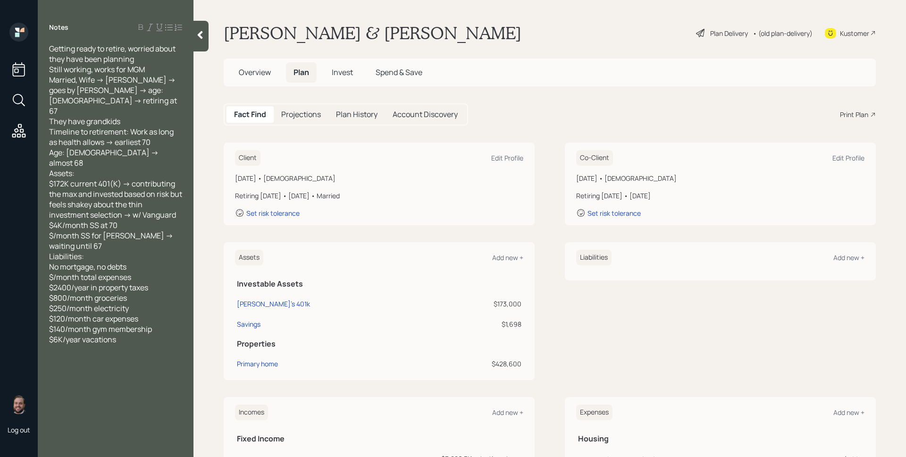
click at [860, 110] on div "Print Plan" at bounding box center [854, 114] width 28 height 10
